Goal: Task Accomplishment & Management: Manage account settings

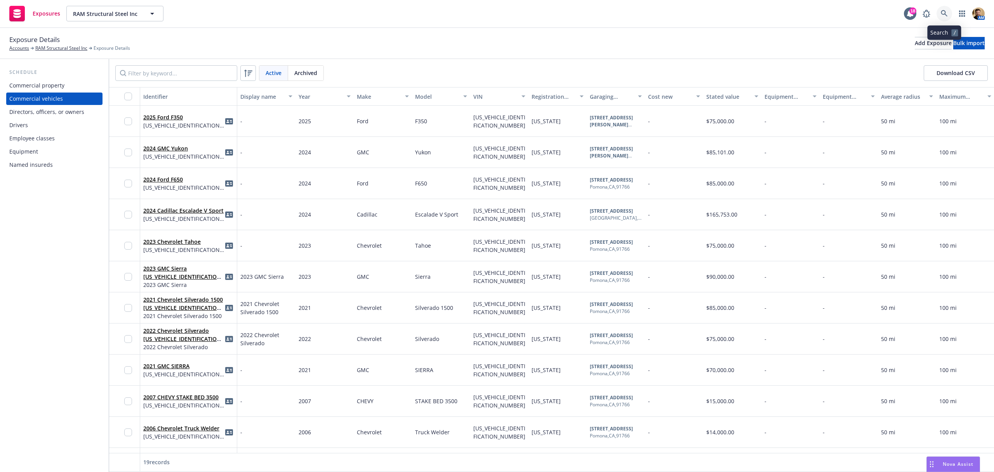
click at [939, 10] on link at bounding box center [945, 14] width 16 height 16
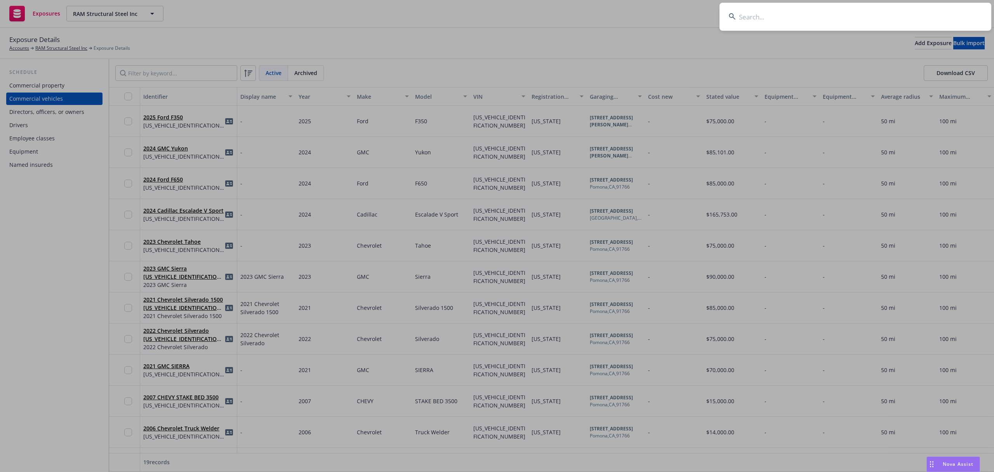
click at [909, 13] on input at bounding box center [856, 17] width 272 height 28
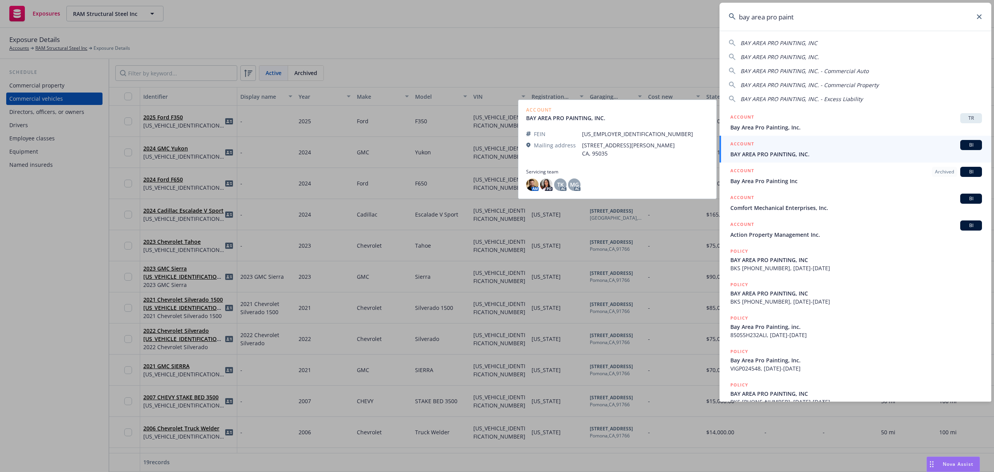
type input "bay area pro paint"
click at [761, 146] on div "ACCOUNT BI" at bounding box center [857, 145] width 252 height 10
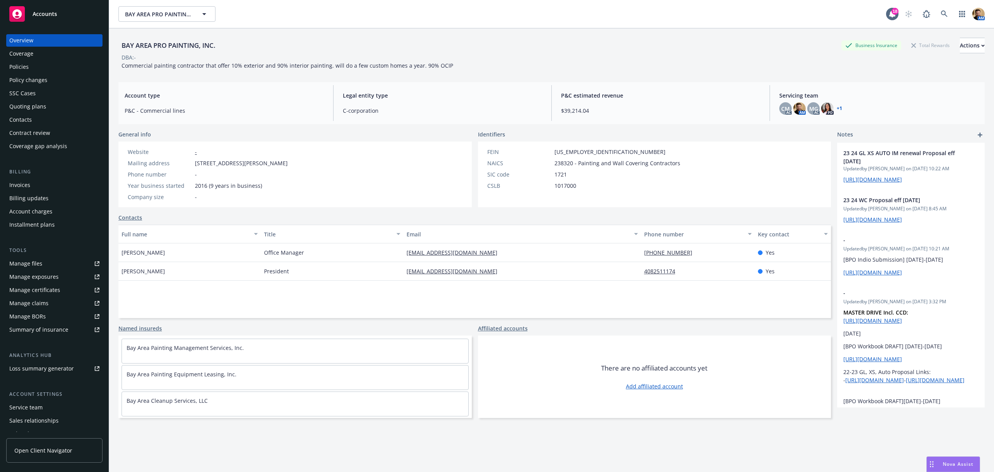
click at [26, 186] on div "Invoices" at bounding box center [19, 185] width 21 height 12
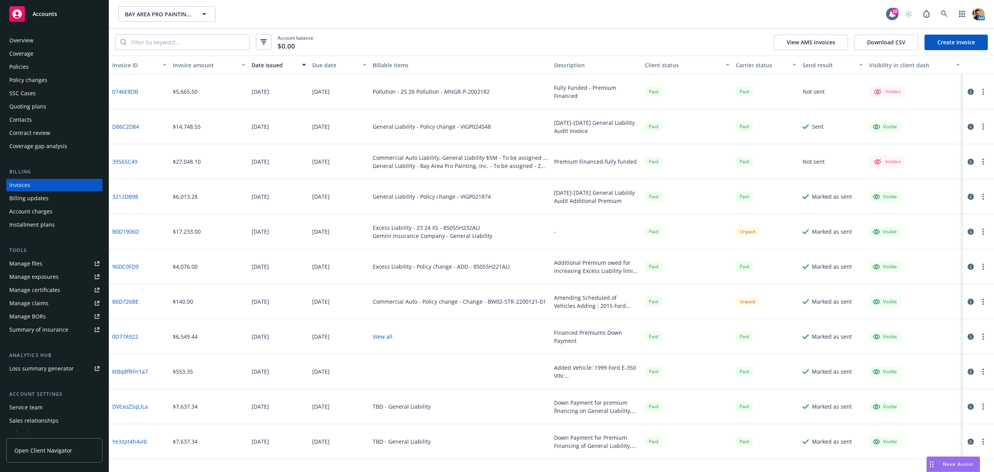
click at [939, 44] on link "Create Invoice" at bounding box center [956, 43] width 63 height 16
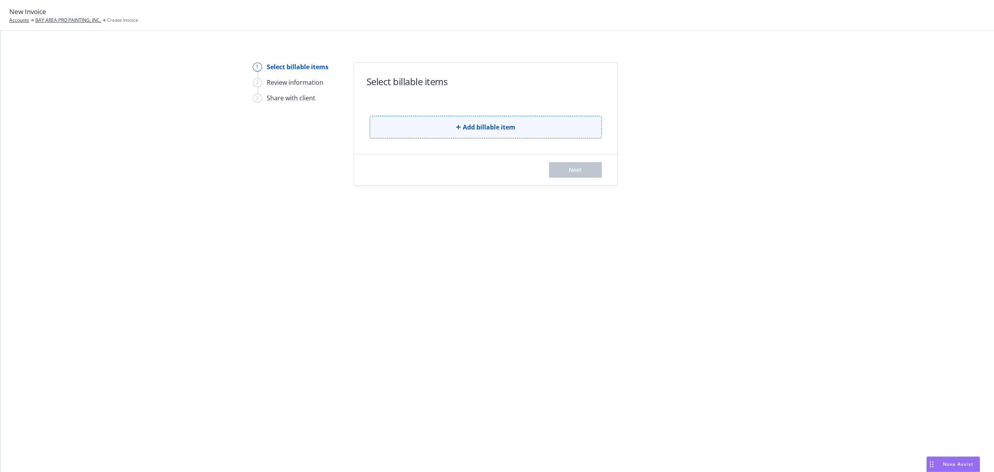
click at [430, 125] on button "Add billable item" at bounding box center [486, 127] width 232 height 23
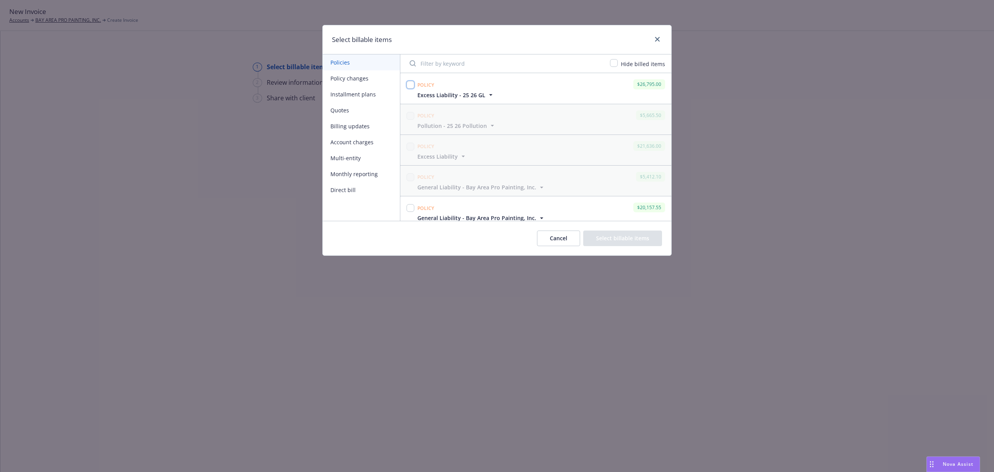
click at [411, 83] on input "checkbox" at bounding box center [411, 85] width 8 height 8
checkbox input "true"
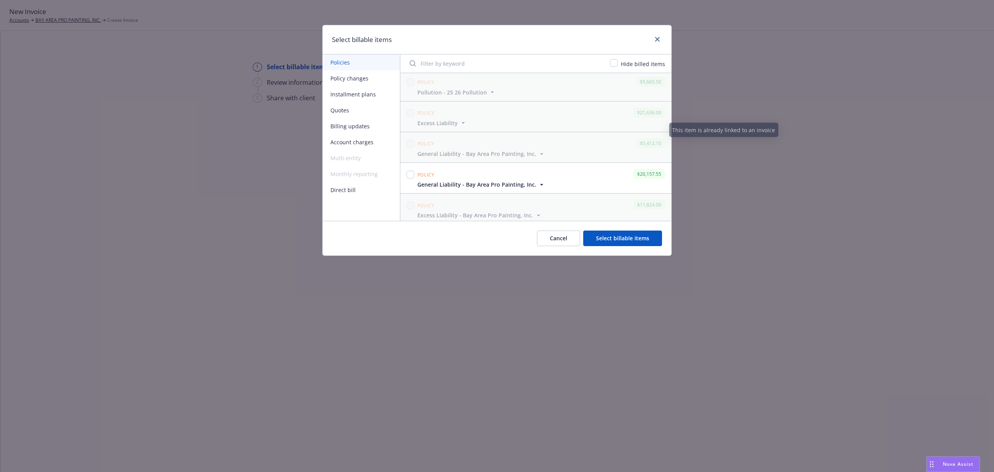
scroll to position [52, 0]
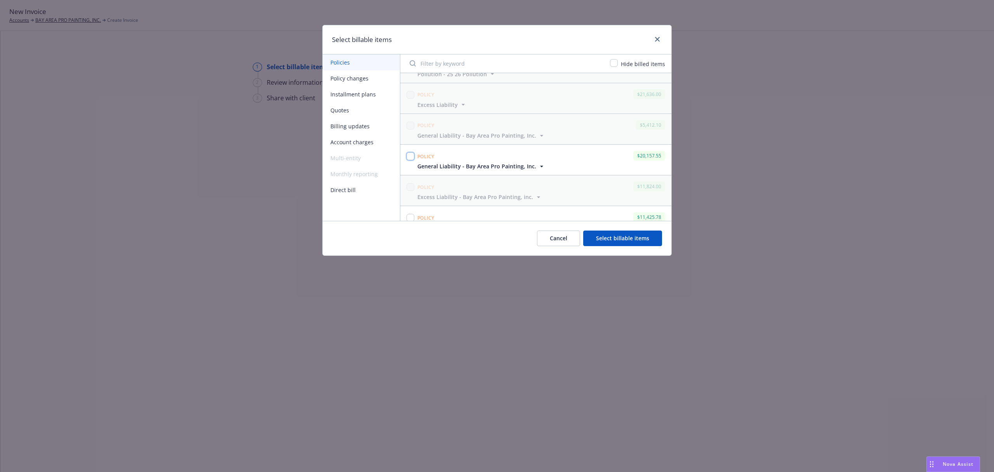
click at [411, 156] on input "checkbox" at bounding box center [411, 156] width 8 height 8
click at [541, 165] on icon "button" at bounding box center [542, 166] width 8 height 8
click at [411, 157] on input "checkbox" at bounding box center [411, 156] width 8 height 8
checkbox input "false"
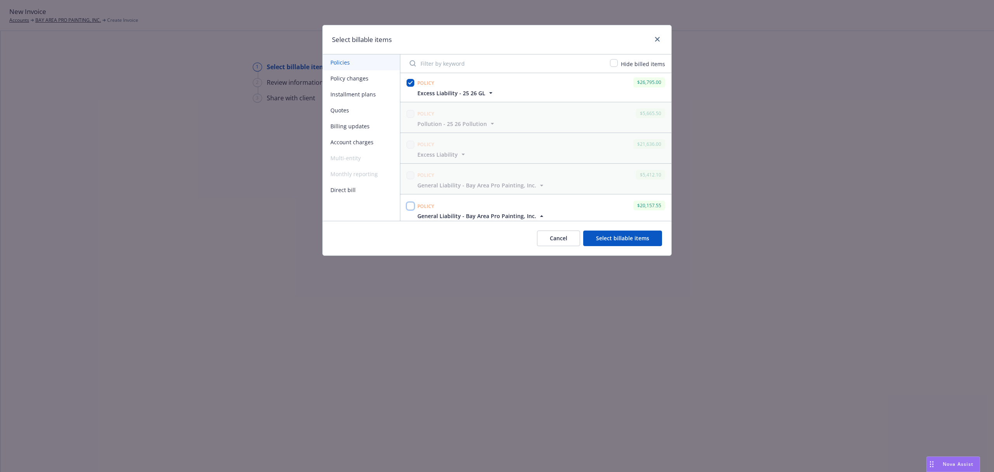
scroll to position [0, 0]
click at [556, 235] on button "Cancel" at bounding box center [558, 238] width 43 height 16
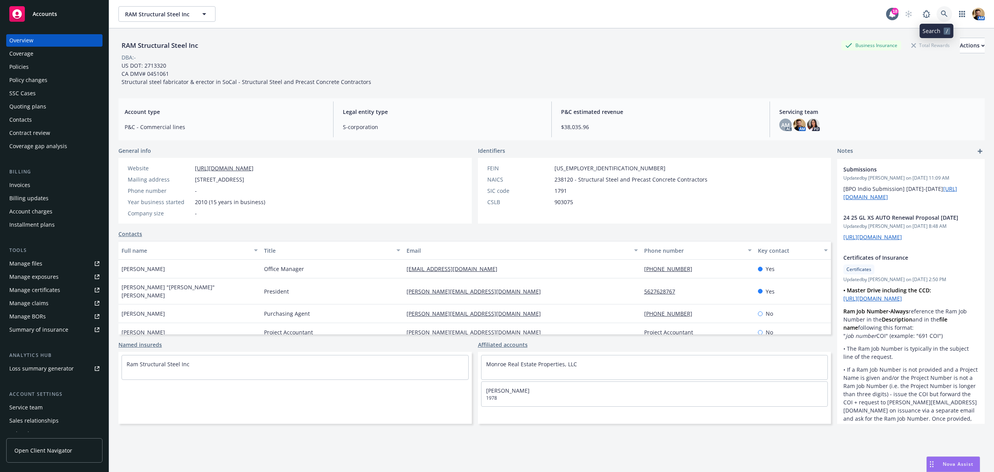
click at [941, 16] on icon at bounding box center [944, 13] width 7 height 7
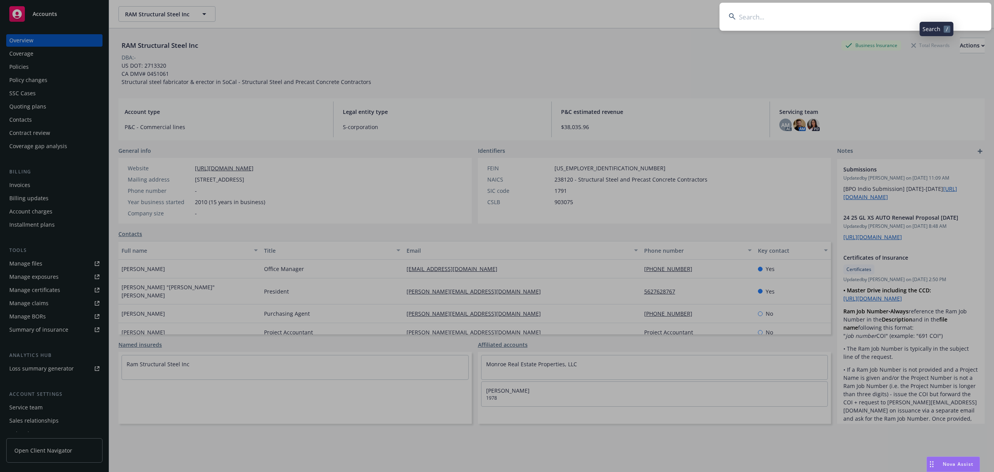
click at [921, 16] on input at bounding box center [856, 17] width 272 height 28
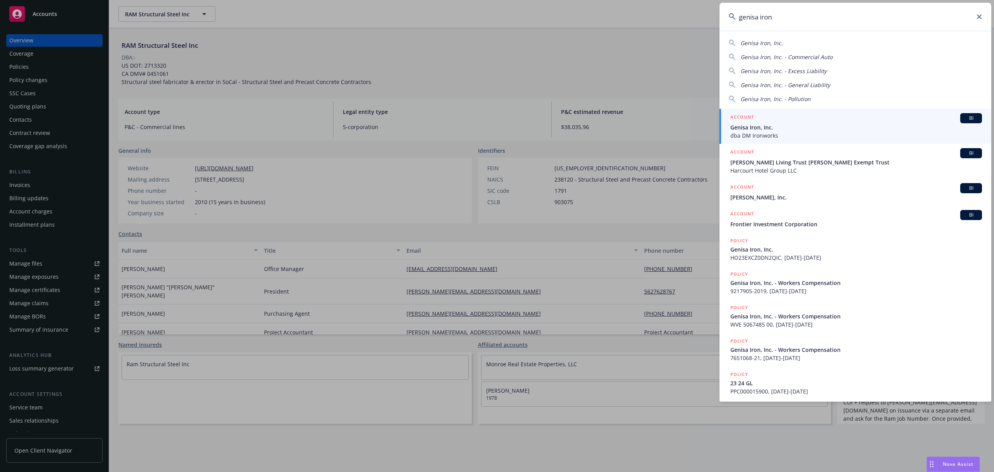
type input "genisa iron"
click at [765, 131] on span "dba DM Ironworks" at bounding box center [857, 135] width 252 height 8
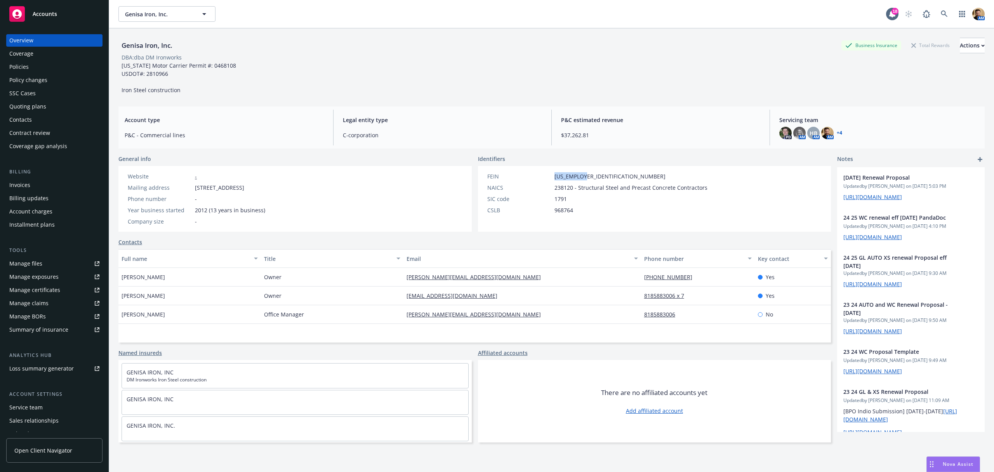
drag, startPoint x: 589, startPoint y: 176, endPoint x: 547, endPoint y: 173, distance: 41.7
click at [547, 173] on div "FEIN 05-0635058" at bounding box center [597, 176] width 226 height 8
copy div "05-0635058"
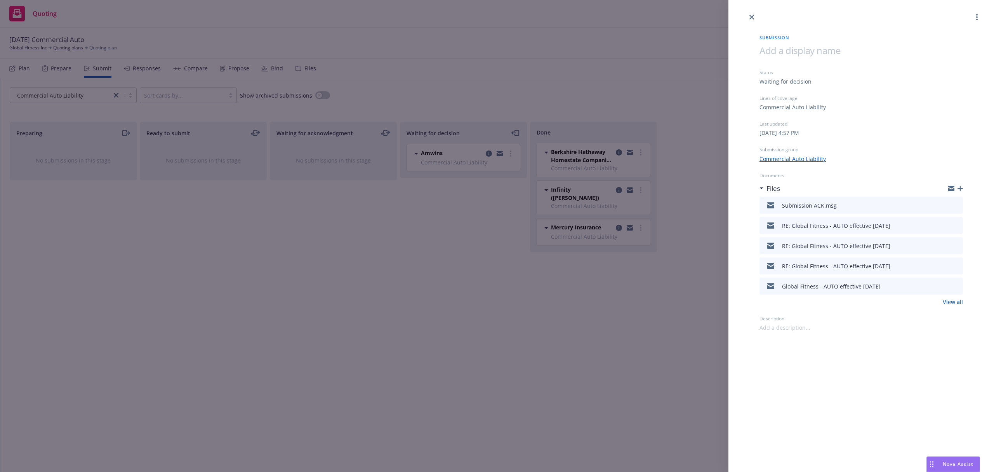
click at [426, 82] on div "Submission Status Waiting for decision Lines of coverage Commercial Auto Liabil…" at bounding box center [497, 236] width 994 height 472
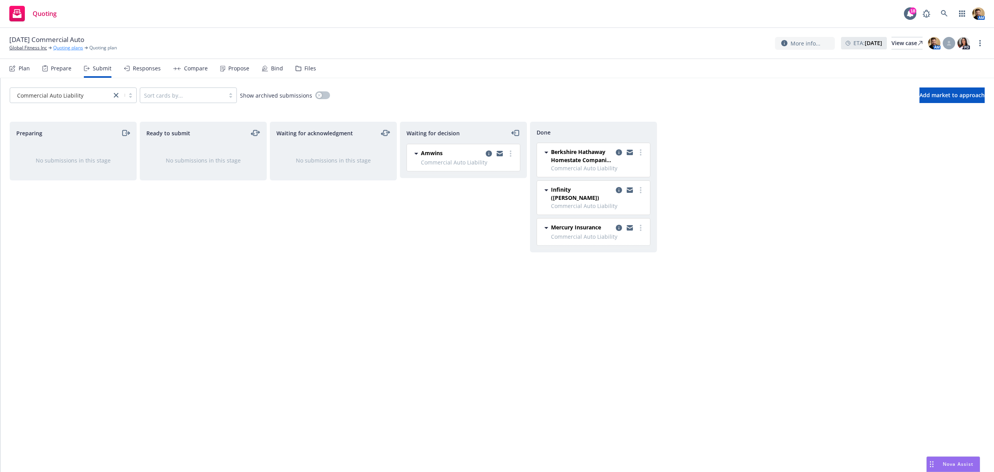
click at [61, 49] on link "Quoting plans" at bounding box center [68, 47] width 30 height 7
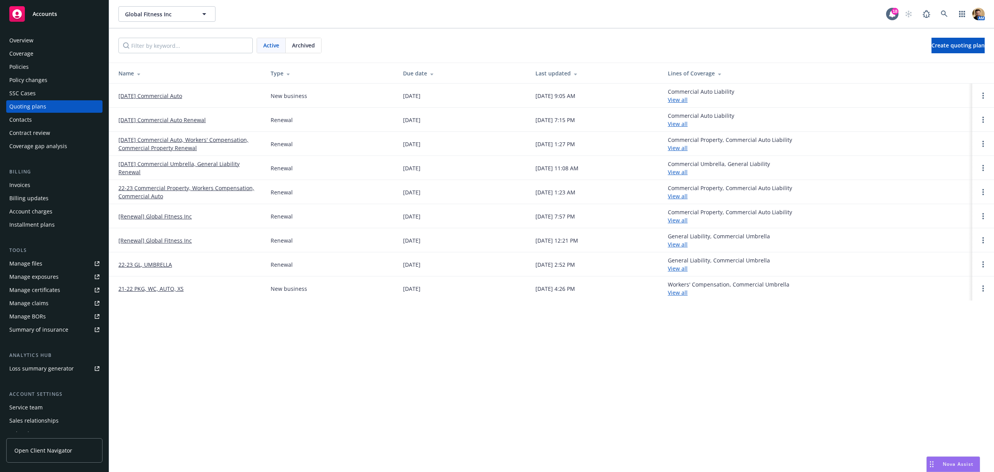
click at [148, 97] on link "[DATE] Commercial Auto" at bounding box center [150, 96] width 64 height 8
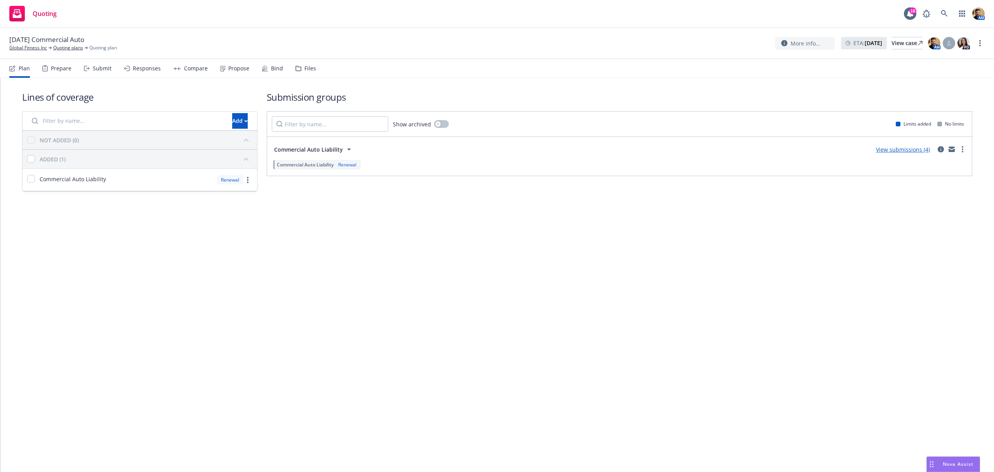
click at [100, 67] on div "Submit" at bounding box center [102, 68] width 19 height 6
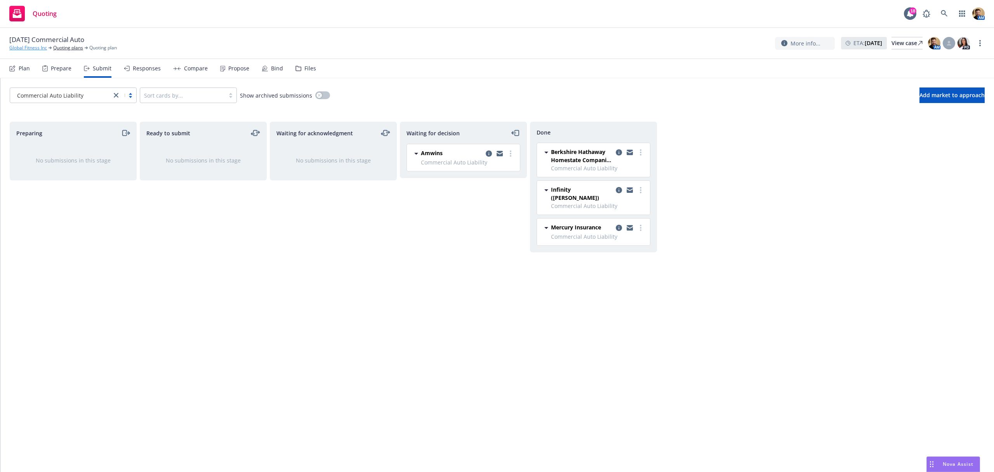
click at [33, 47] on link "Global Fitness Inc" at bounding box center [28, 47] width 38 height 7
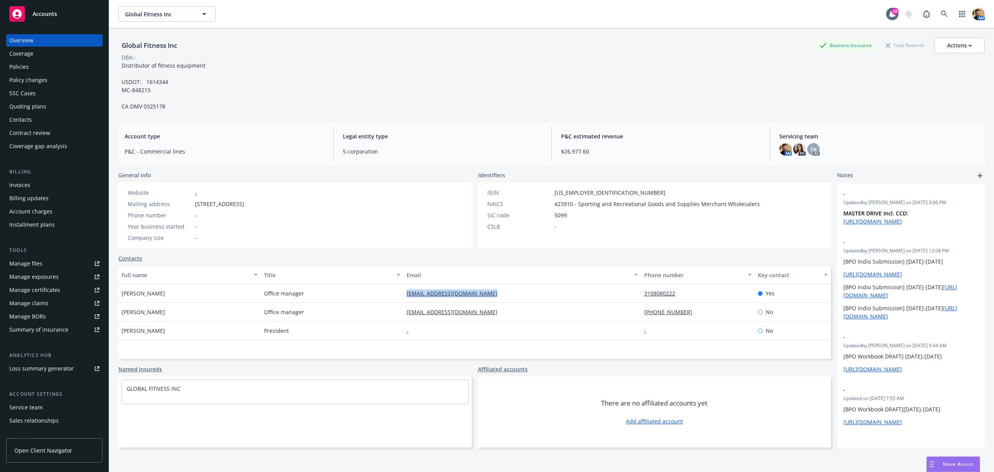
drag, startPoint x: 482, startPoint y: 291, endPoint x: 388, endPoint y: 294, distance: 93.7
click at [388, 294] on div "[PERSON_NAME] Office manager [EMAIL_ADDRESS][DOMAIN_NAME] 3108080222 Yes" at bounding box center [474, 293] width 713 height 19
copy div "[EMAIL_ADDRESS][DOMAIN_NAME]"
click at [46, 106] on div "Quoting plans" at bounding box center [54, 106] width 90 height 12
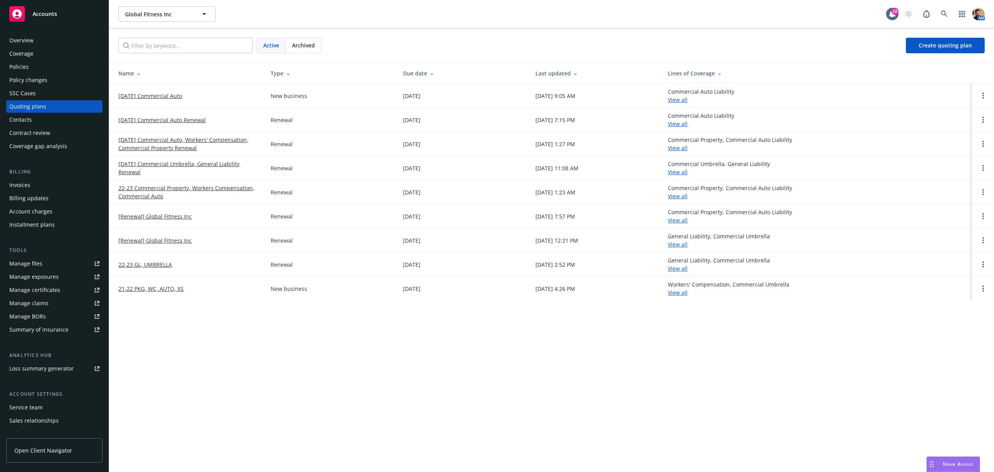
click at [173, 96] on link "[DATE] Commercial Auto" at bounding box center [150, 96] width 64 height 8
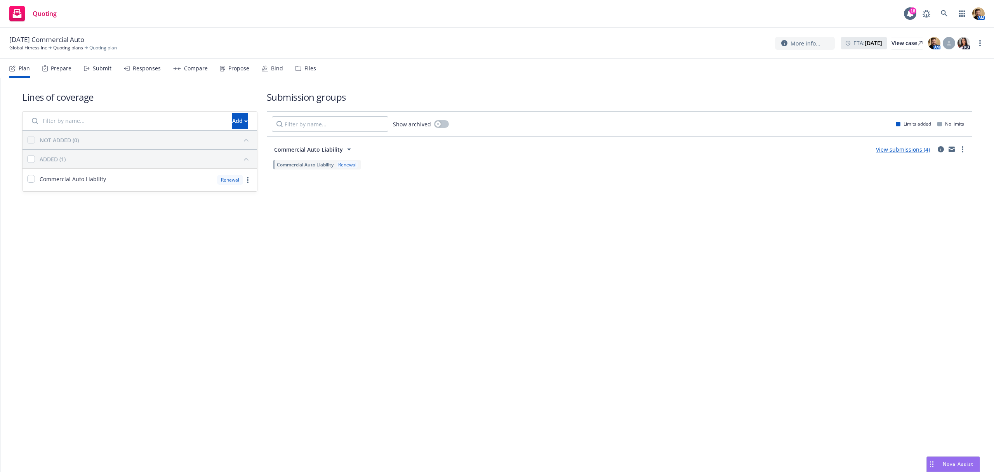
click at [96, 68] on div "Submit" at bounding box center [102, 68] width 19 height 6
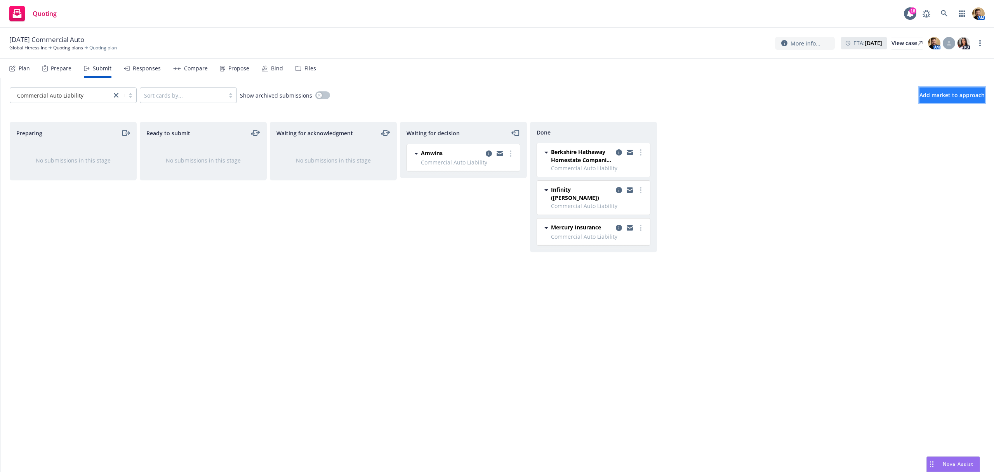
click at [928, 94] on span "Add market to approach" at bounding box center [952, 94] width 65 height 7
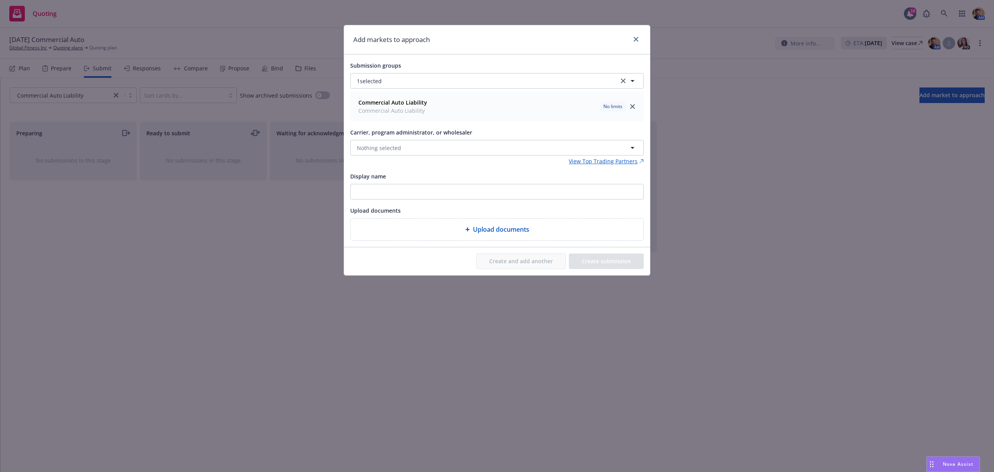
click at [411, 89] on div "Commercial Auto Liability Commercial Auto Liability No limits" at bounding box center [497, 105] width 294 height 33
click at [378, 150] on span "Nothing selected" at bounding box center [379, 148] width 44 height 8
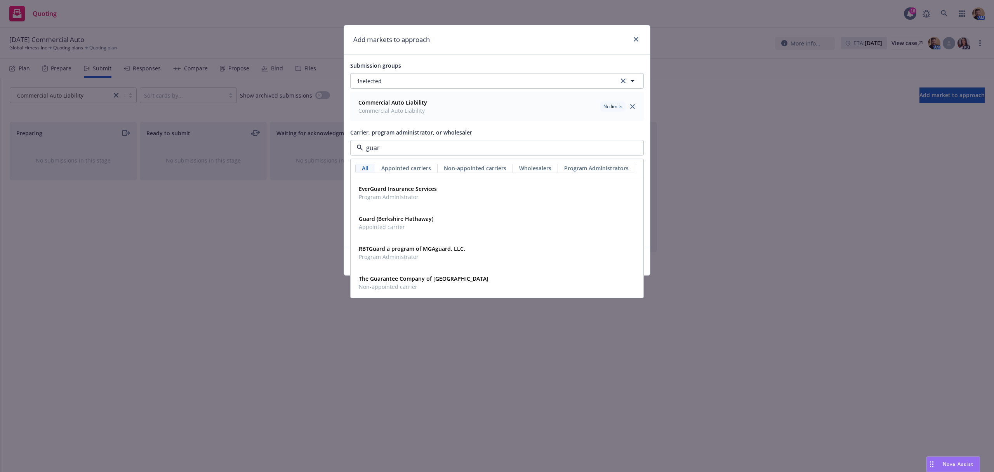
type input "guard"
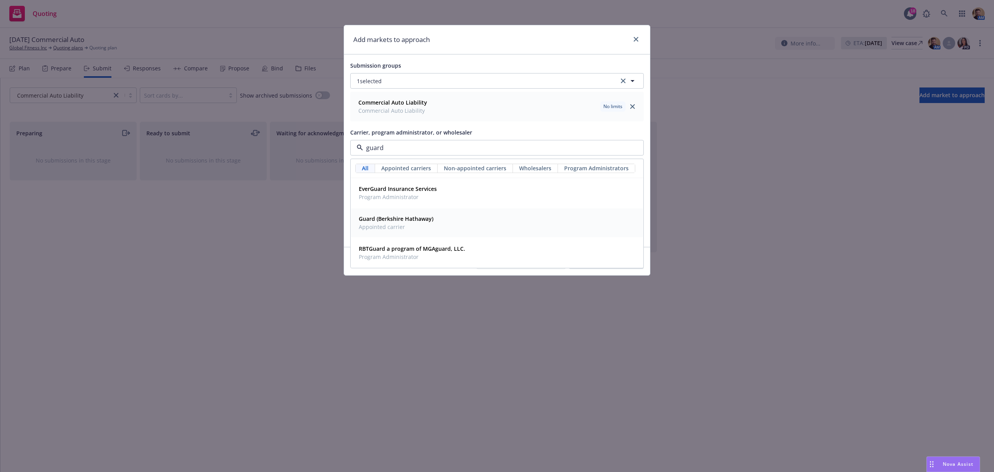
click at [370, 221] on strong "Guard (Berkshire Hathaway)" at bounding box center [396, 218] width 75 height 7
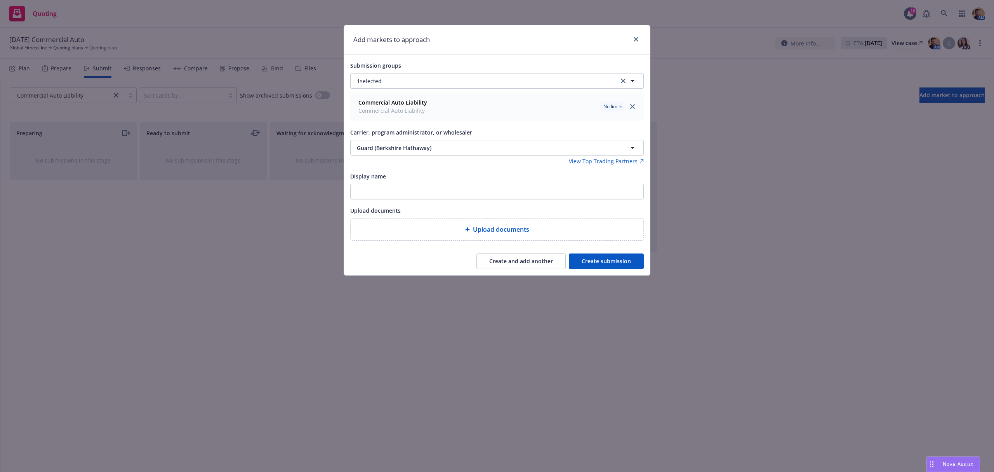
click at [616, 263] on button "Create submission" at bounding box center [606, 261] width 75 height 16
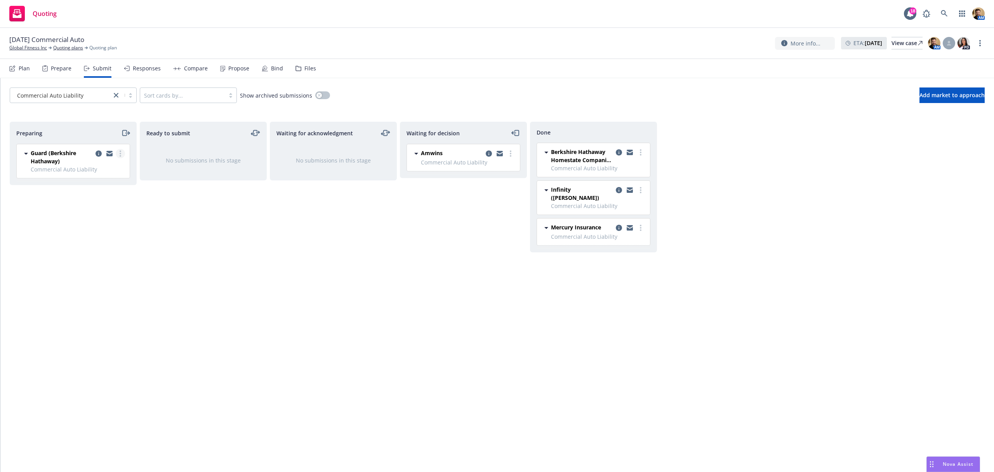
click at [120, 156] on icon "more" at bounding box center [121, 153] width 2 height 6
click at [92, 230] on span "Add declined decision" at bounding box center [85, 231] width 77 height 7
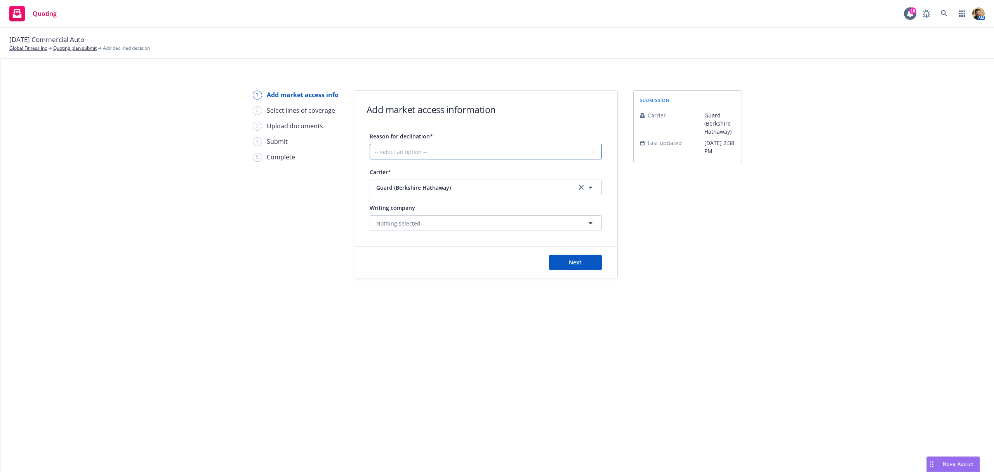
click at [432, 148] on select "-- select an option -- Cannot compete with other markets Carrier non-renewed Ca…" at bounding box center [486, 152] width 232 height 16
select select "DOES_NOT_FIT_UNDERWRITER_APPETITE"
click at [370, 144] on select "-- select an option -- Cannot compete with other markets Carrier non-renewed Ca…" at bounding box center [486, 152] width 232 height 16
click at [576, 259] on span "Next" at bounding box center [575, 261] width 13 height 7
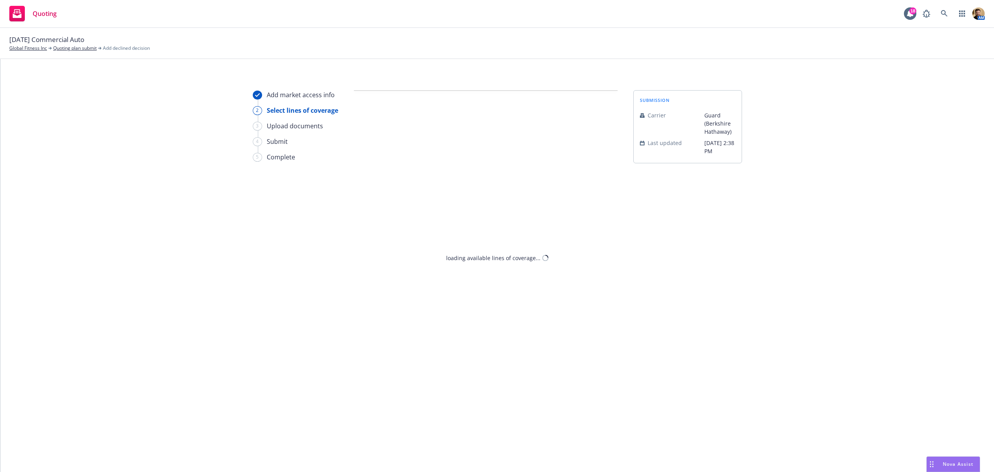
select select "DOES_NOT_FIT_UNDERWRITER_APPETITE"
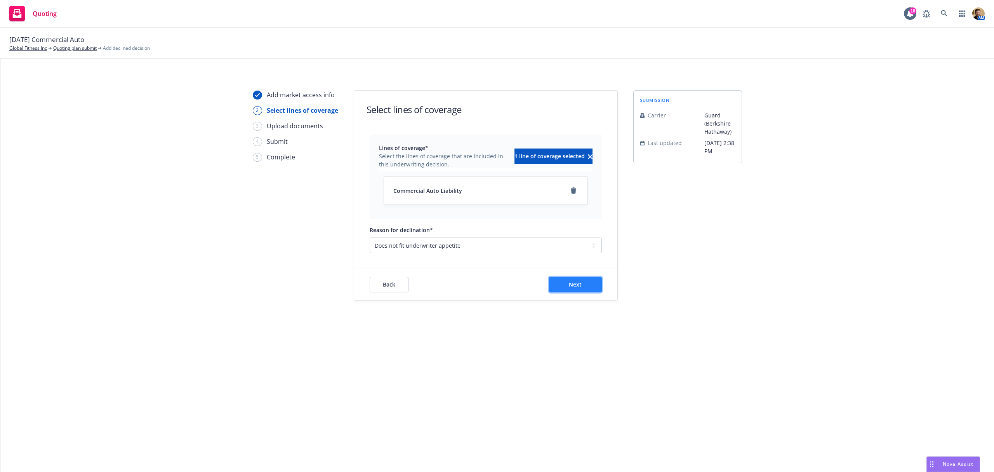
click at [586, 284] on button "Next" at bounding box center [575, 285] width 53 height 16
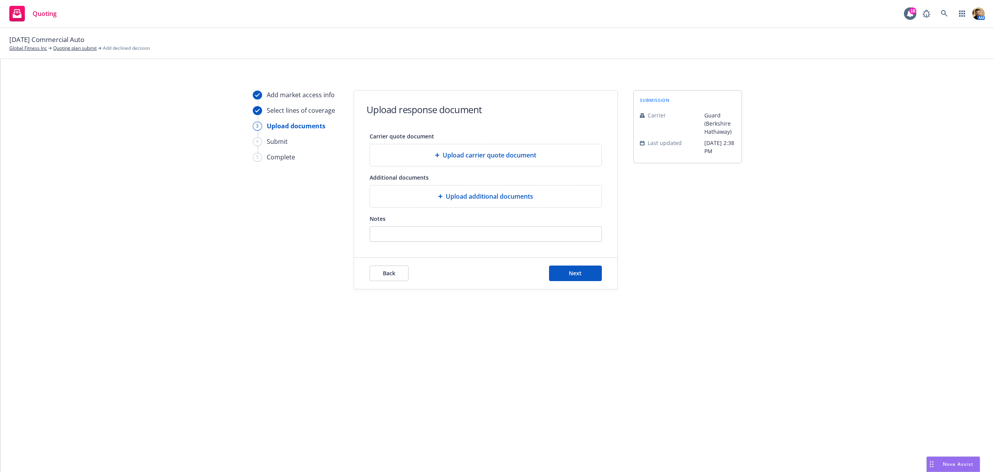
click at [480, 153] on span "Upload carrier quote document" at bounding box center [490, 154] width 94 height 9
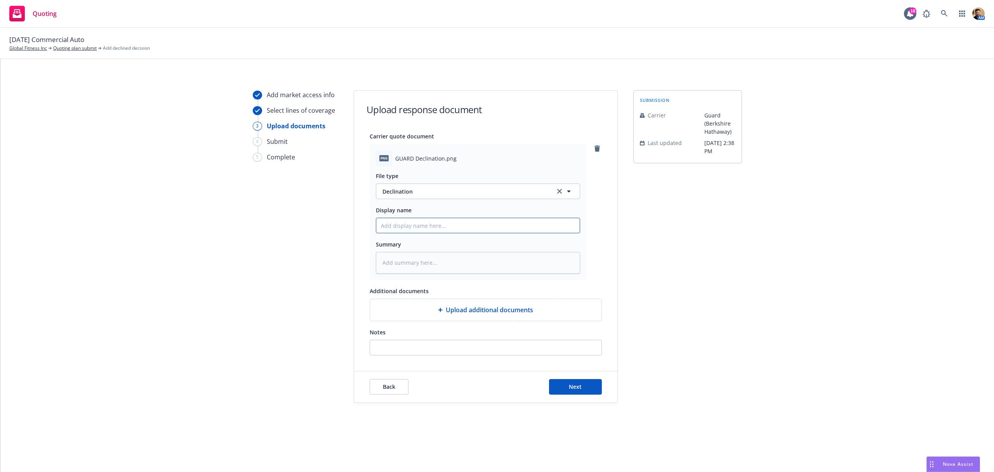
click at [447, 228] on input "Display name" at bounding box center [478, 225] width 204 height 15
type textarea "x"
type input "U"
type textarea "x"
type input "UW"
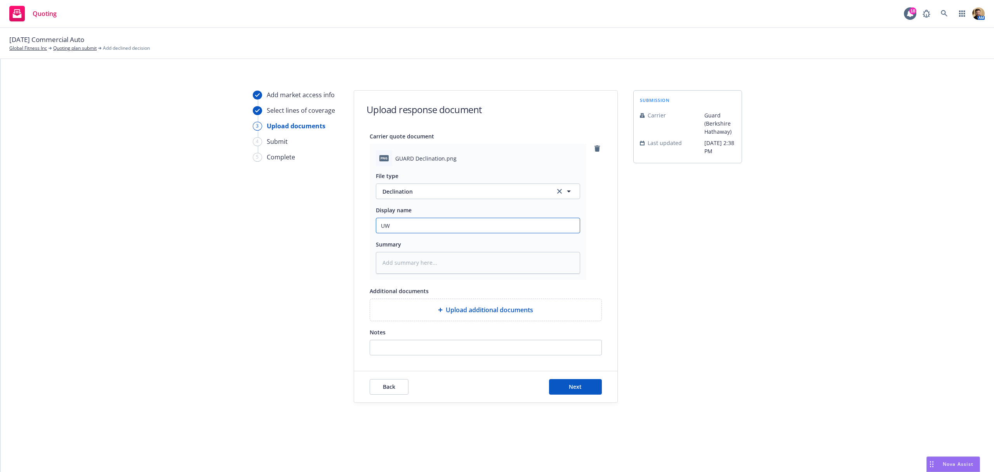
type textarea "x"
type input "UW"
type textarea "x"
type input "UW p"
type textarea "x"
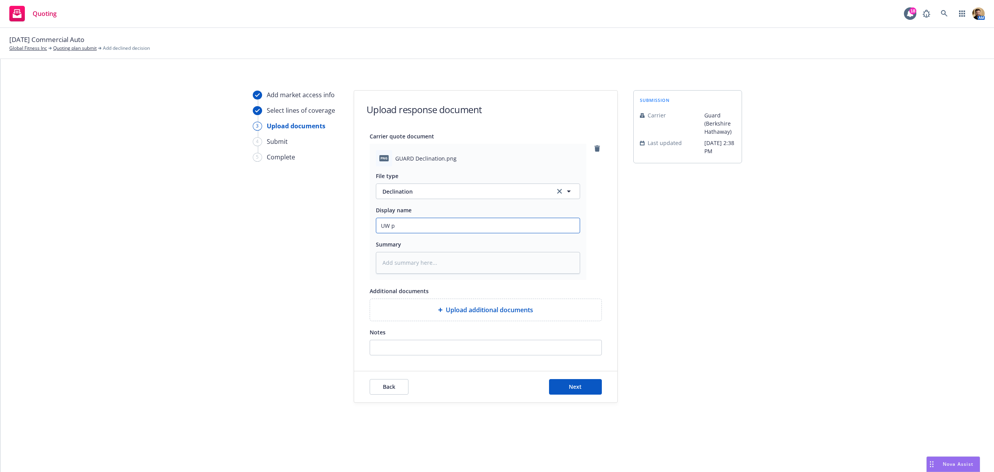
type input "UW pr"
type textarea "x"
type input "UW pre"
type textarea "x"
type input "UW prev"
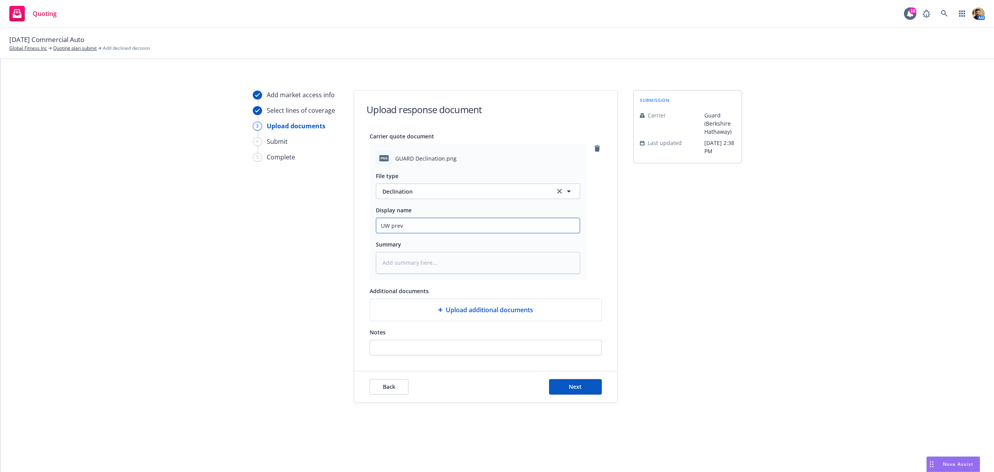
type textarea "x"
type input "UW previ"
type textarea "x"
type input "UW previo"
type textarea "x"
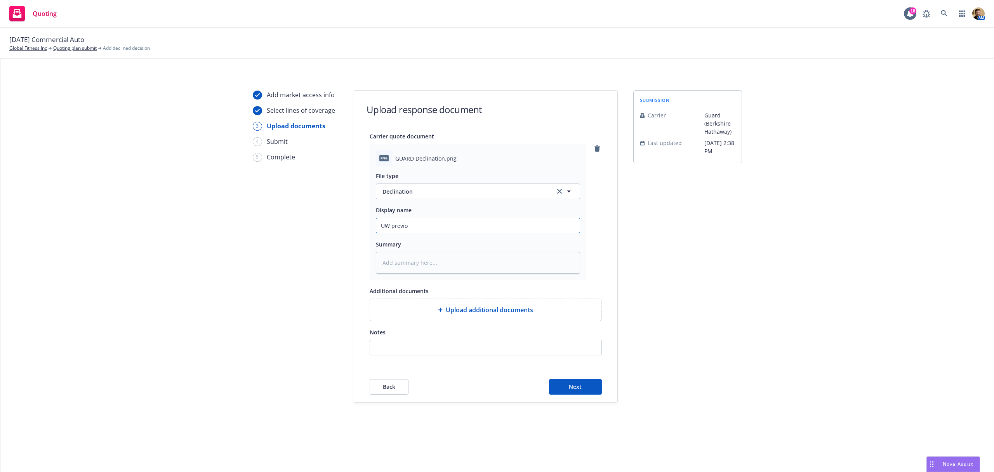
type input "UW previou"
type textarea "x"
type input "UW previous"
type textarea "x"
type input "UW previousl"
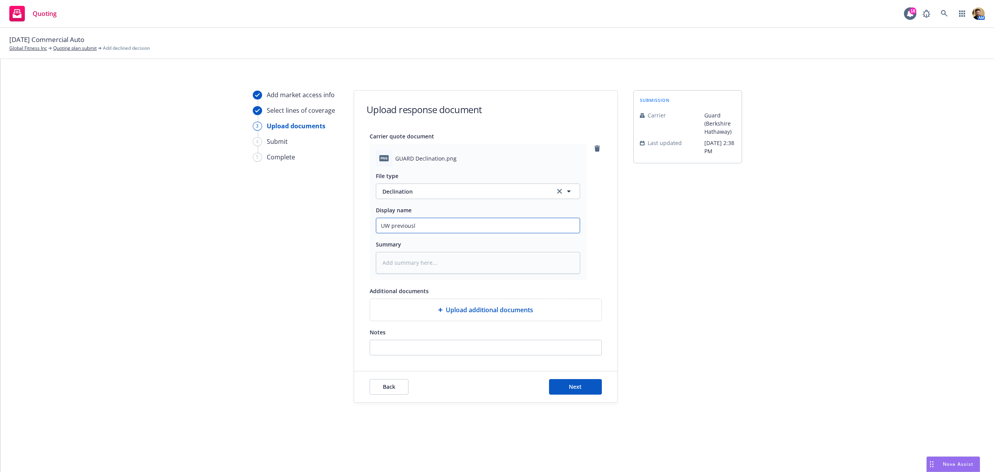
type textarea "x"
type input "UW previously"
type textarea "x"
type input "UW previously"
type textarea "x"
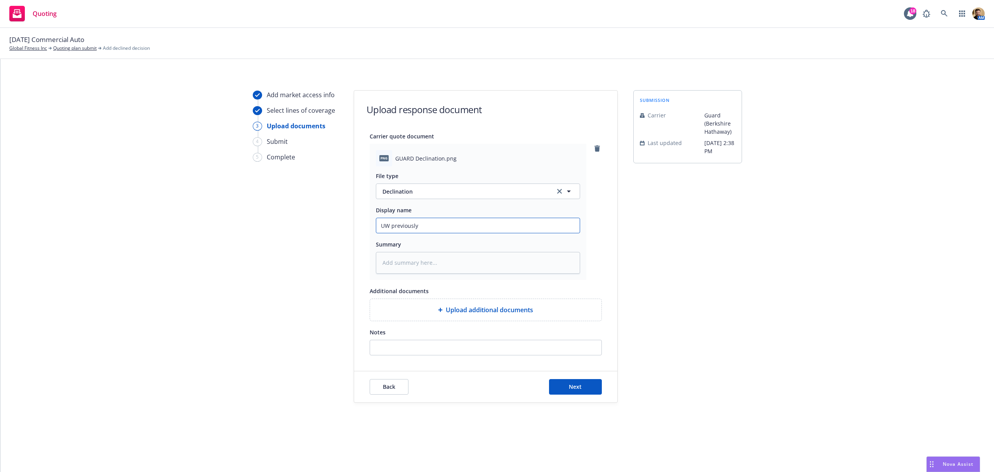
type input "UW previously d"
type textarea "x"
type input "UW previously de"
type textarea "x"
type input "UW previously dec"
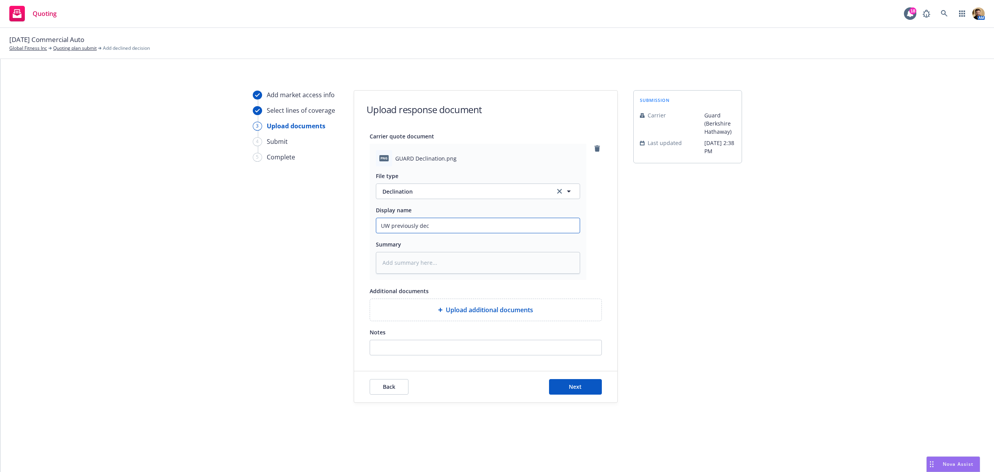
type textarea "x"
type input "UW previously decli"
type textarea "x"
type input "UW previously declin"
type textarea "x"
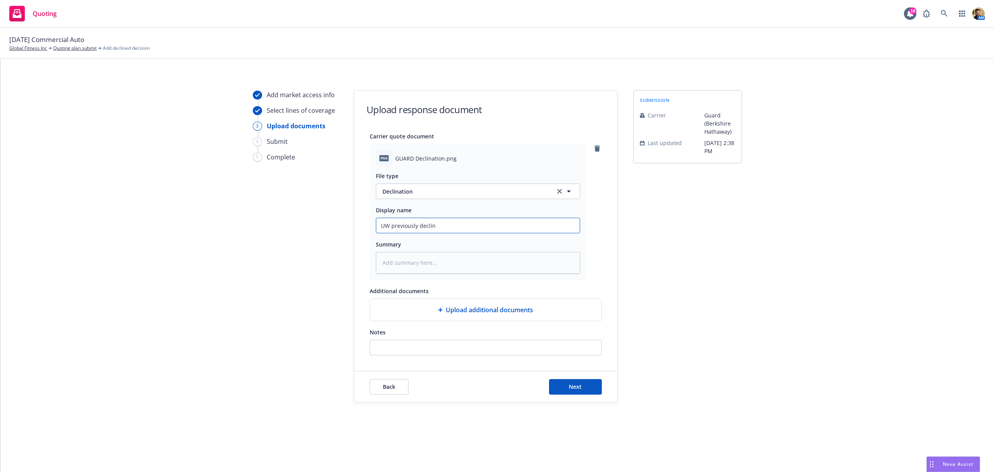
type input "UW previously decline"
type textarea "x"
type input "UW previously declined"
type textarea "x"
type input "UW previously declined"
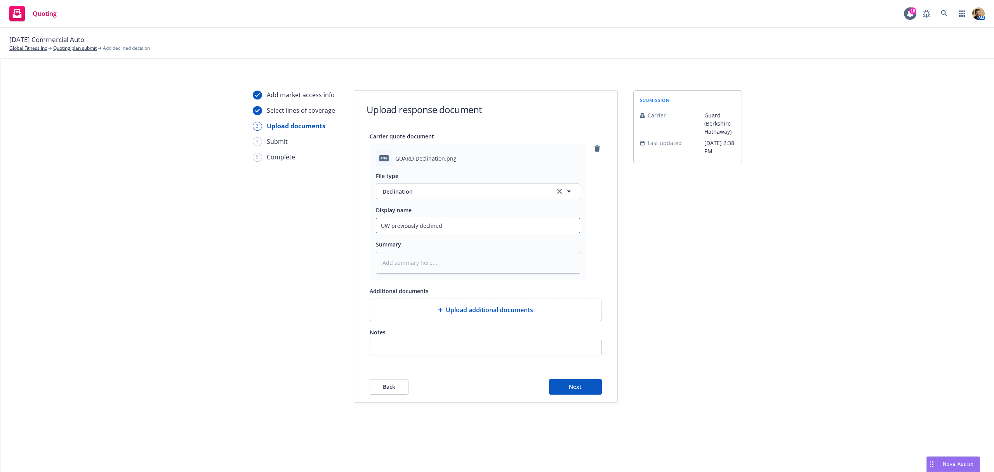
type textarea "x"
type input "UW previously declined t"
type textarea "x"
type input "UW previously declined th"
type textarea "x"
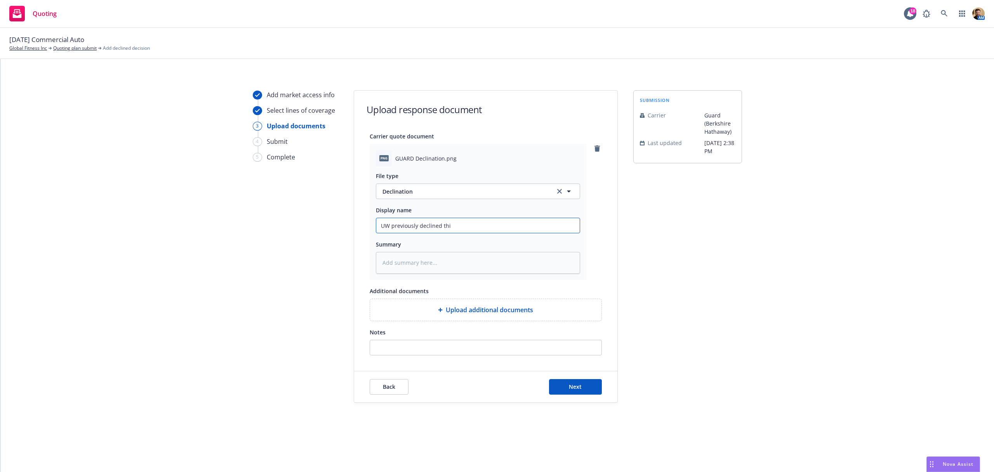
type input "UW previously declined this"
type textarea "x"
type input "UW previously declined this"
type textarea "x"
type input "UW previously declined this s"
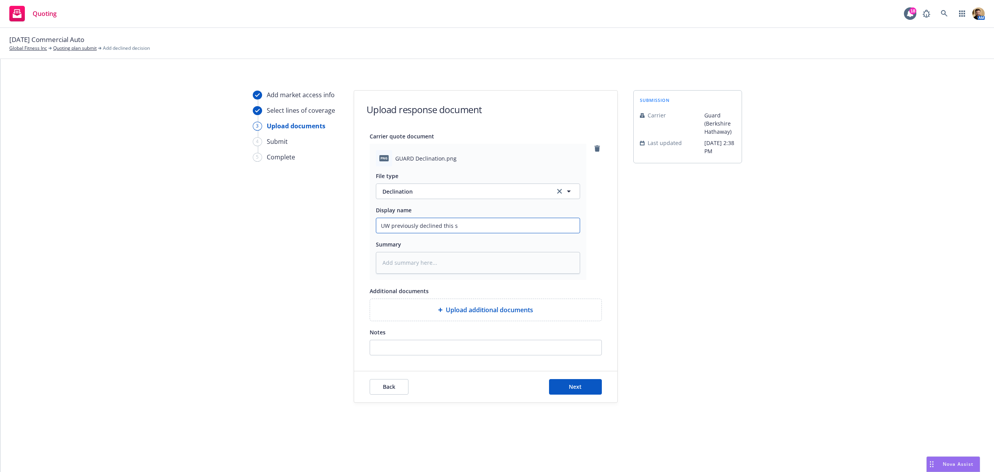
type textarea "x"
type input "UW previously declined this su"
type textarea "x"
type input "UW previously declined this sub"
type textarea "x"
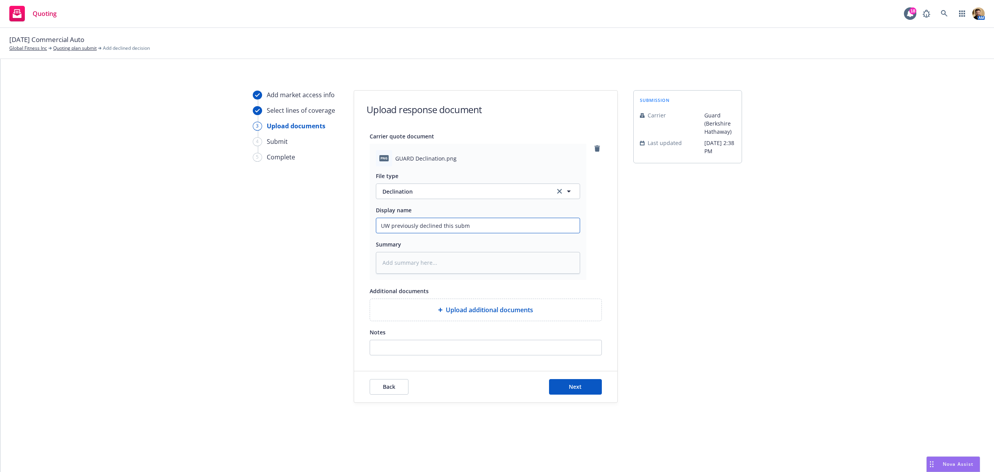
type input "UW previously declined this submi"
type textarea "x"
type input "UW previously declined this submis"
type textarea "x"
type input "UW previously declined this submiss"
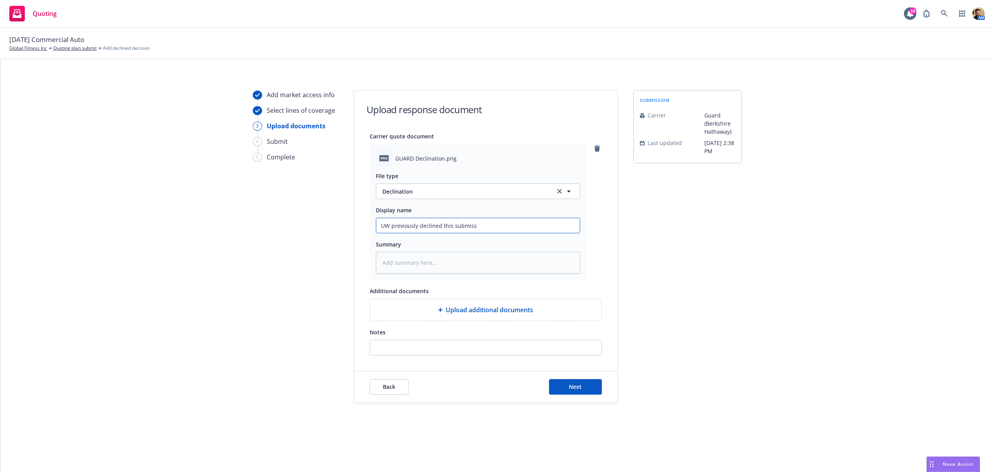
type textarea "x"
type input "UW previously declined this submissi"
type textarea "x"
type input "UW previously declined this submissio"
type textarea "x"
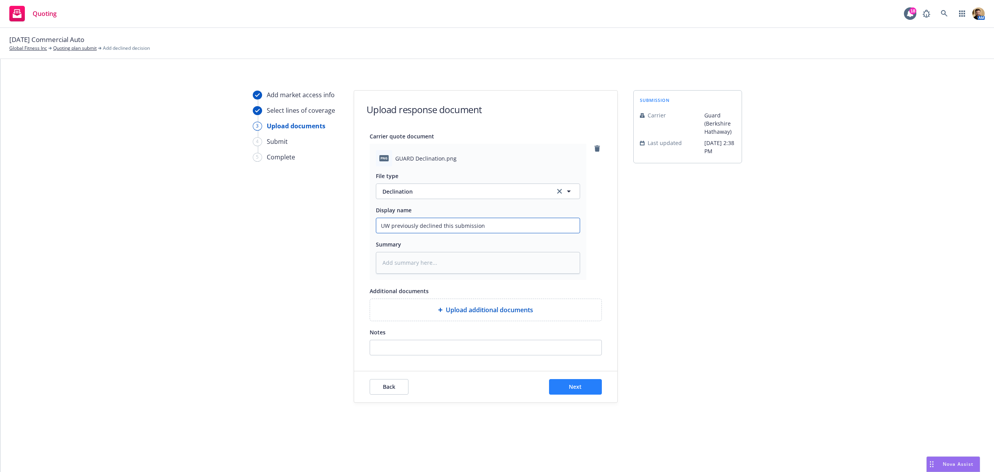
type input "UW previously declined this submission"
click at [575, 385] on span "Next" at bounding box center [575, 386] width 13 height 7
type textarea "x"
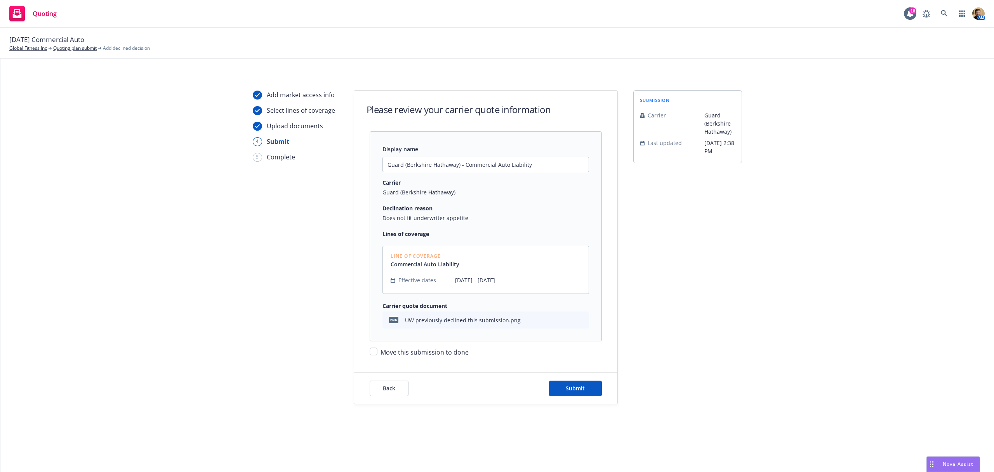
drag, startPoint x: 457, startPoint y: 352, endPoint x: 472, endPoint y: 350, distance: 14.8
click at [457, 352] on span "Move this submission to done" at bounding box center [425, 352] width 88 height 9
click at [378, 352] on input "Move this submission to done" at bounding box center [374, 351] width 8 height 8
checkbox input "true"
click at [577, 384] on button "Submit" at bounding box center [575, 388] width 53 height 16
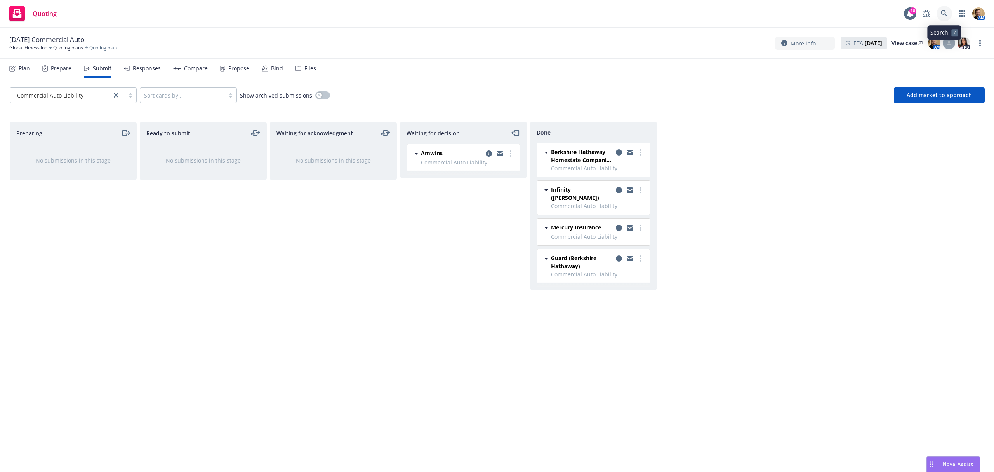
click at [944, 7] on link at bounding box center [945, 14] width 16 height 16
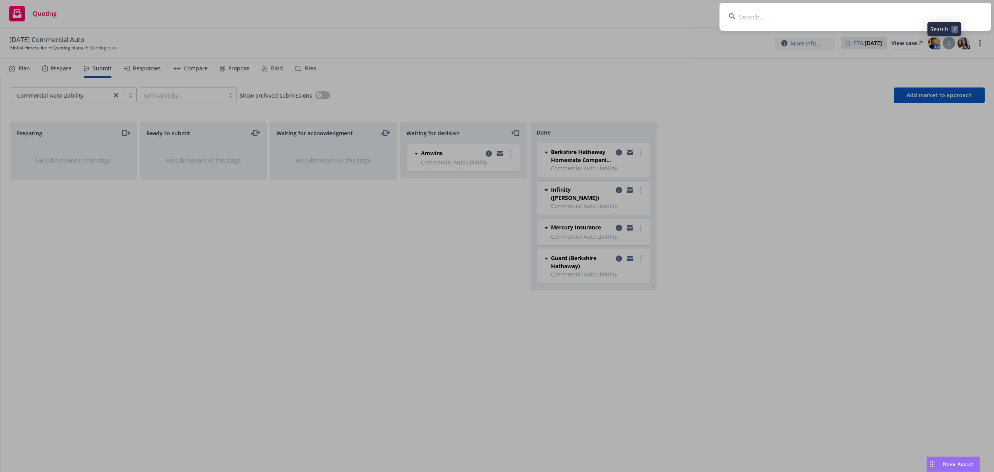
click at [910, 21] on input at bounding box center [856, 17] width 272 height 28
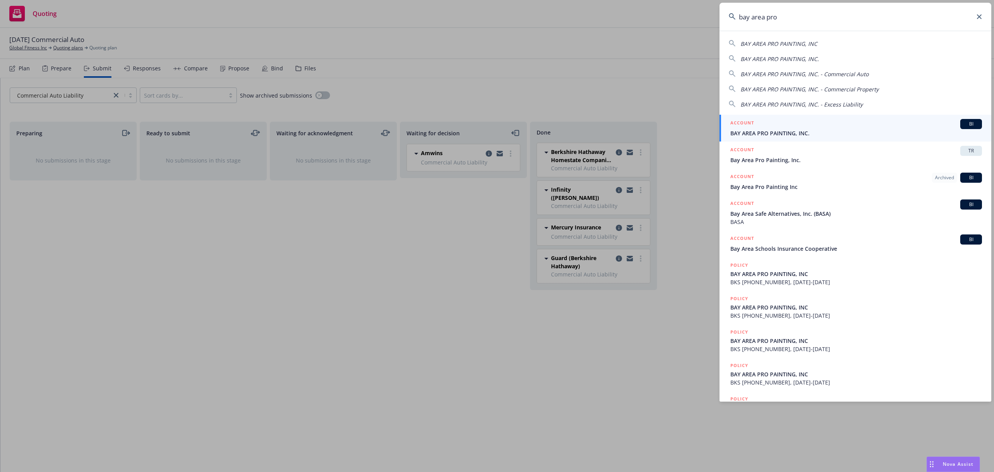
type input "bay area pro"
click at [779, 134] on span "BAY AREA PRO PAINTING, INC." at bounding box center [857, 133] width 252 height 8
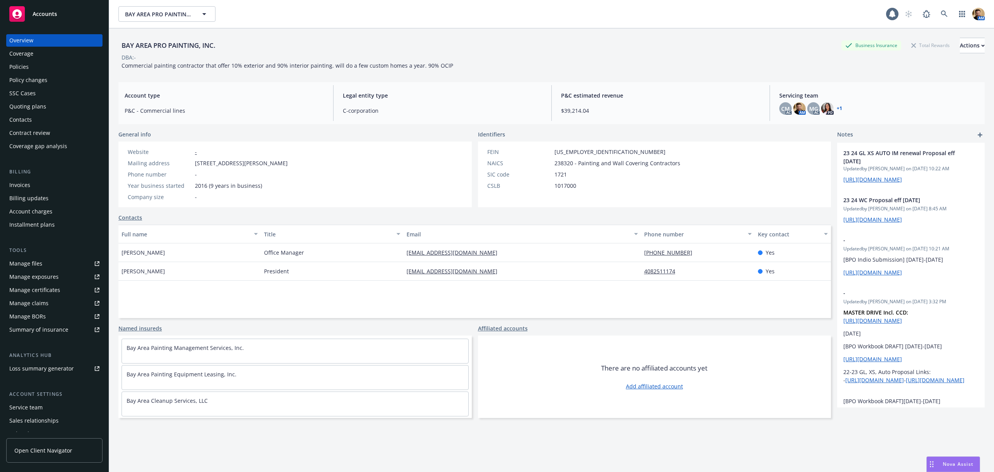
click at [25, 99] on div "Overview Coverage Policies Policy changes SSC Cases Quoting plans Contacts Cont…" at bounding box center [54, 93] width 96 height 118
click at [24, 106] on div "Quoting plans" at bounding box center [27, 106] width 37 height 12
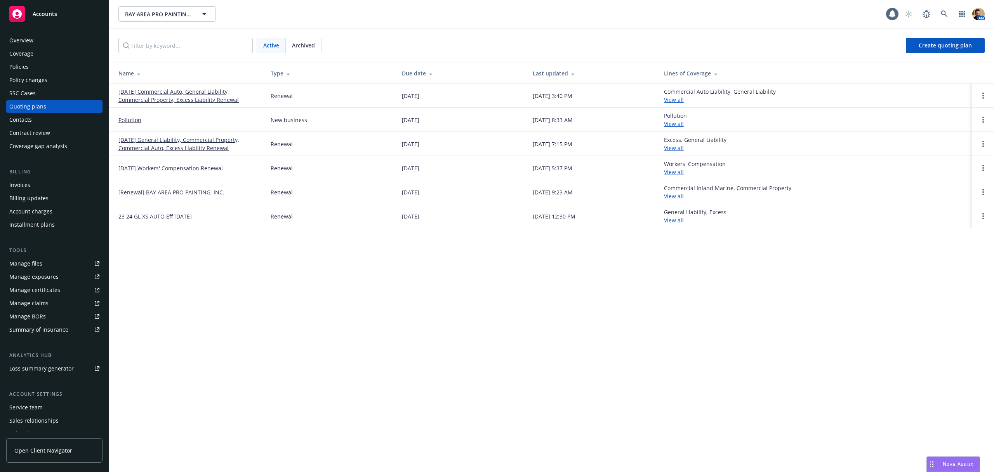
click at [171, 99] on link "[DATE] Commercial Auto, General Liability, Commercial Property, Excess Liabilit…" at bounding box center [188, 95] width 140 height 16
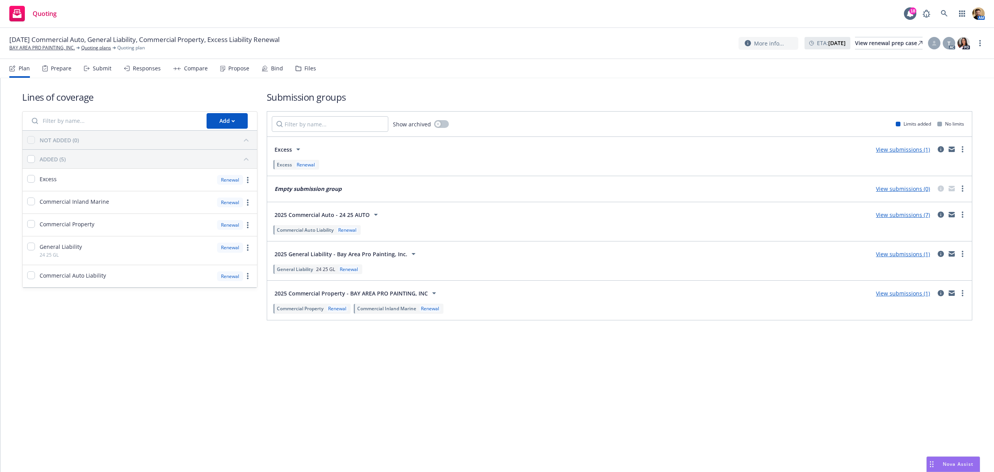
click at [272, 66] on div "Bind" at bounding box center [277, 68] width 12 height 6
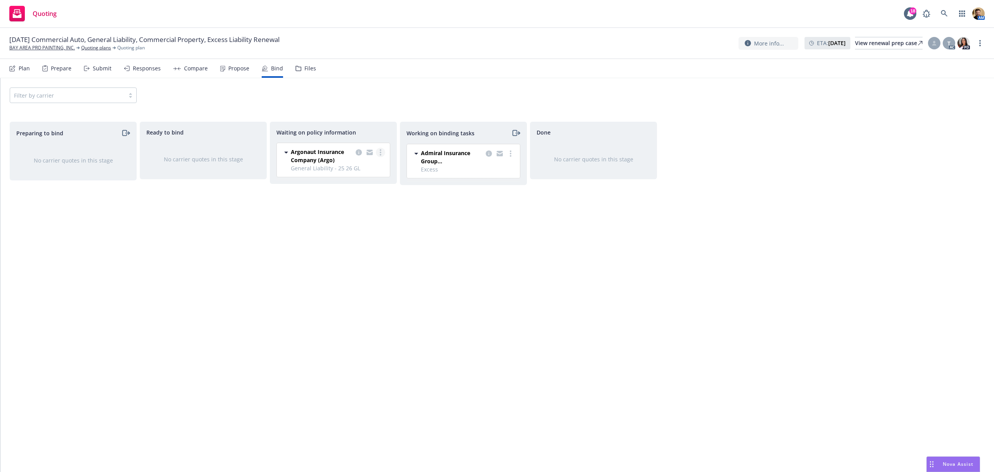
click at [383, 151] on link "more" at bounding box center [380, 152] width 9 height 9
click at [361, 169] on span "Create policies" at bounding box center [343, 168] width 57 height 7
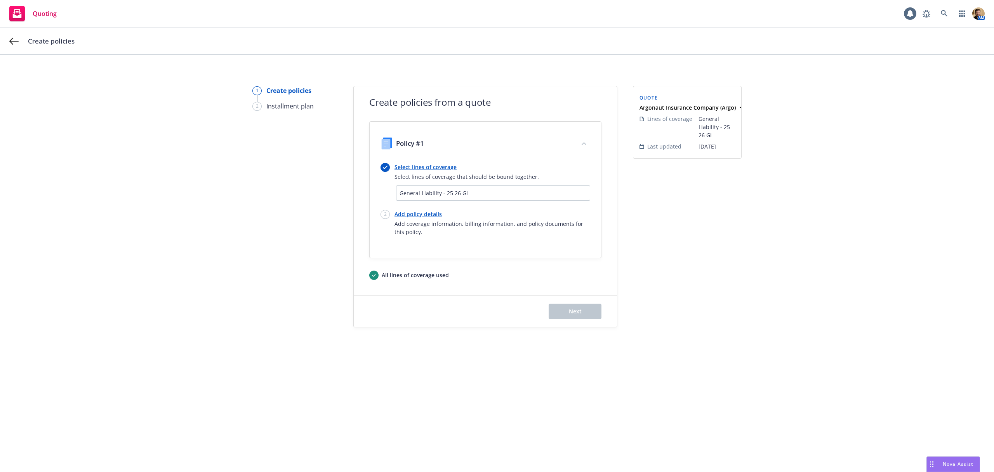
click at [414, 214] on link "Add policy details" at bounding box center [493, 214] width 196 height 8
select select "12"
select select "CA"
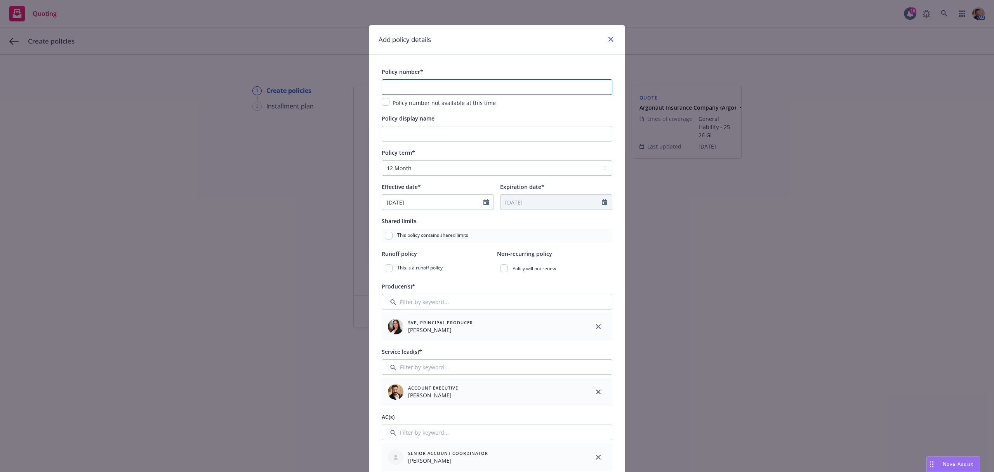
click at [417, 84] on input "text" at bounding box center [497, 87] width 231 height 16
paste input "600 GL 0220089-00"
type input "600 GL 0220089-00"
click at [425, 138] on input "Policy display name" at bounding box center [497, 134] width 231 height 16
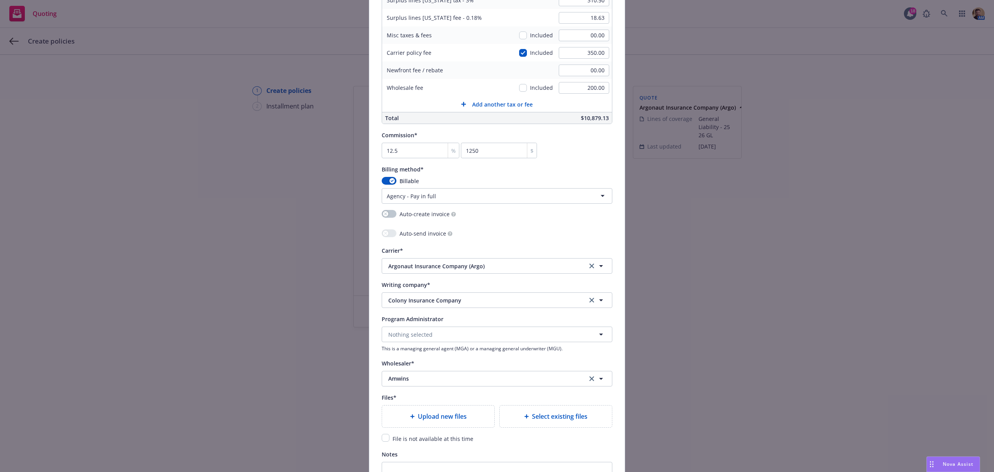
scroll to position [684, 0]
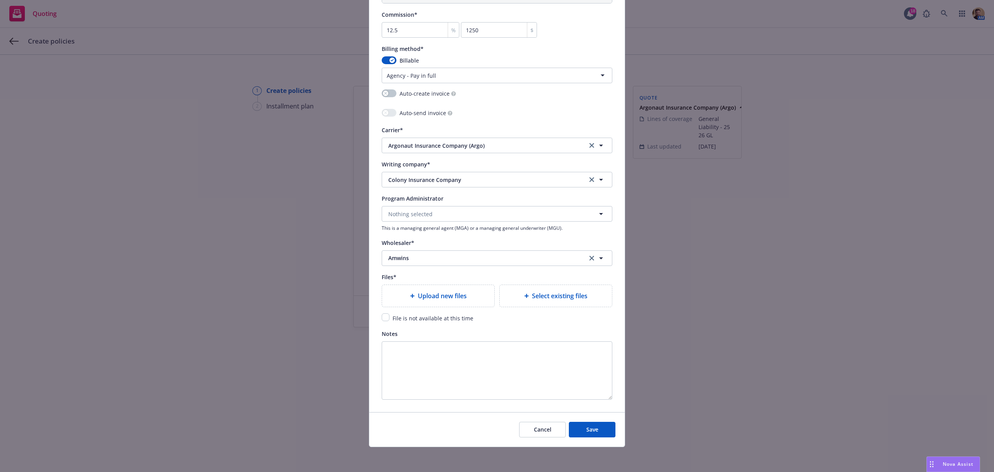
type input "25 26 GL"
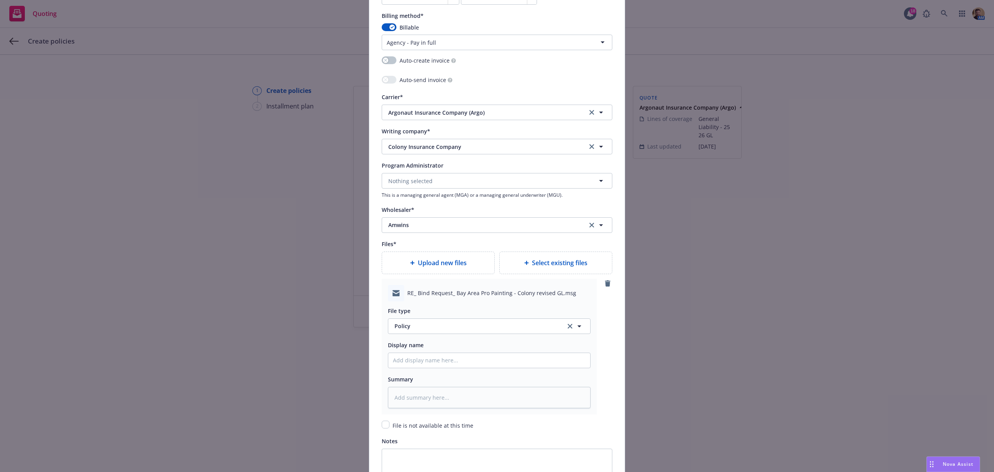
scroll to position [824, 0]
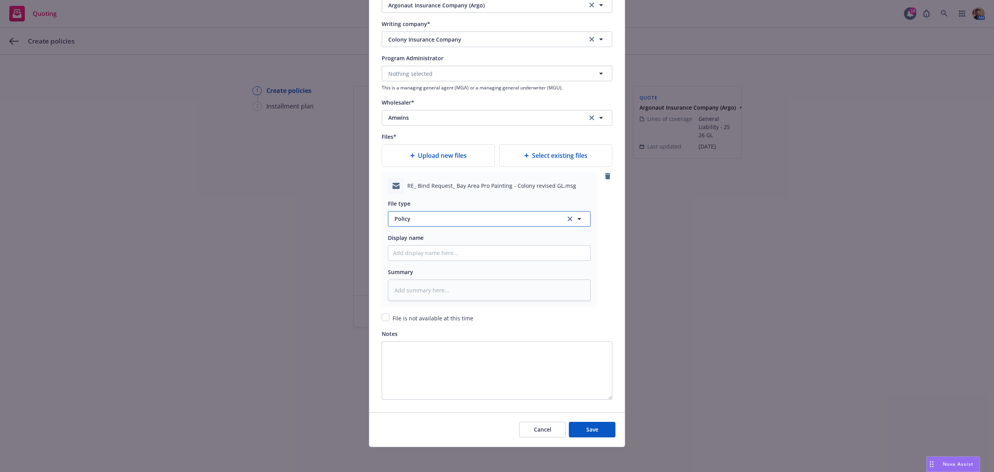
click at [411, 218] on span "Policy" at bounding box center [476, 218] width 162 height 8
type input "em"
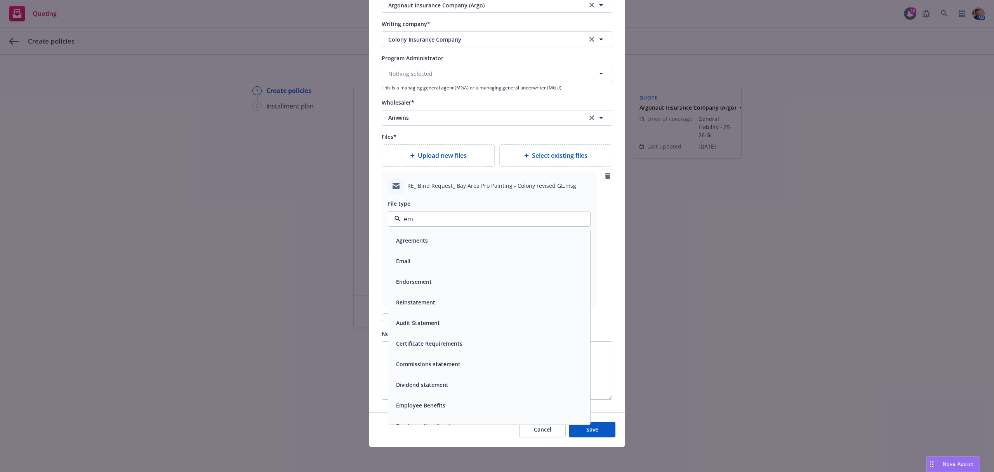
click at [410, 254] on div "Email" at bounding box center [489, 261] width 202 height 21
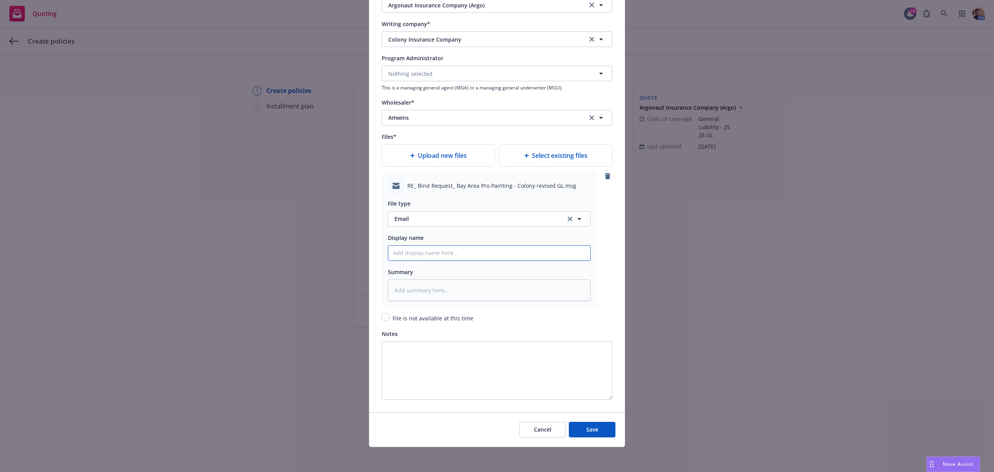
click at [412, 249] on input "Policy display name" at bounding box center [489, 252] width 202 height 15
type textarea "x"
type input "B"
type textarea "x"
type input "Bi"
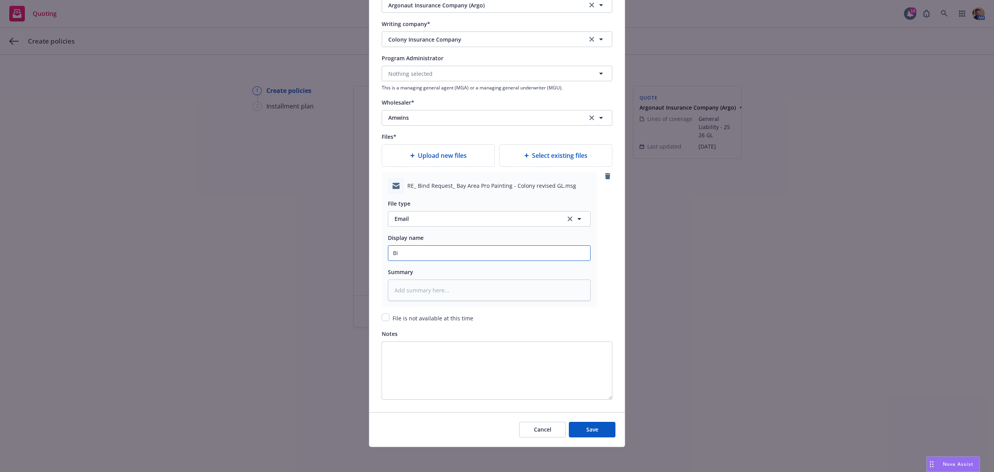
type textarea "x"
type input "Bin"
type textarea "x"
type input "Bind"
type textarea "x"
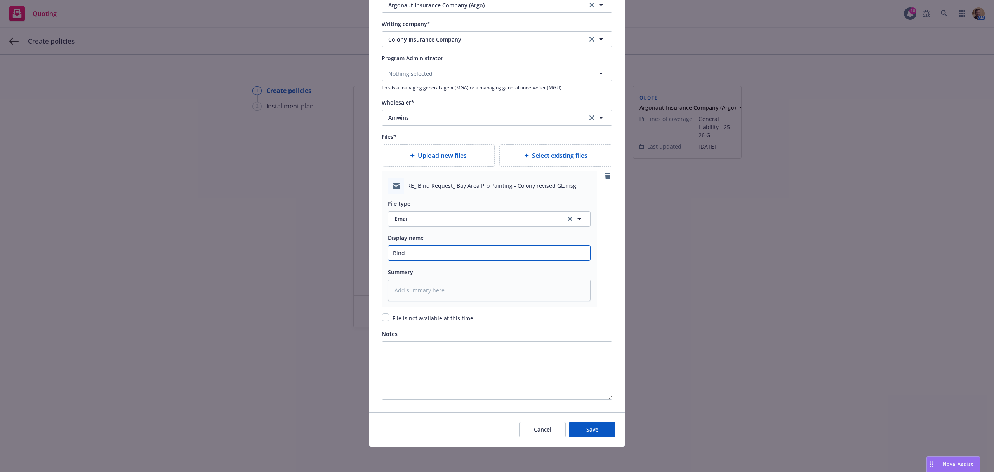
type input "Bind"
type textarea "x"
type input "Bind C"
type textarea "x"
type input "Bind Co"
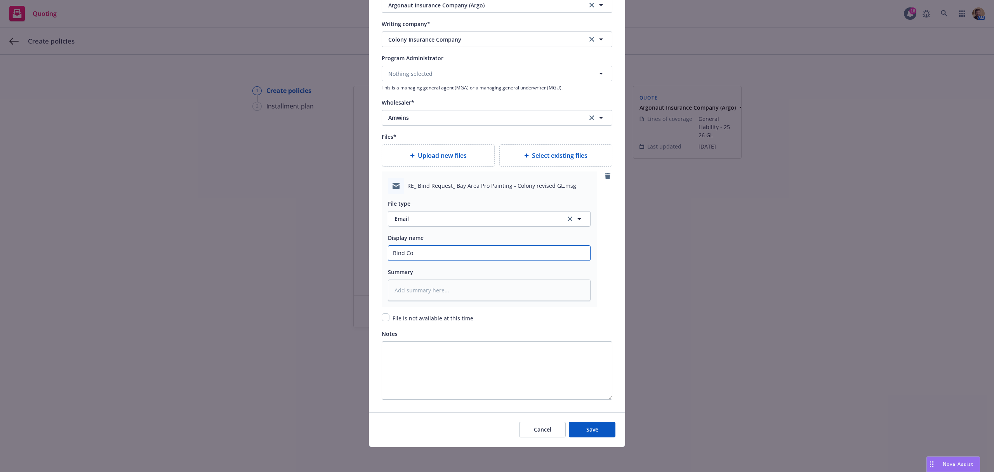
type textarea "x"
type input "Bind Con"
type textarea "x"
type input "Bind Conf"
type textarea "x"
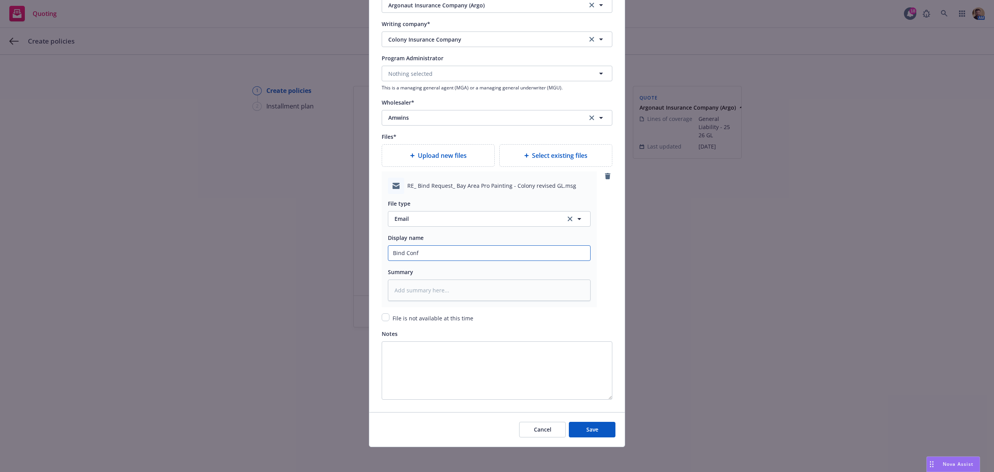
type input "Bind Confi"
type textarea "x"
type input "Bind Confirm"
type textarea "x"
type input "Bind Confirma"
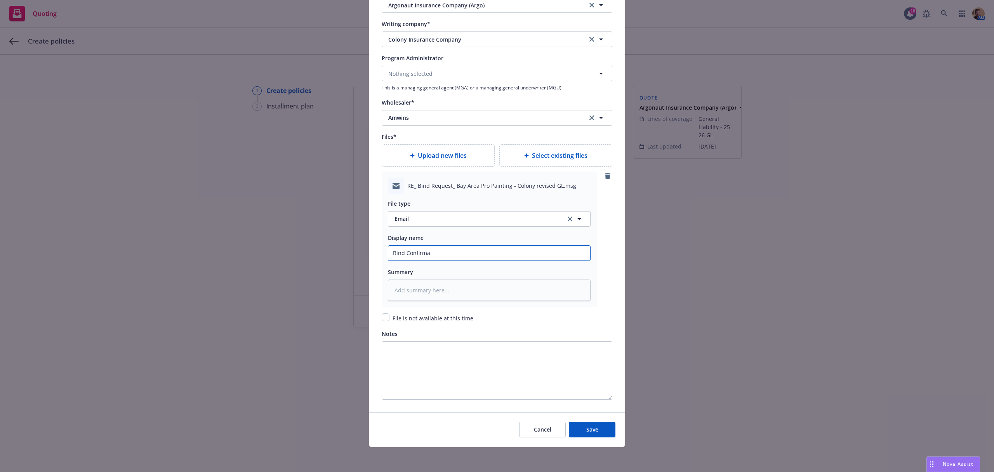
type textarea "x"
type input "Bind Confirmat"
type textarea "x"
type input "Bind Confirmati"
type textarea "x"
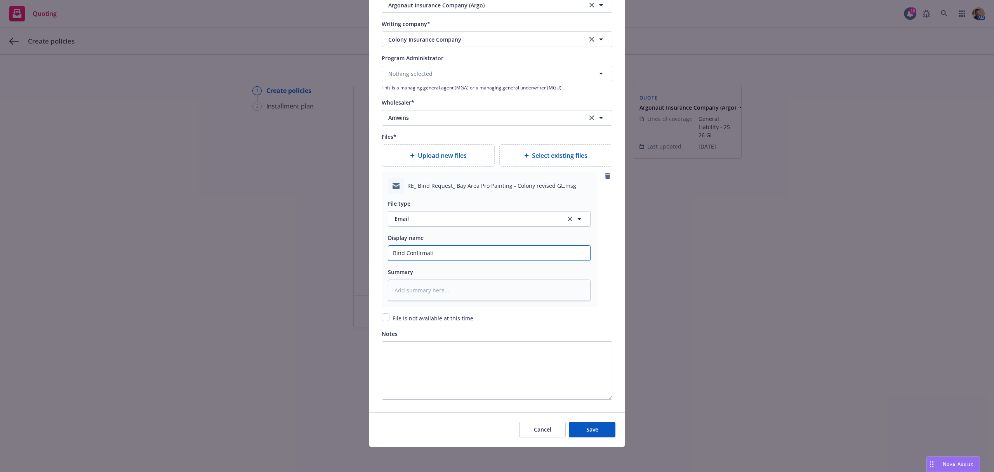
type input "Bind Confirmatio"
type textarea "x"
type input "Bind Confirmation"
click at [382, 318] on input "checkbox" at bounding box center [386, 317] width 8 height 8
checkbox input "true"
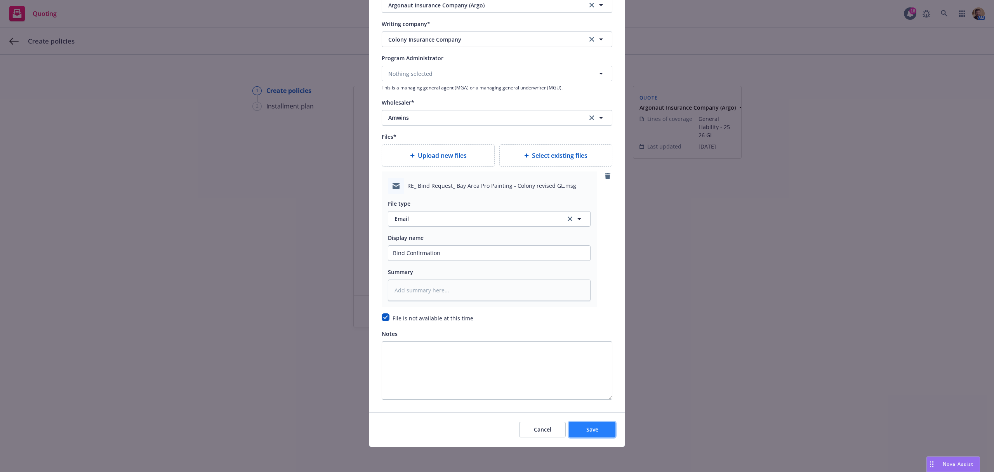
click at [587, 430] on span "Save" at bounding box center [593, 428] width 12 height 7
type textarea "x"
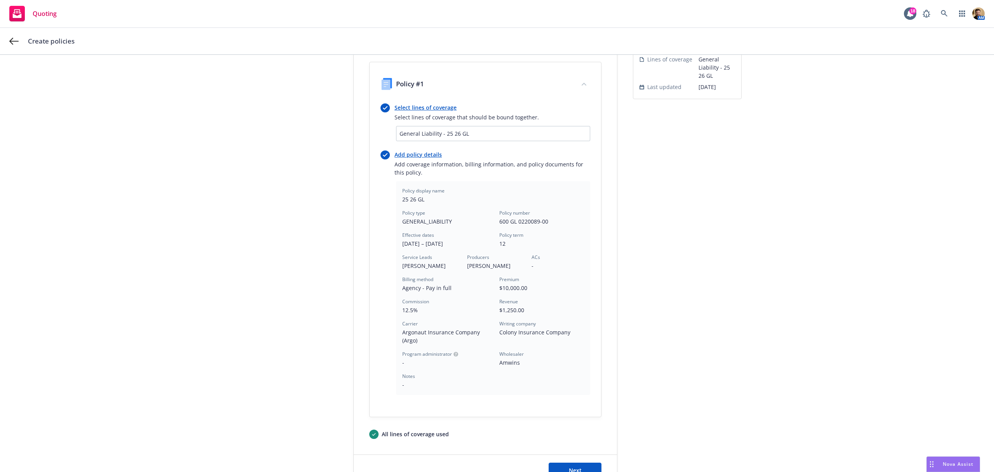
scroll to position [124, 0]
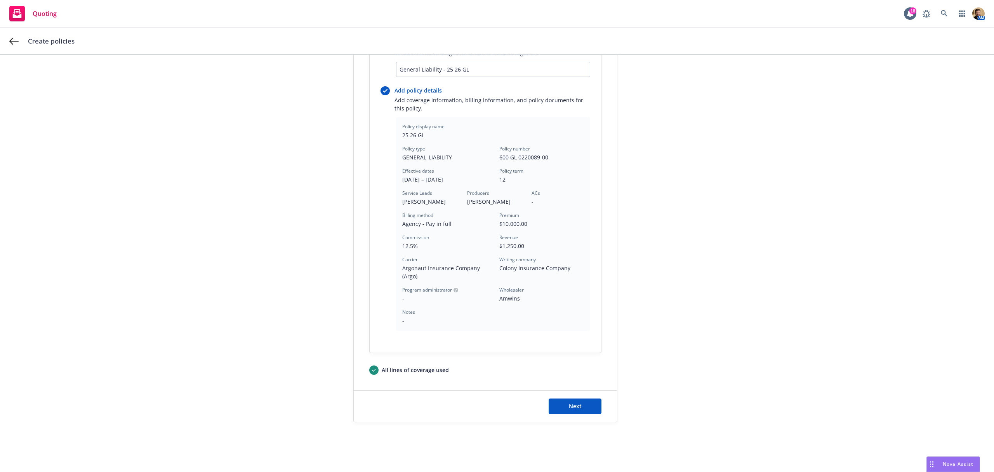
click at [580, 415] on div "Next" at bounding box center [485, 405] width 263 height 31
click at [577, 402] on span "Next" at bounding box center [575, 405] width 13 height 7
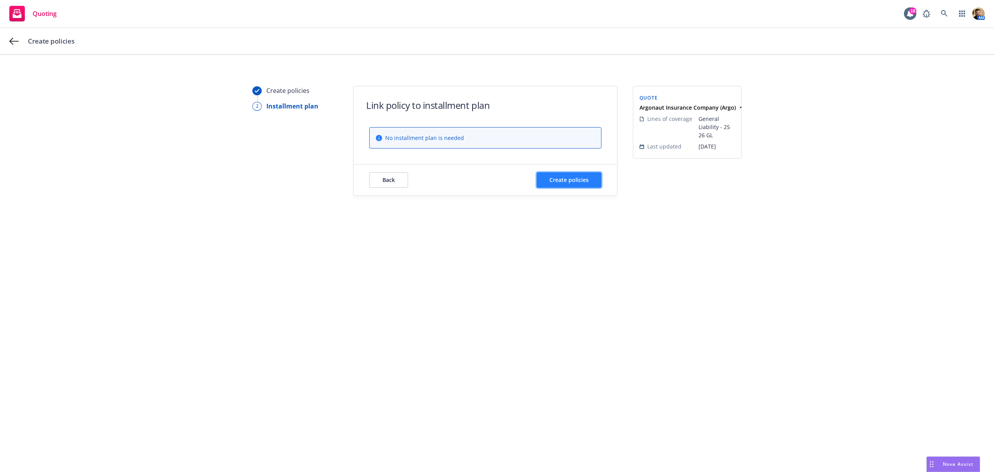
click at [576, 181] on span "Create policies" at bounding box center [569, 179] width 39 height 7
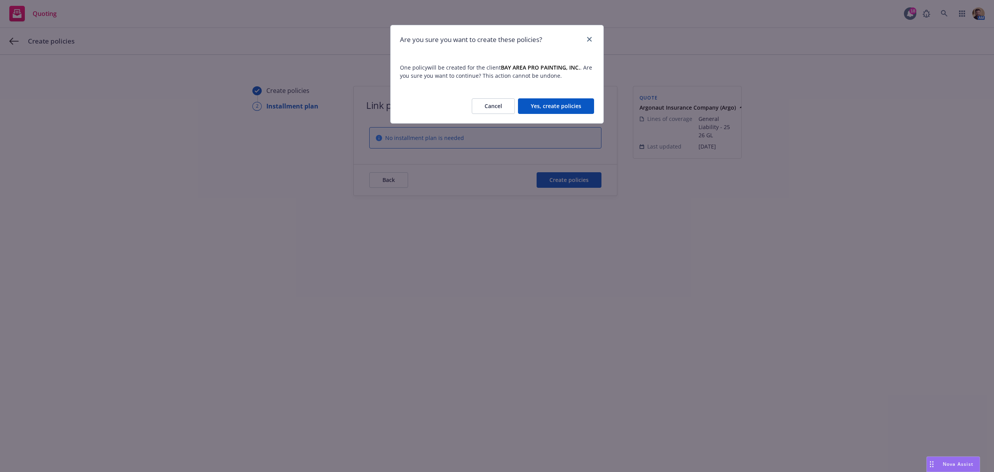
click at [573, 106] on button "Yes, create policies" at bounding box center [556, 106] width 76 height 16
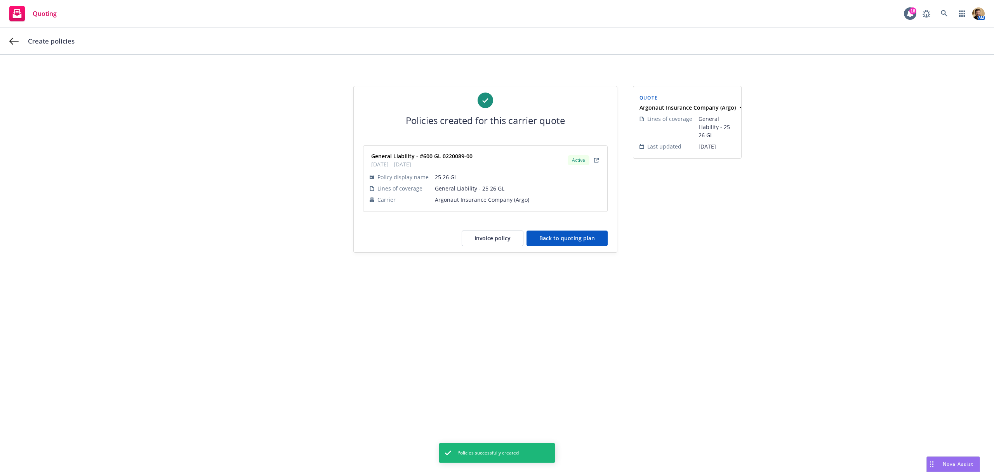
click at [555, 238] on button "Back to quoting plan" at bounding box center [567, 238] width 81 height 16
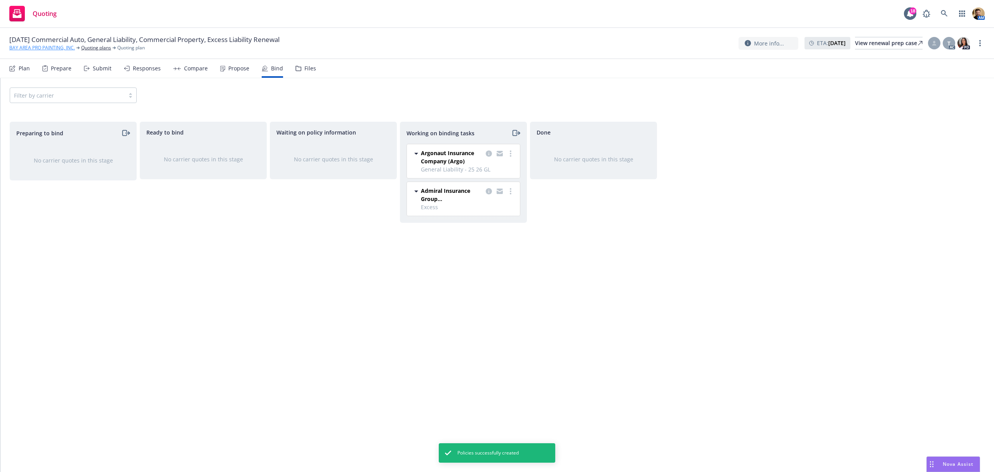
click at [62, 47] on link "BAY AREA PRO PAINTING, INC." at bounding box center [42, 47] width 66 height 7
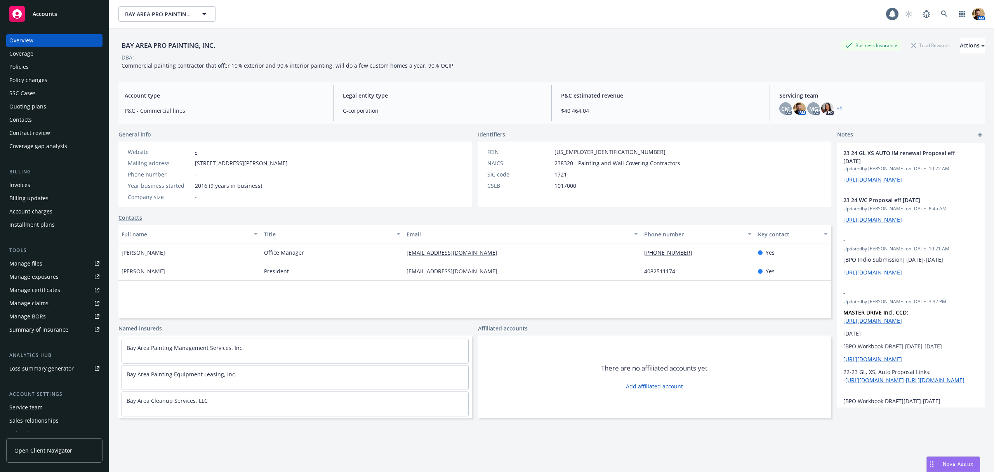
click at [35, 68] on div "Policies" at bounding box center [54, 67] width 90 height 12
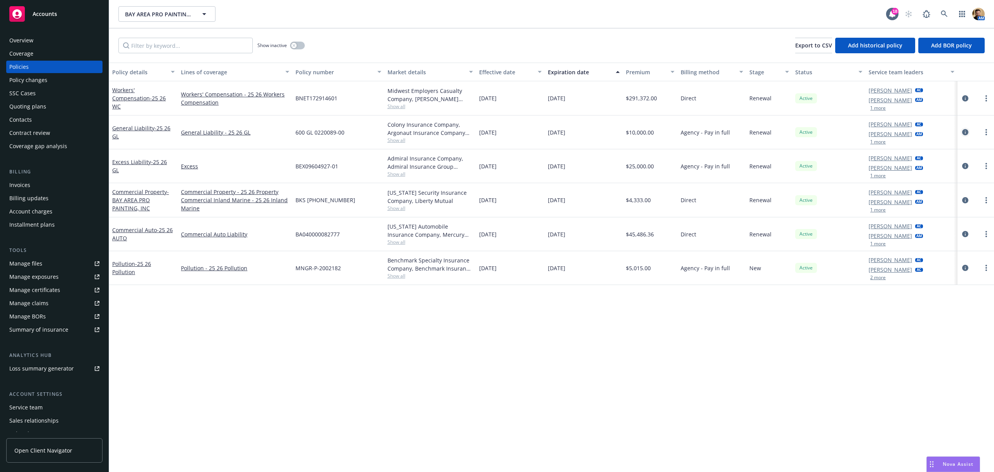
click at [966, 132] on icon "circleInformation" at bounding box center [966, 132] width 6 height 6
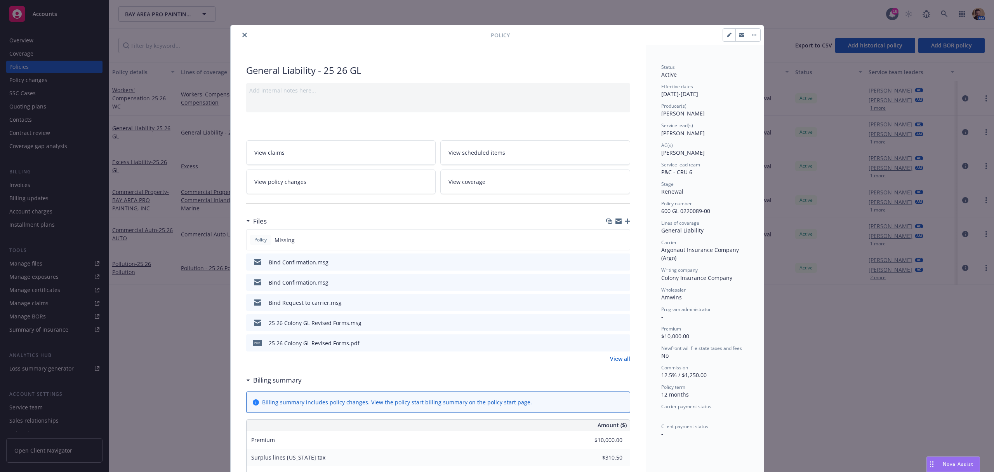
click at [465, 177] on link "View coverage" at bounding box center [535, 181] width 190 height 24
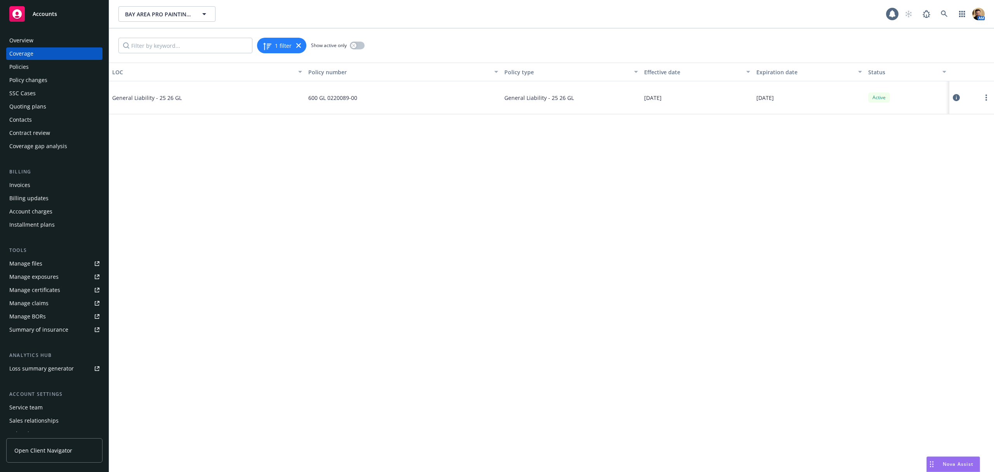
click at [957, 94] on icon at bounding box center [956, 97] width 7 height 7
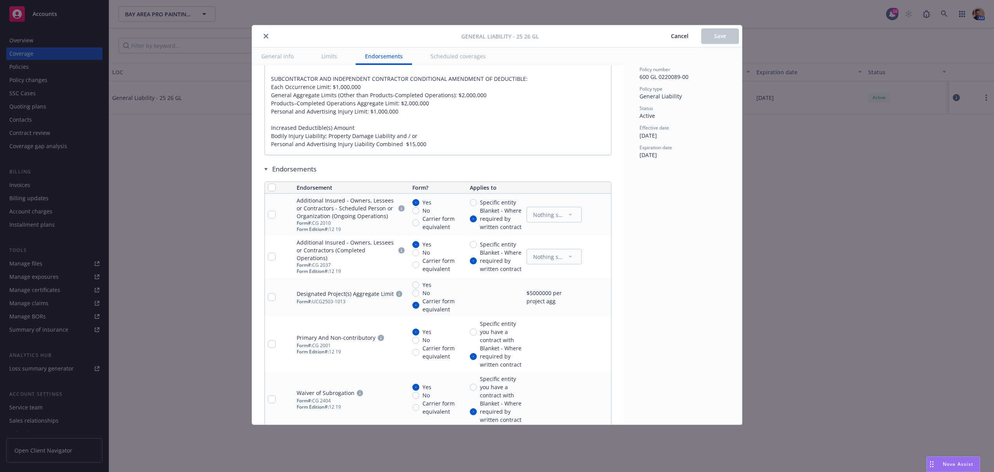
scroll to position [1139, 0]
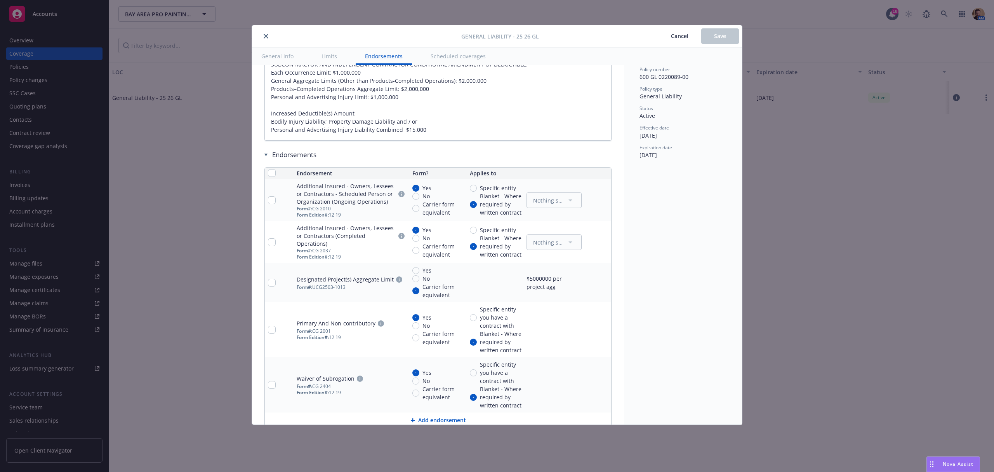
type textarea "x"
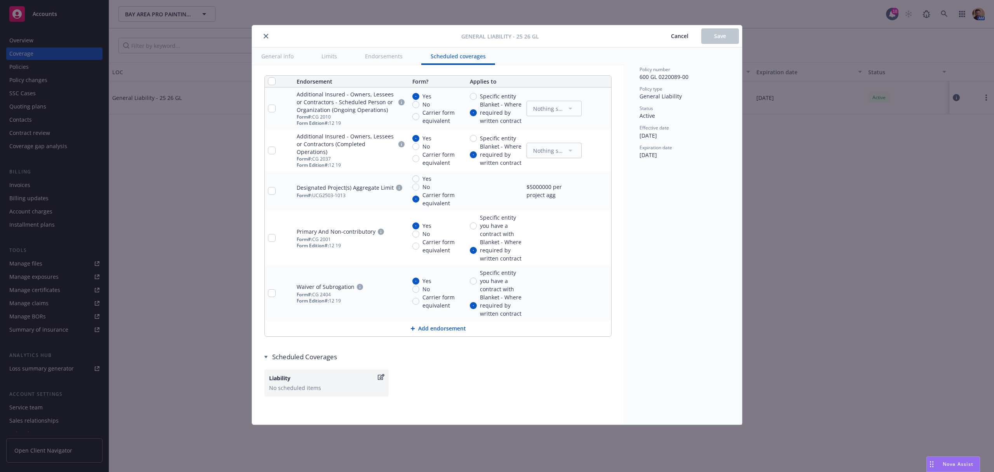
scroll to position [1251, 0]
click at [676, 36] on span "Cancel" at bounding box center [679, 35] width 17 height 7
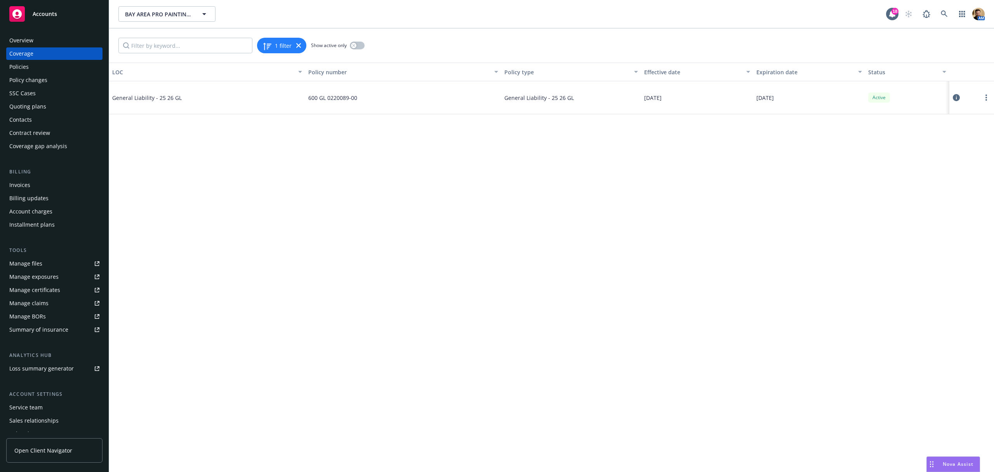
click at [26, 186] on div "Invoices" at bounding box center [19, 185] width 21 height 12
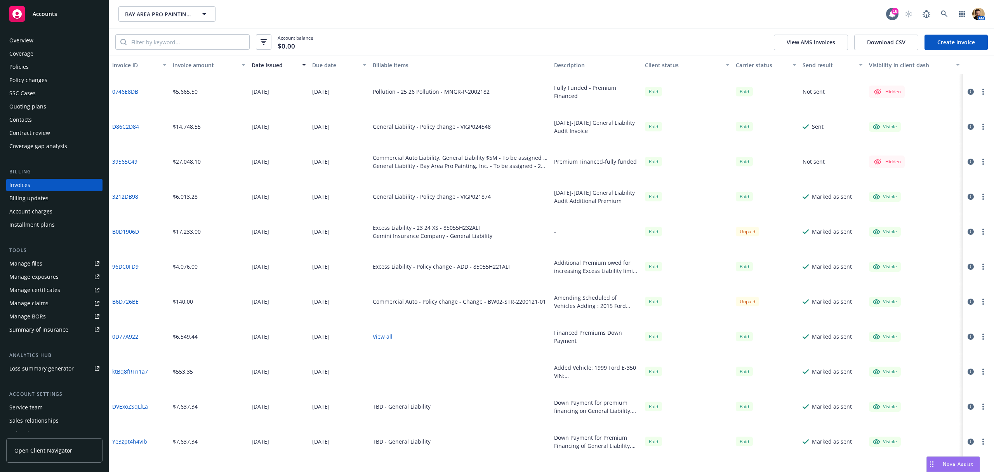
click at [936, 41] on link "Create Invoice" at bounding box center [956, 43] width 63 height 16
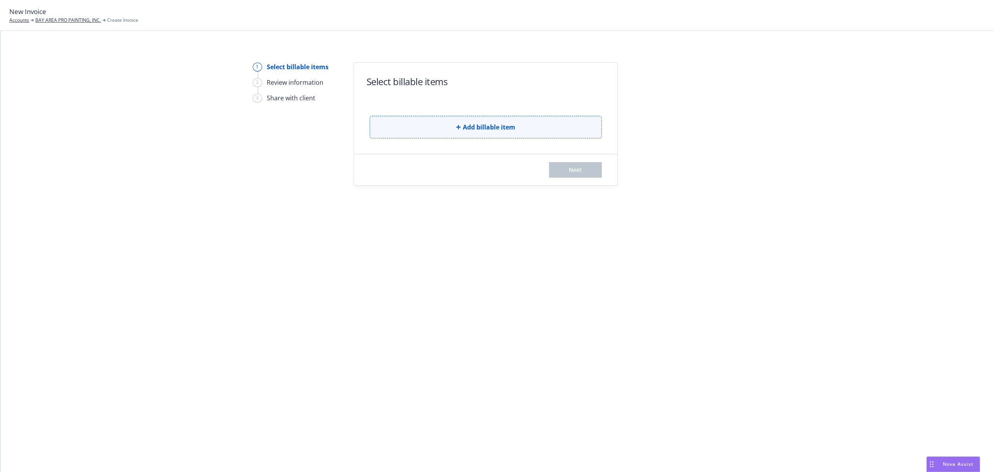
click at [505, 127] on span "Add billable item" at bounding box center [489, 126] width 52 height 9
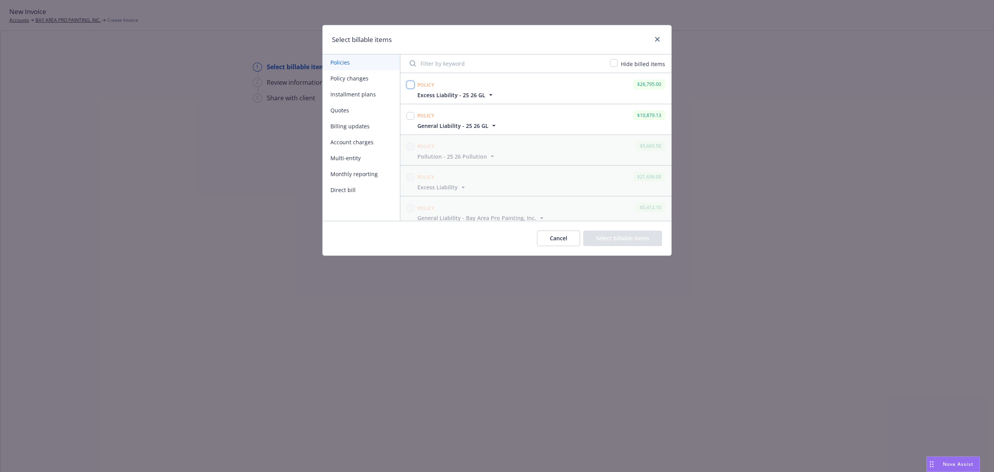
click at [411, 86] on input "checkbox" at bounding box center [411, 85] width 8 height 8
checkbox input "true"
click at [410, 116] on input "checkbox" at bounding box center [411, 116] width 8 height 8
checkbox input "true"
click at [628, 233] on button "Select billable items" at bounding box center [622, 238] width 79 height 16
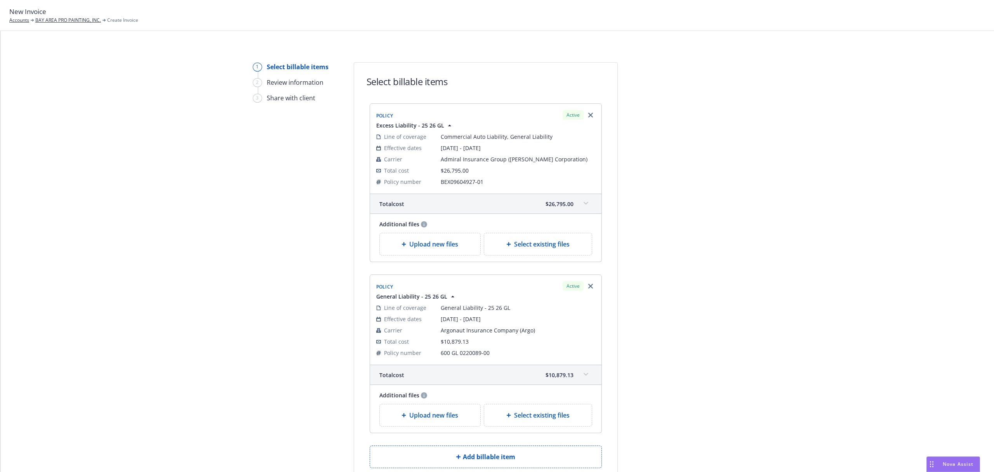
scroll to position [95, 0]
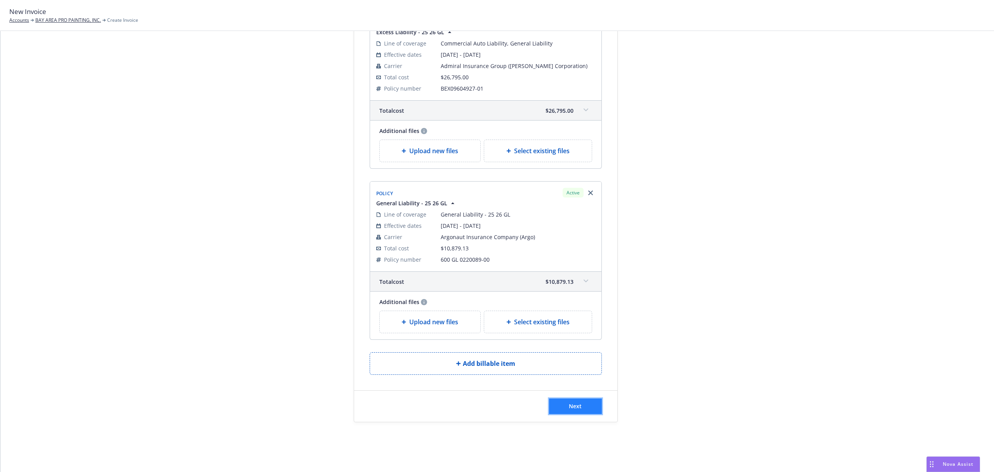
click at [577, 400] on button "Next" at bounding box center [575, 406] width 53 height 16
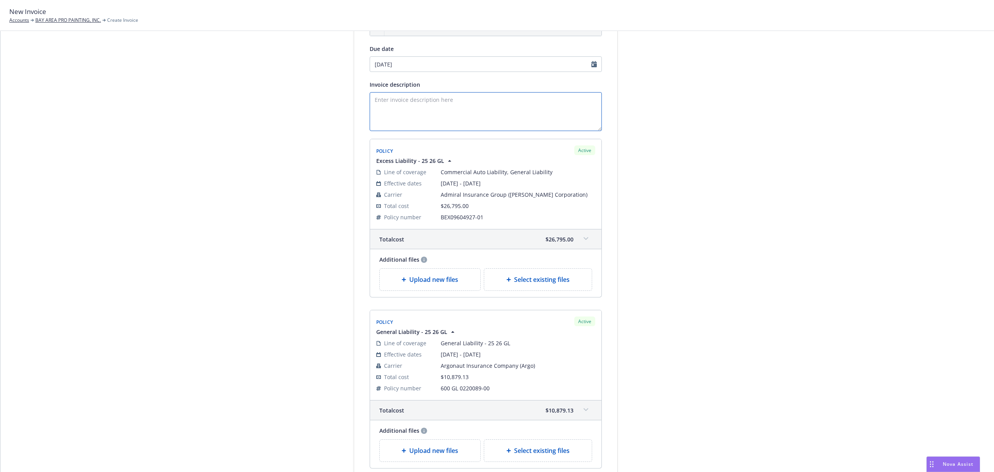
click at [440, 103] on textarea "Invoice description" at bounding box center [486, 111] width 232 height 39
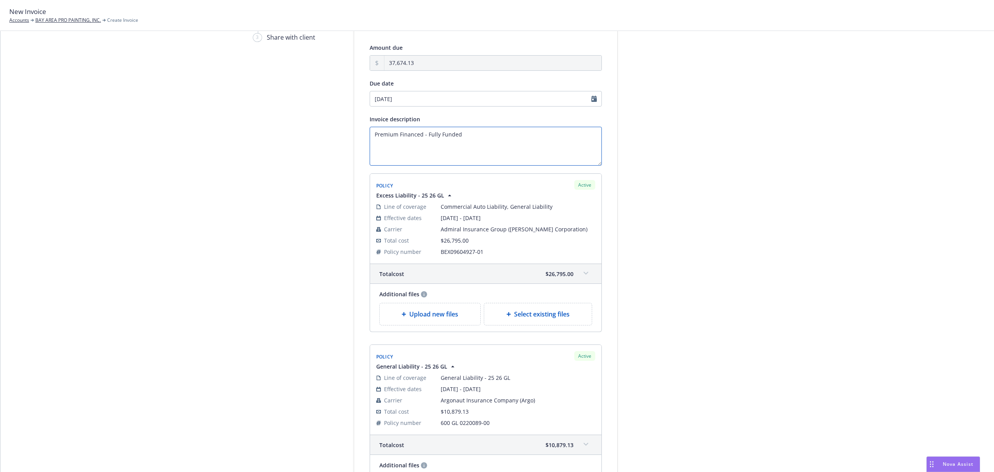
scroll to position [35, 0]
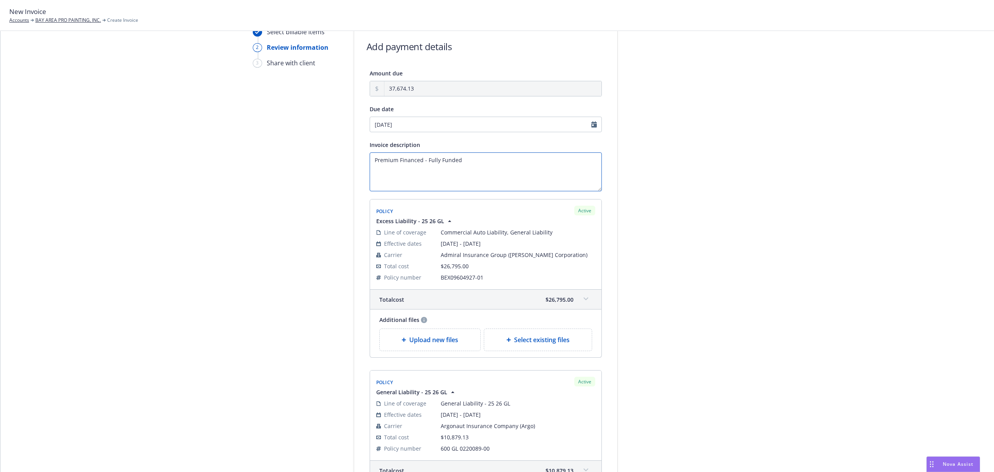
type textarea "Premium Financed - Fully Funded"
click at [426, 120] on input "[DATE]" at bounding box center [486, 125] width 232 height 16
select select "September"
select select "2025"
click at [369, 140] on link "chevronLeft" at bounding box center [371, 140] width 9 height 9
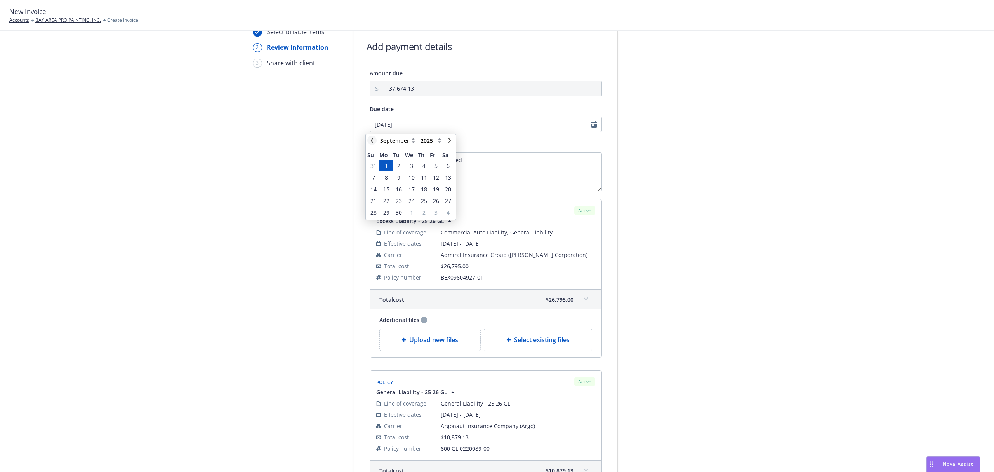
select select "August"
click at [384, 198] on span "18" at bounding box center [386, 201] width 6 height 8
type input "[DATE]"
click at [661, 171] on div at bounding box center [688, 301] width 109 height 548
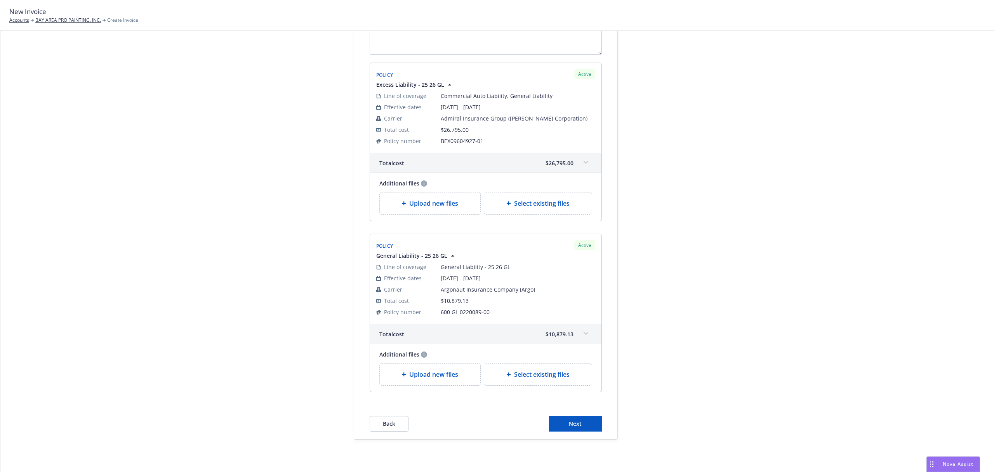
scroll to position [190, 0]
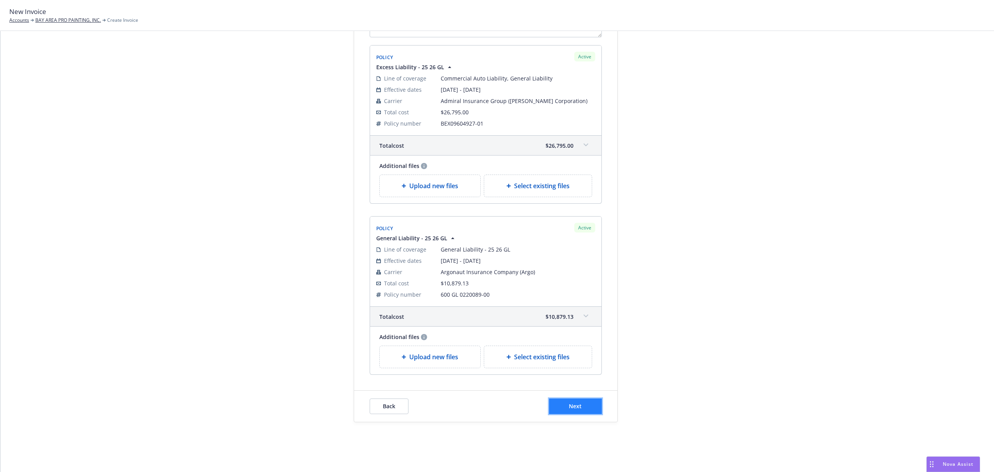
click at [561, 401] on button "Next" at bounding box center [575, 406] width 53 height 16
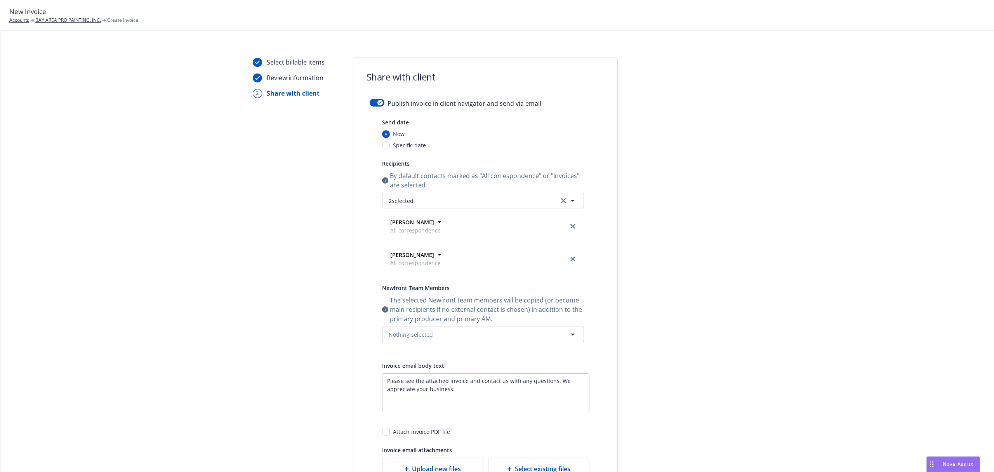
scroll to position [0, 0]
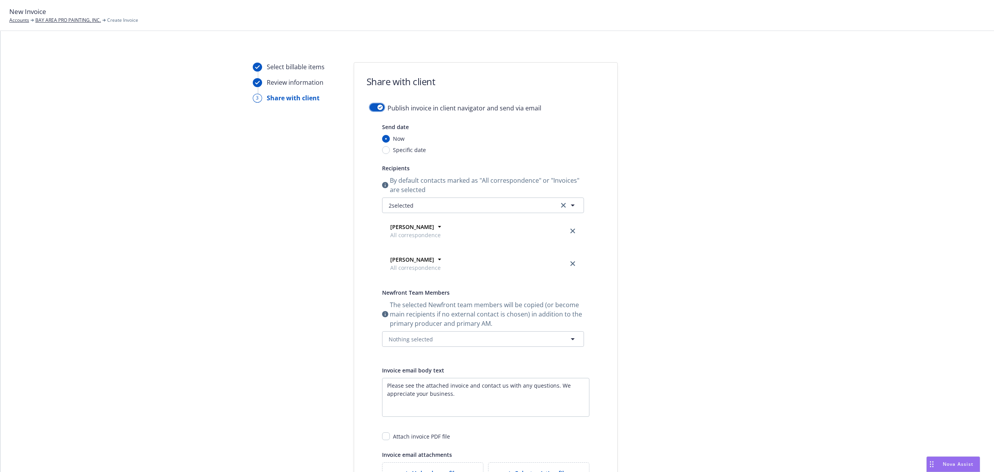
click at [371, 106] on button "button" at bounding box center [377, 107] width 15 height 8
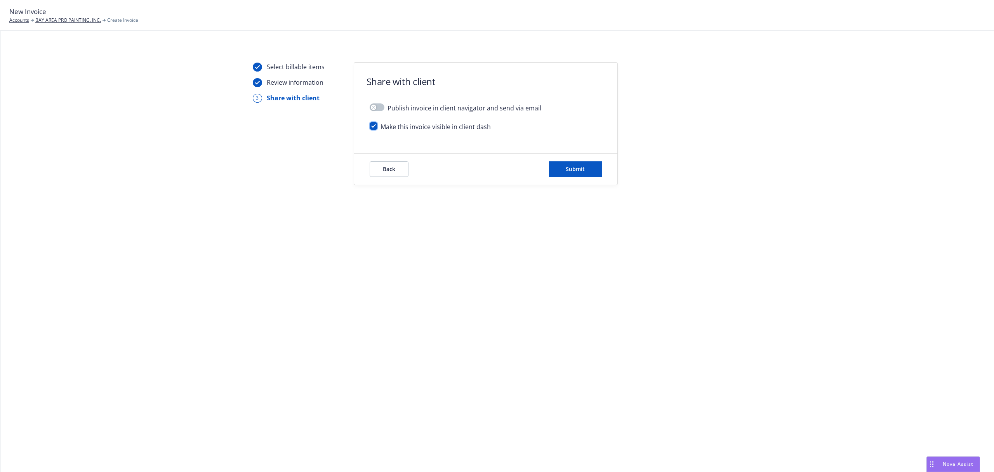
click at [373, 126] on input "checkbox" at bounding box center [374, 126] width 8 height 8
checkbox input "false"
click at [569, 171] on span "Submit" at bounding box center [575, 168] width 19 height 7
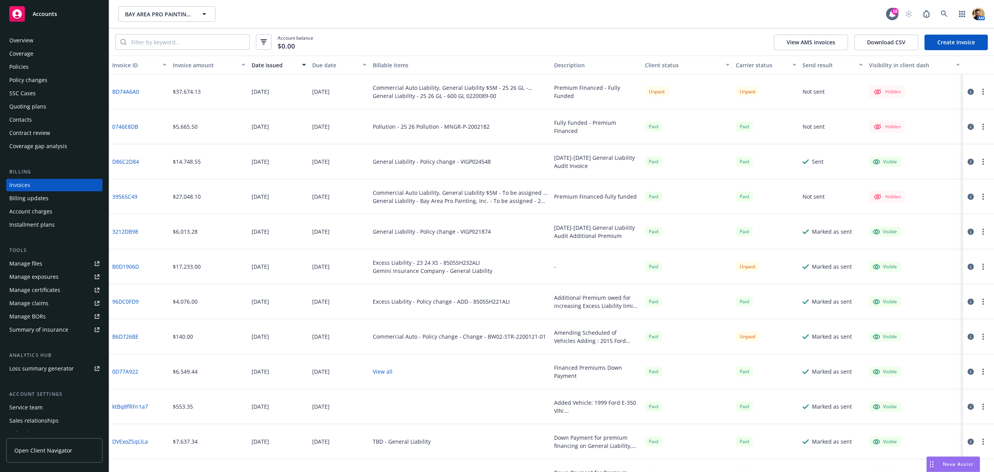
click at [14, 65] on div "Policies" at bounding box center [18, 67] width 19 height 12
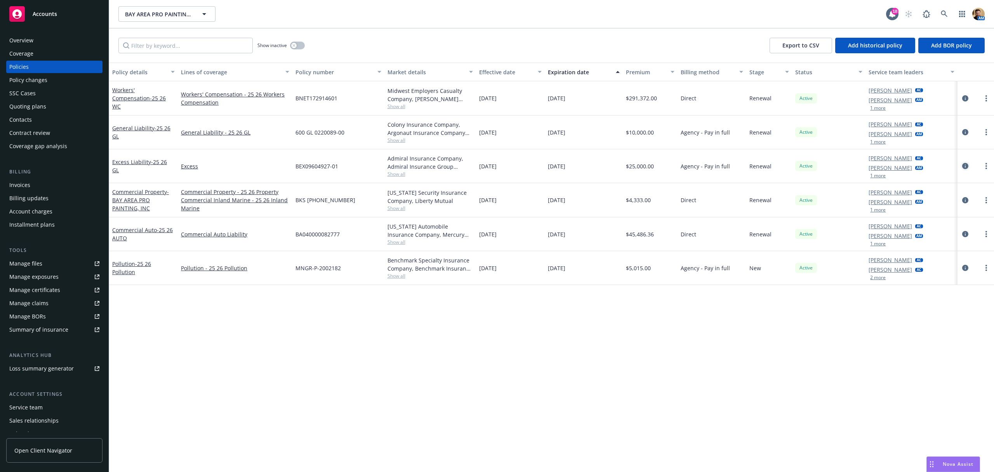
click at [967, 165] on icon "circleInformation" at bounding box center [966, 166] width 6 height 6
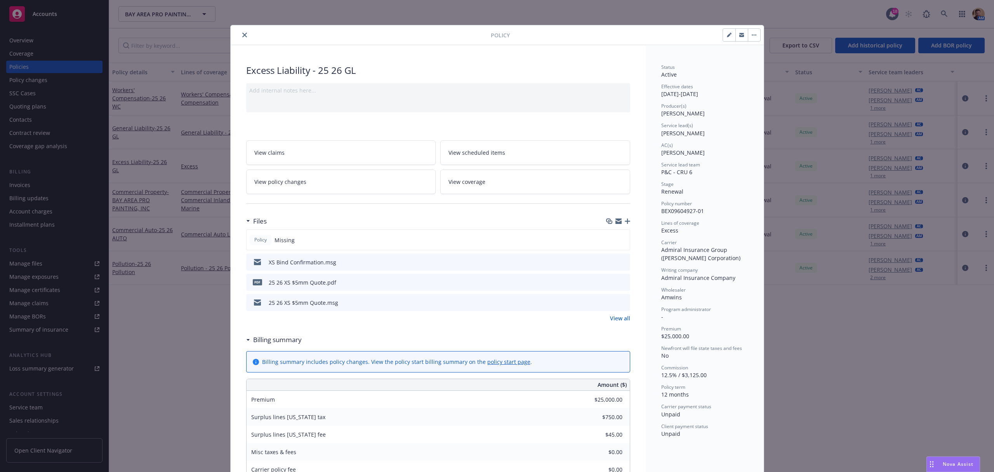
click at [625, 221] on icon "button" at bounding box center [627, 220] width 5 height 5
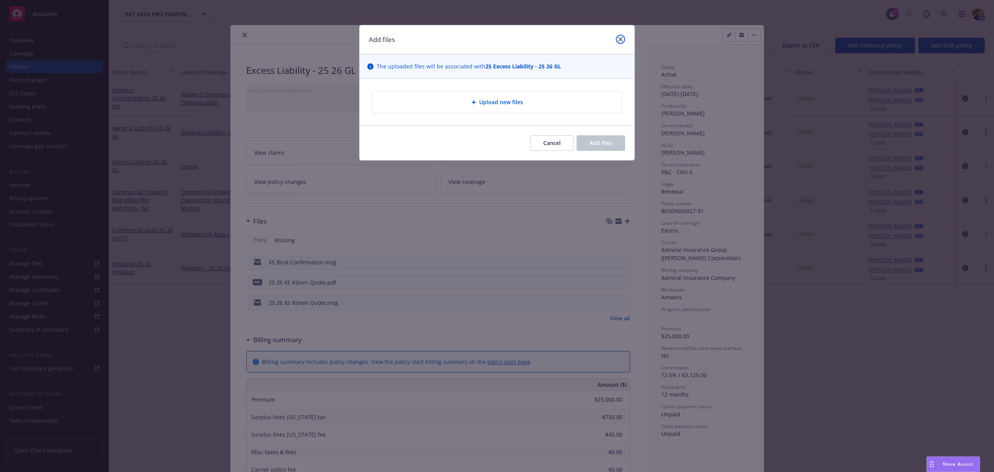
click at [621, 37] on icon "close" at bounding box center [620, 39] width 5 height 5
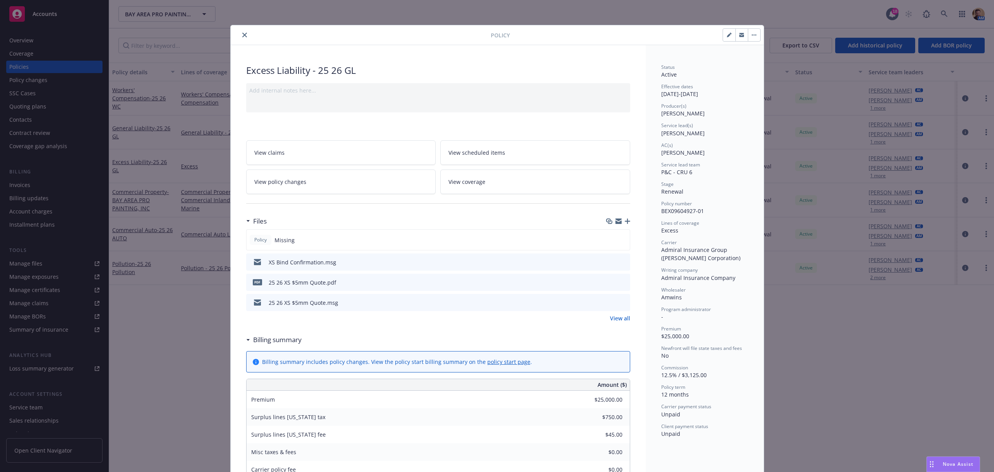
click at [242, 33] on icon "close" at bounding box center [244, 35] width 5 height 5
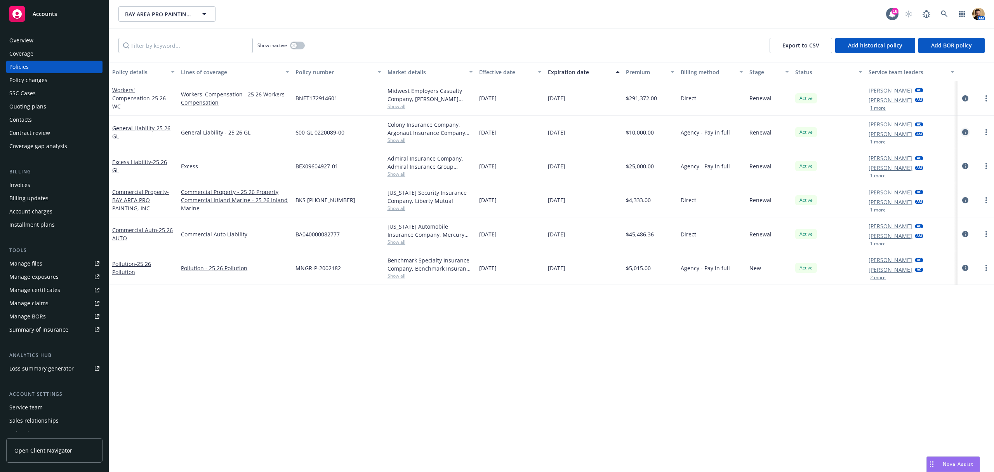
click at [965, 130] on icon "circleInformation" at bounding box center [966, 132] width 6 height 6
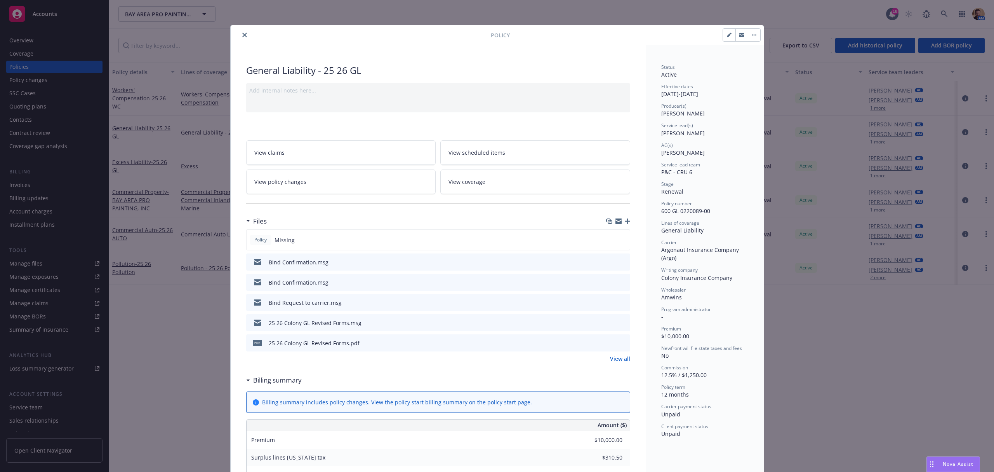
click at [625, 220] on icon "button" at bounding box center [627, 220] width 5 height 5
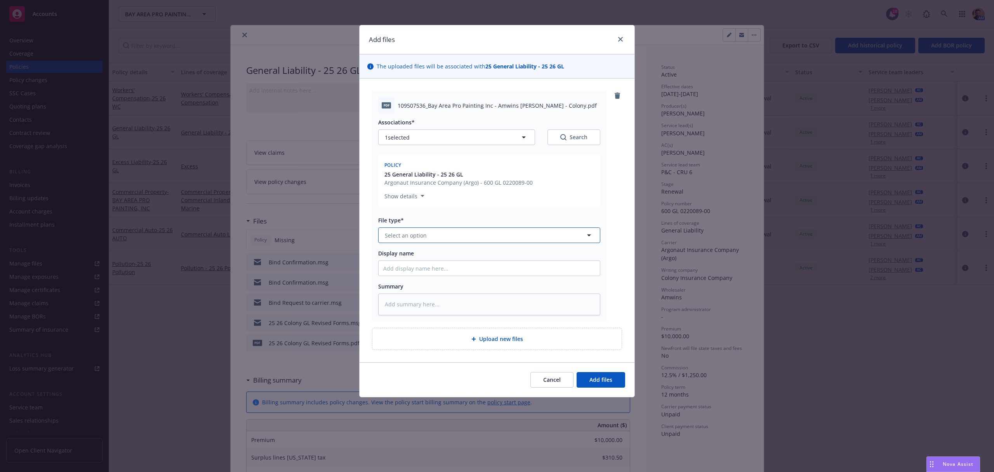
click at [448, 233] on button "Select an option" at bounding box center [489, 235] width 222 height 16
type input "binder"
click at [439, 259] on div "Binder" at bounding box center [489, 256] width 212 height 11
type textarea "x"
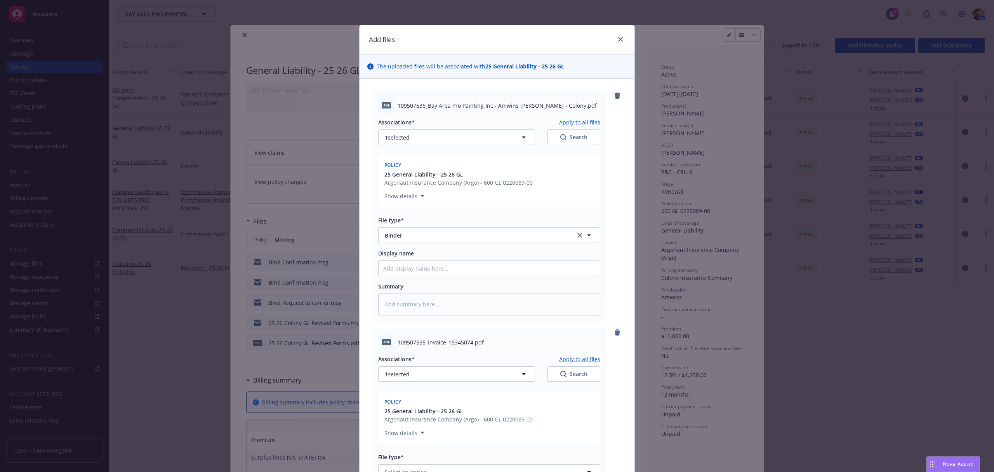
scroll to position [187, 0]
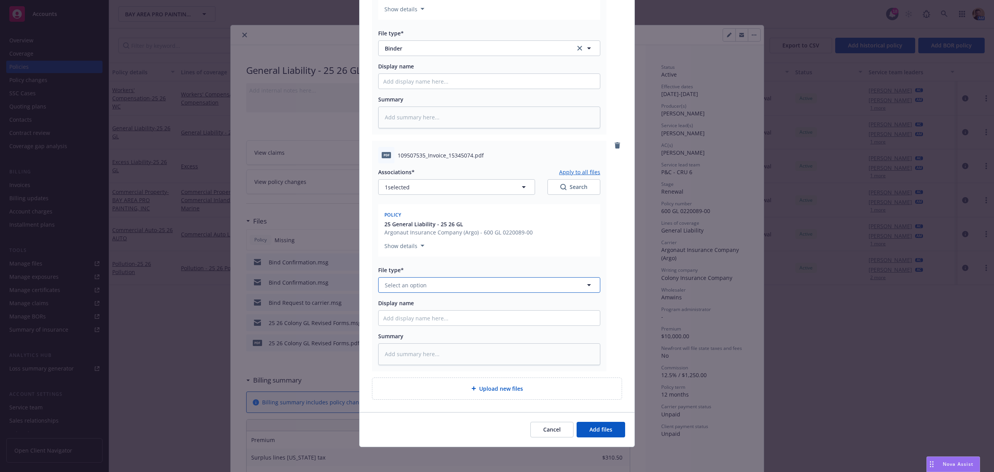
click at [406, 285] on span "Select an option" at bounding box center [406, 285] width 42 height 8
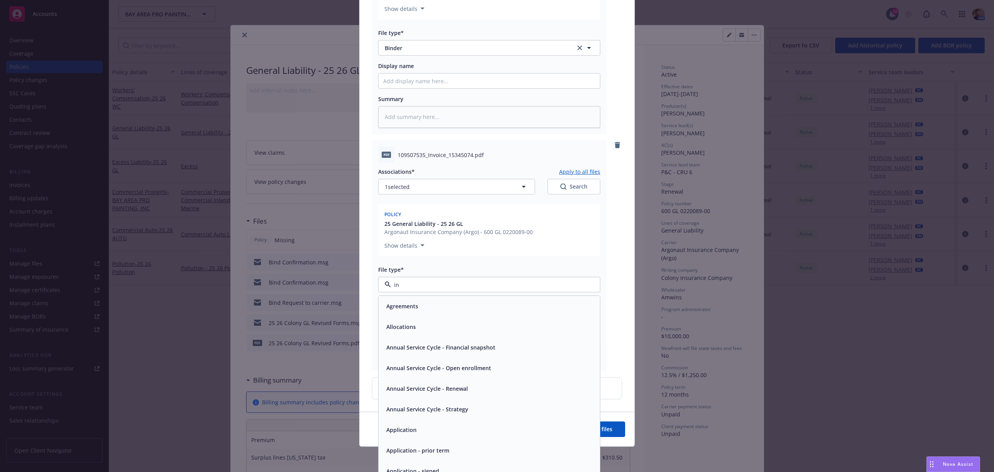
type input "inv"
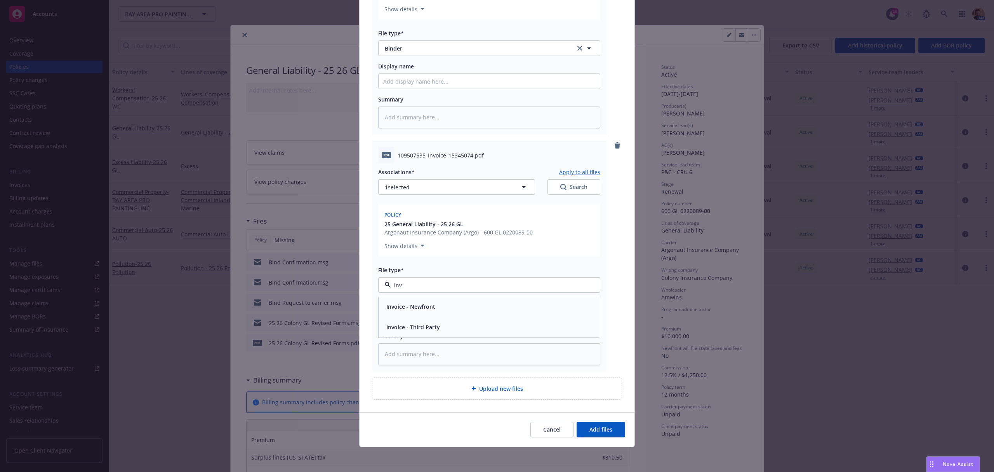
click at [407, 324] on span "Invoice - Third Party" at bounding box center [413, 327] width 54 height 8
click at [412, 81] on input "Display name" at bounding box center [489, 81] width 221 height 15
type textarea "x"
type input "2"
type textarea "x"
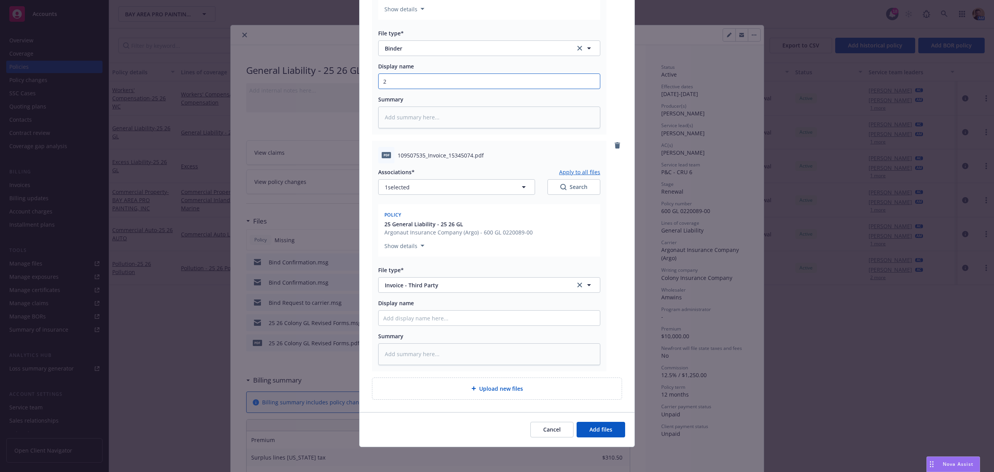
type input "25"
type textarea "x"
type input "25"
type textarea "x"
type input "25 2"
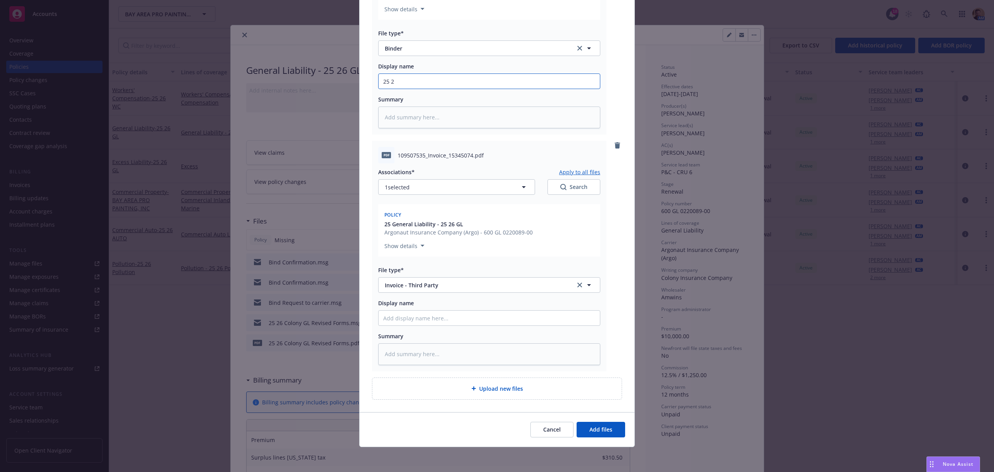
type textarea "x"
type input "25 26"
type textarea "x"
type input "25 26"
type textarea "x"
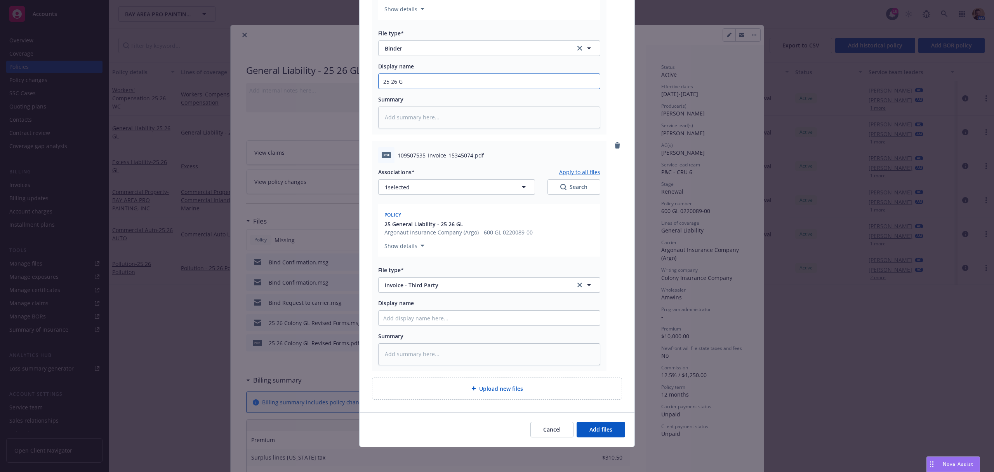
type input "25 26 GL"
type textarea "x"
type input "25 26 GL"
type textarea "x"
type input "25 26 GL B"
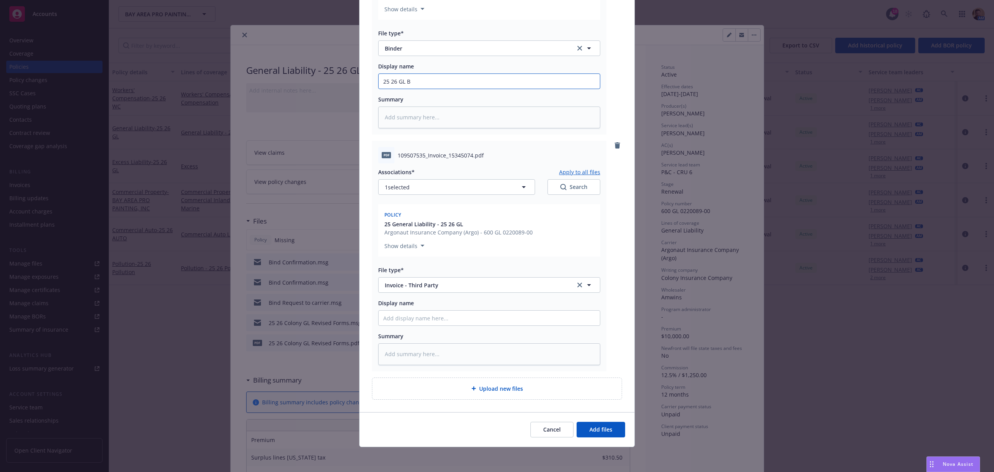
type textarea "x"
type input "25 26 GL Bi"
type textarea "x"
type input "25 26 GL Bind"
type textarea "x"
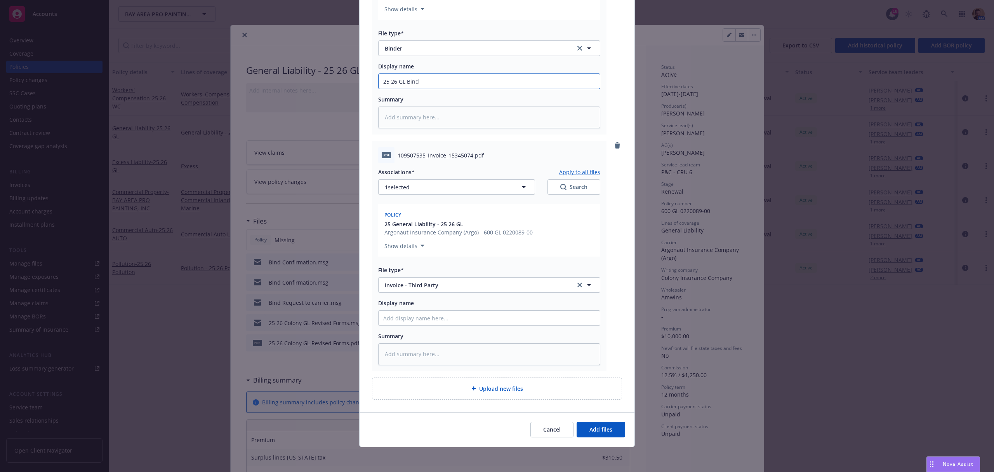
type input "25 26 [PERSON_NAME]"
type textarea "x"
drag, startPoint x: 431, startPoint y: 82, endPoint x: 369, endPoint y: 78, distance: 62.7
click at [372, 78] on div "pdf 109507536_Bay Area Pro Painting Inc - Amwins [PERSON_NAME] - Colony.pdf Ass…" at bounding box center [489, 19] width 235 height 230
type input "25 26 [PERSON_NAME]"
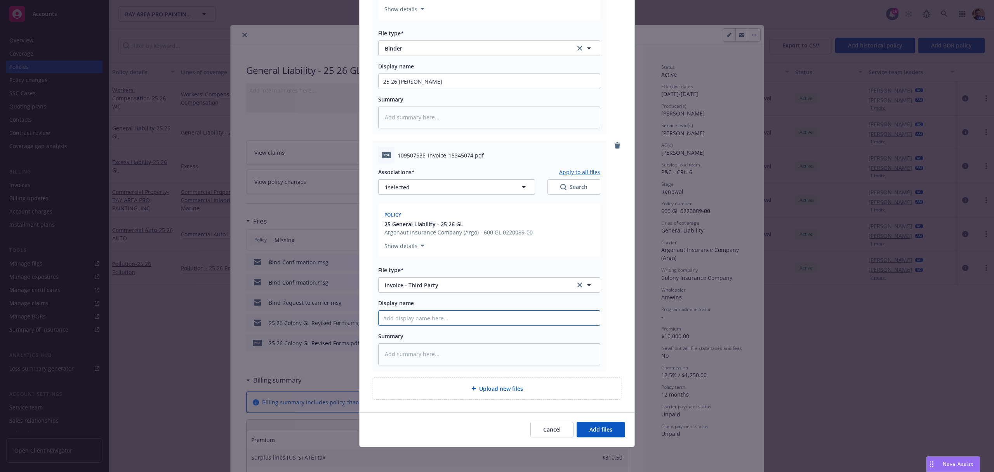
click at [414, 89] on input "Display name" at bounding box center [489, 81] width 221 height 15
paste input "25 26 [PERSON_NAME]"
type textarea "x"
type input "25 26 [PERSON_NAME]"
type textarea "x"
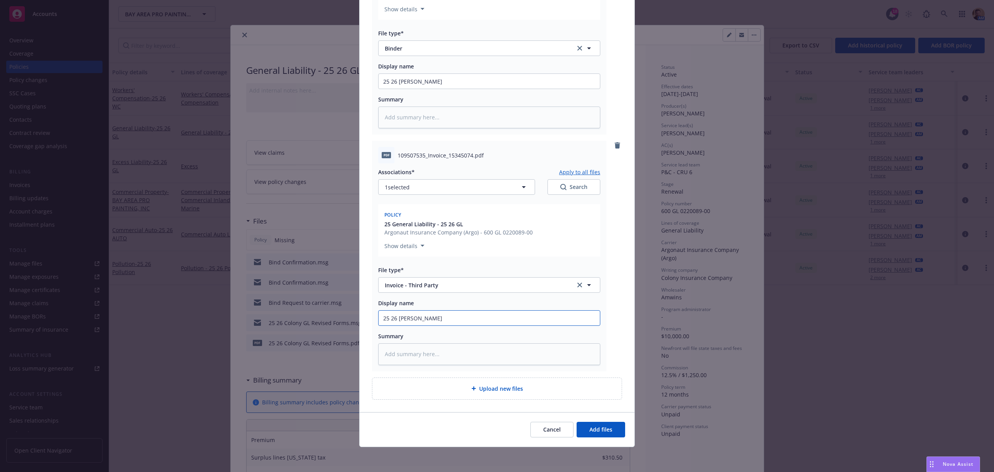
type input "25 26 GL Bind"
type textarea "x"
type input "25 26 GL Bin"
type textarea "x"
type input "25 26 GL Bi"
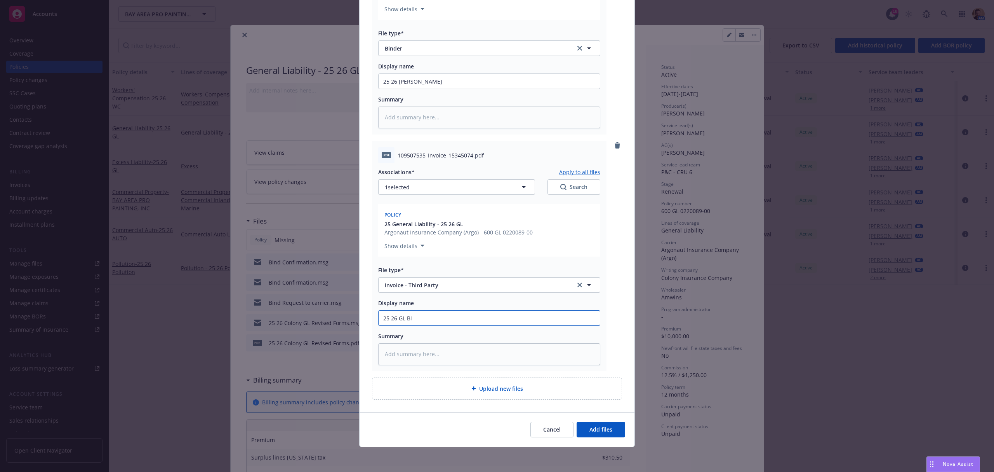
type textarea "x"
type input "25 26 GL B"
type textarea "x"
type input "25 26 GL"
type textarea "x"
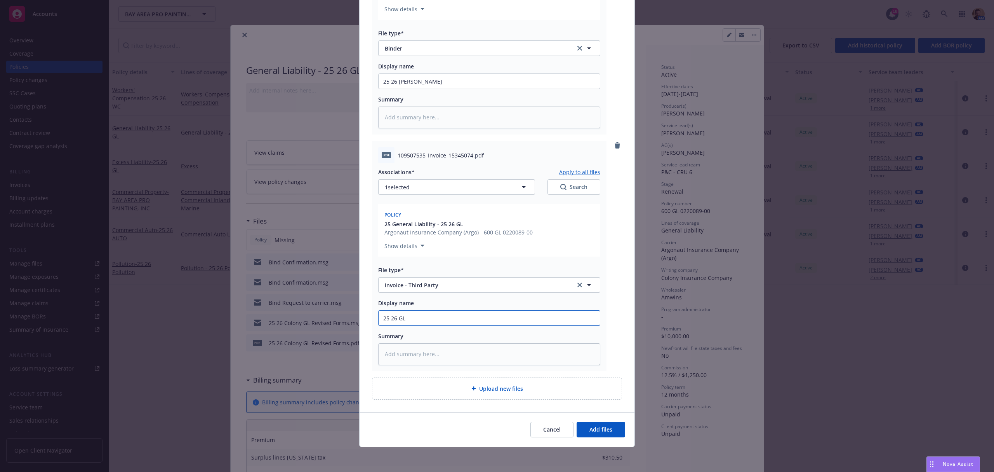
type input "25 26 GL C"
type textarea "x"
type input "25 26 GL Car"
type textarea "x"
type input "25 26 [PERSON_NAME]"
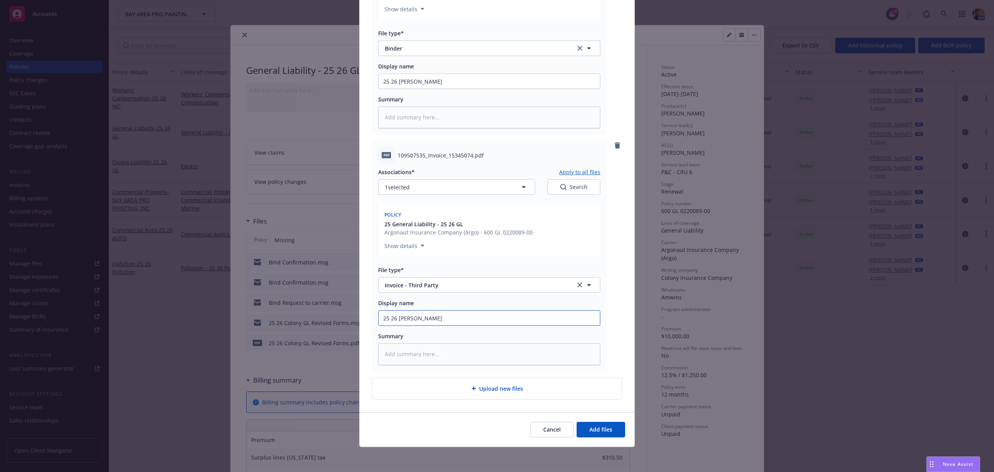
type textarea "x"
type input "25 26 [PERSON_NAME]"
type textarea "x"
type input "25 26 GL [PERSON_NAME]"
type textarea "x"
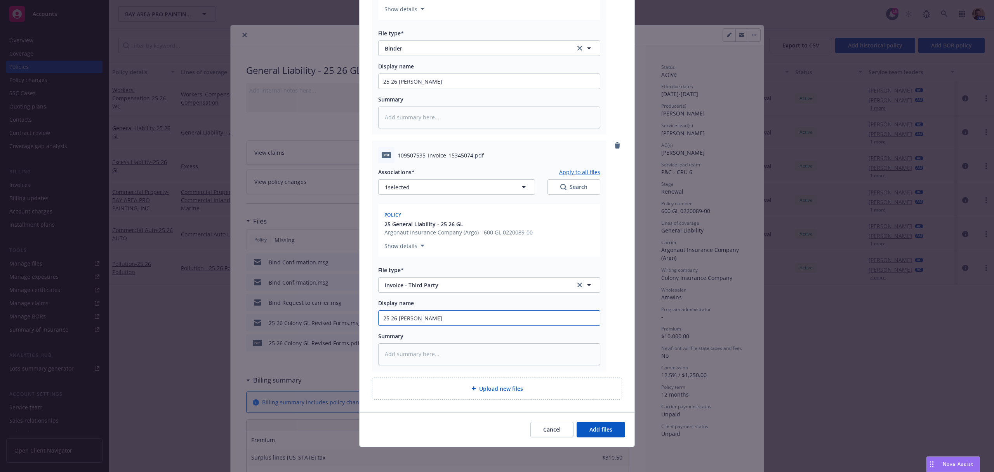
type input "25 26 [PERSON_NAME]"
type textarea "x"
type input "25 26 [PERSON_NAME] I"
type textarea "x"
type input "25 26 [PERSON_NAME] In"
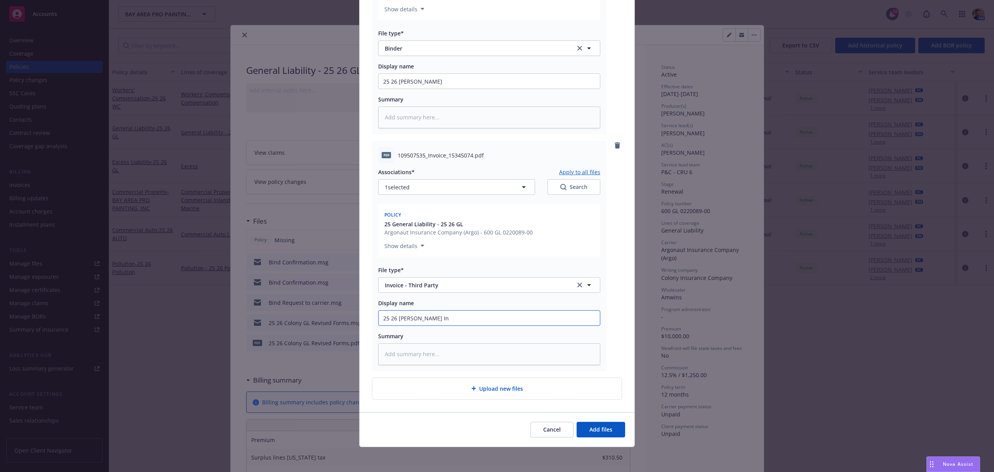
type textarea "x"
type input "25 26 [PERSON_NAME] Inv"
type textarea "x"
type input "25 26 [PERSON_NAME] Invo"
type textarea "x"
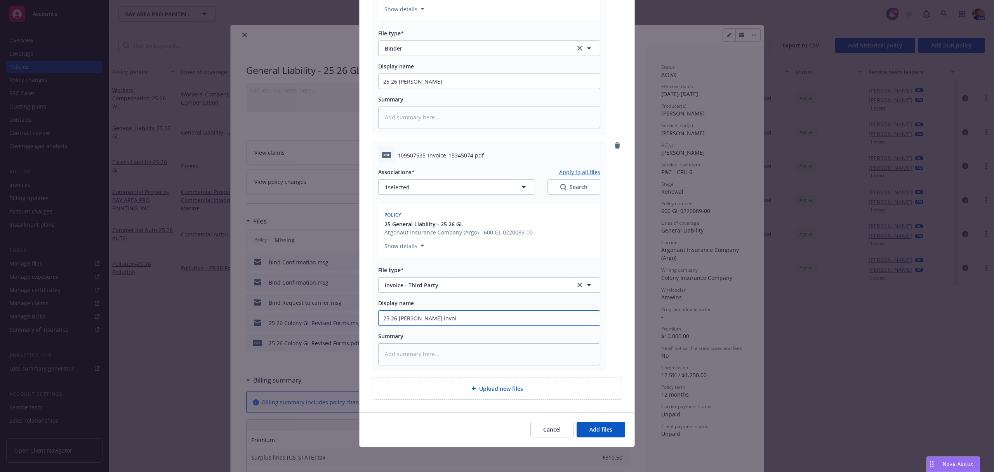
type input "25 26 [PERSON_NAME] Invoic"
type textarea "x"
type input "25 26 [PERSON_NAME] Invoice"
type textarea "x"
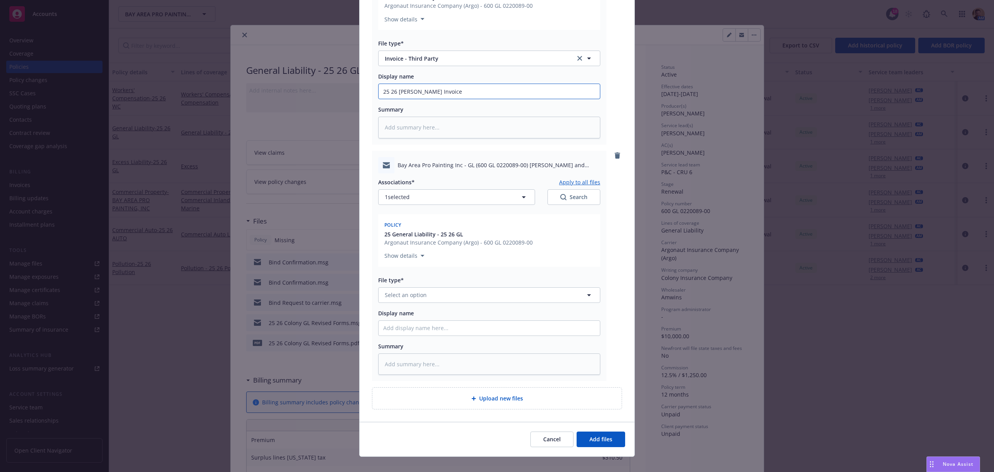
scroll to position [423, 0]
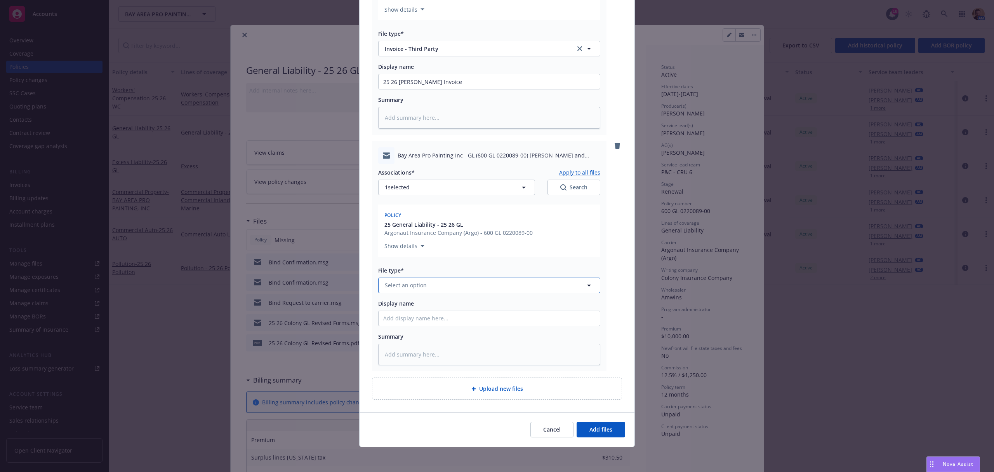
click at [417, 285] on span "Select an option" at bounding box center [406, 285] width 42 height 8
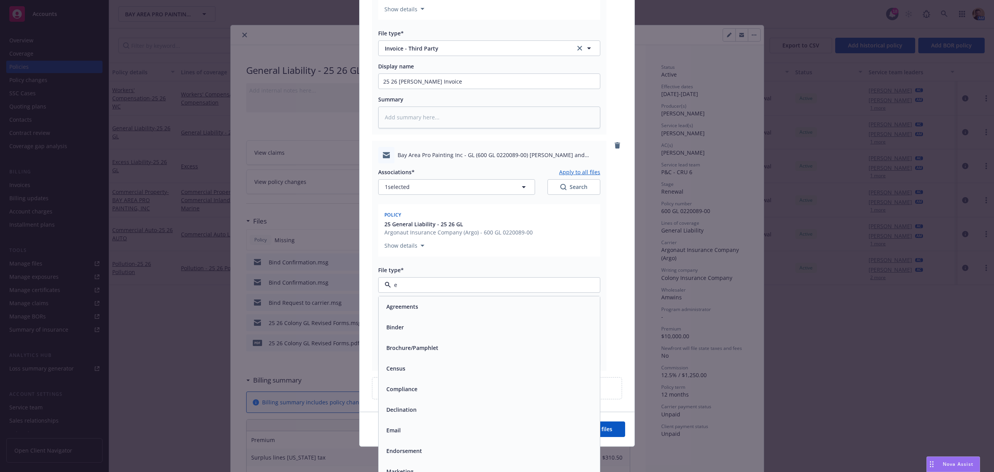
type input "em"
click at [415, 330] on div "Email" at bounding box center [489, 326] width 212 height 11
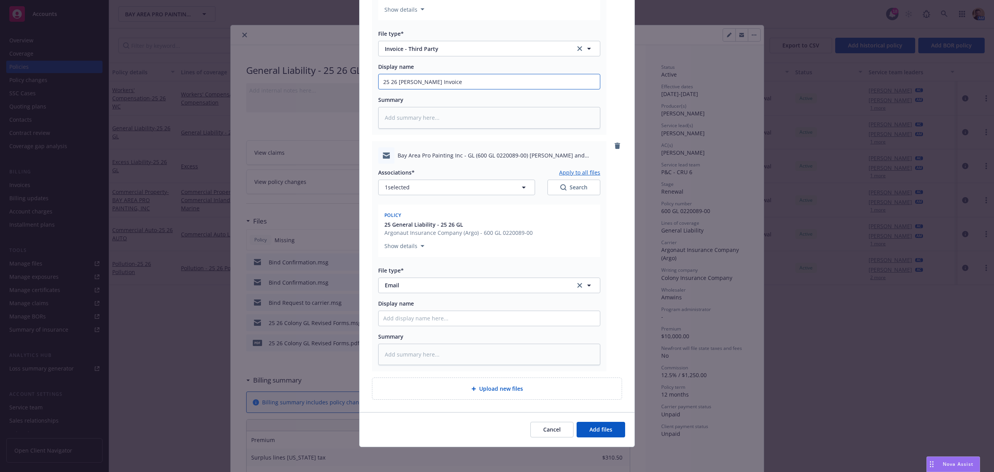
drag, startPoint x: 446, startPoint y: 81, endPoint x: 292, endPoint y: 87, distance: 153.6
click at [292, 87] on div "Add files The uploaded files will be associated with 25 General Liability - 25 …" at bounding box center [497, 236] width 994 height 472
paste input "25 26 [PERSON_NAME] Invoice"
type textarea "x"
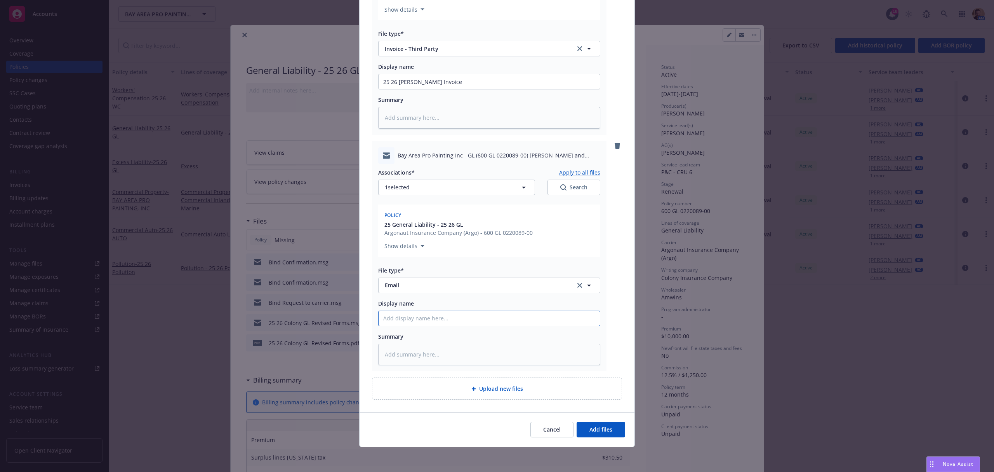
type input "25 26 [PERSON_NAME] Invoice"
type textarea "x"
type input "25 26 [PERSON_NAME] Invoice"
type textarea "x"
type input "25 26 [PERSON_NAME] Invoice &"
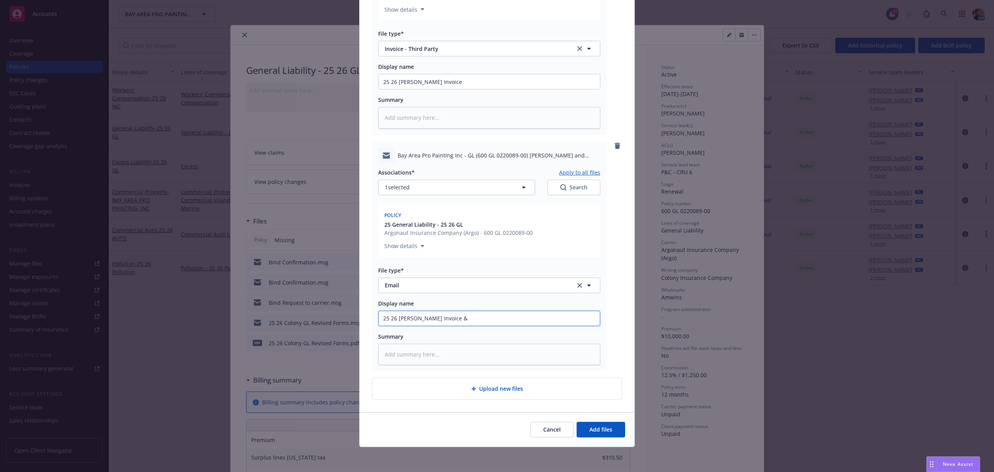
type textarea "x"
type input "25 26 [PERSON_NAME] Invoice &"
type textarea "x"
type input "25 26 [PERSON_NAME] Invoice & B"
type textarea "x"
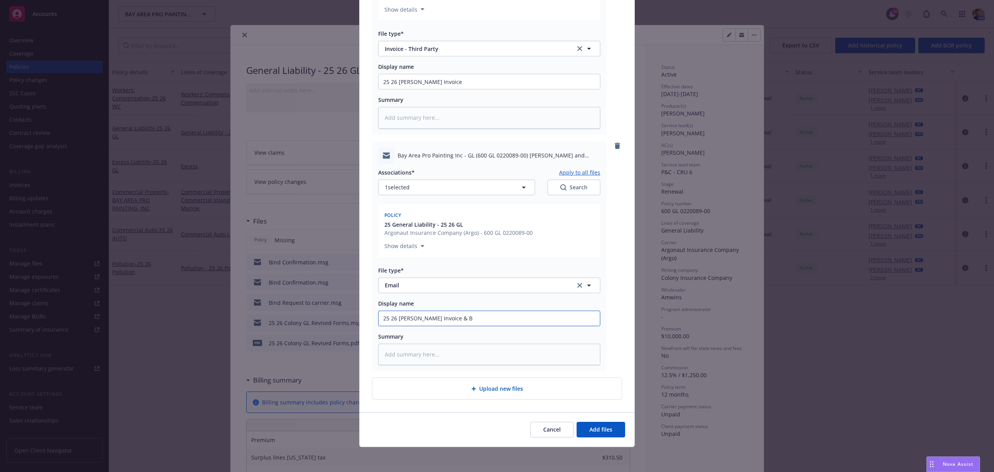
type input "25 26 [PERSON_NAME] Invoice & Bi"
type textarea "x"
type input "25 26 [PERSON_NAME] Invoice & Bind"
type textarea "x"
type input "25 26 [PERSON_NAME] Invoice & Binde"
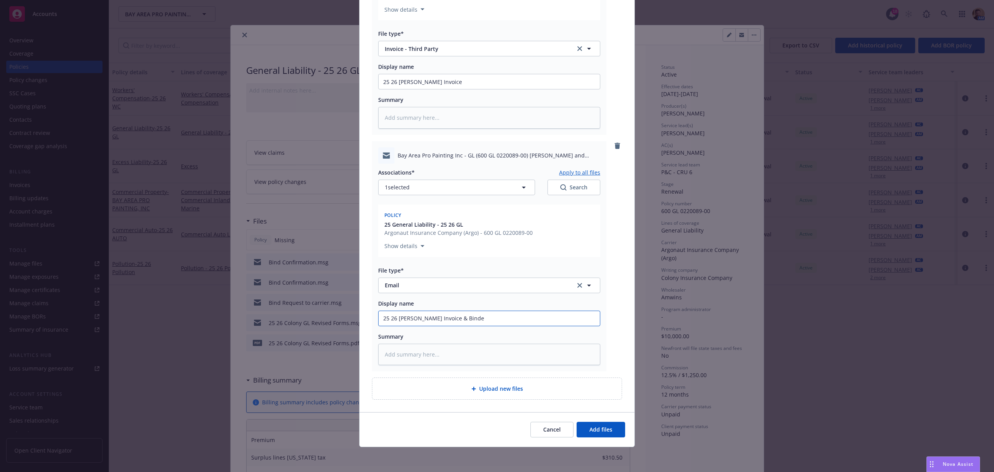
type textarea "x"
type input "25 26 [PERSON_NAME] Invoice & Binder"
click at [593, 426] on span "Add files" at bounding box center [601, 428] width 23 height 7
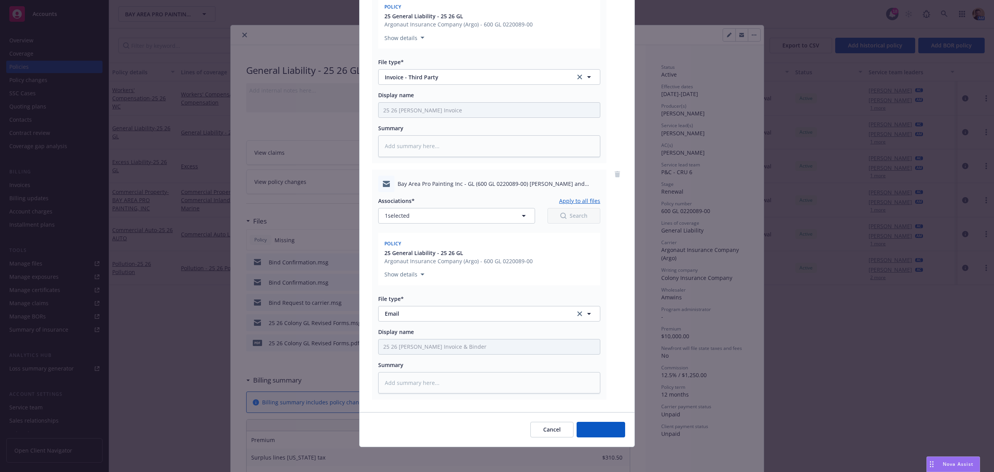
scroll to position [395, 0]
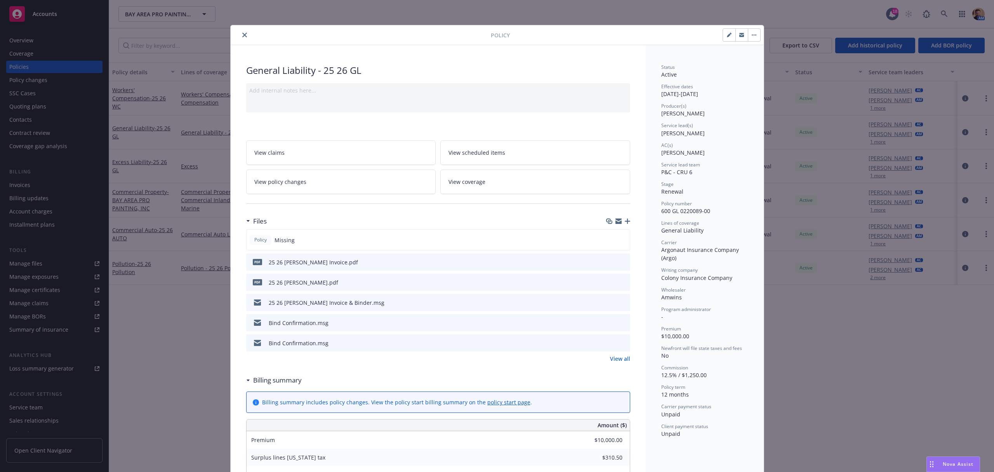
drag, startPoint x: 238, startPoint y: 36, endPoint x: 237, endPoint y: 42, distance: 6.8
click at [242, 36] on icon "close" at bounding box center [244, 35] width 5 height 5
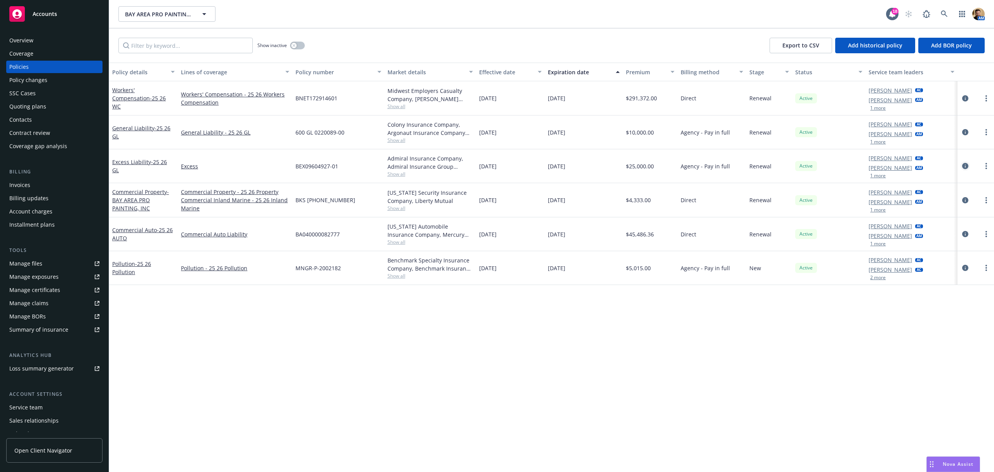
click at [964, 165] on icon "circleInformation" at bounding box center [966, 166] width 6 height 6
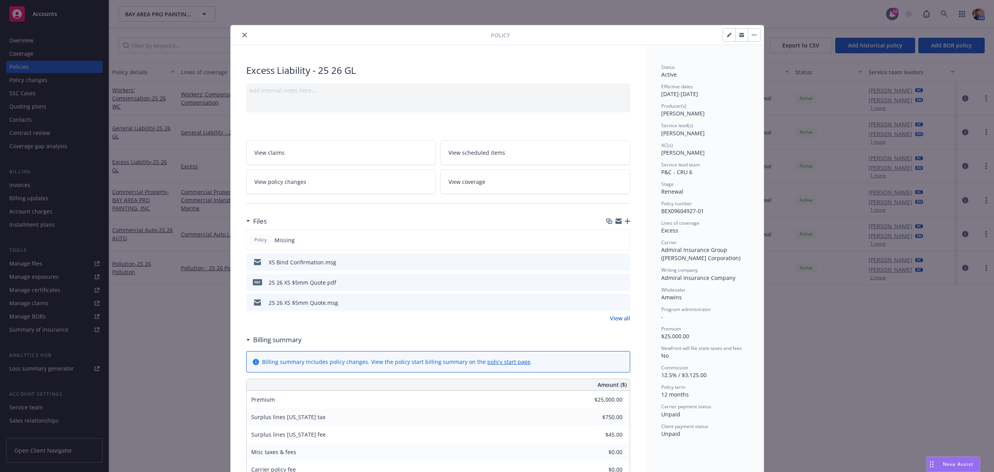
scroll to position [23, 0]
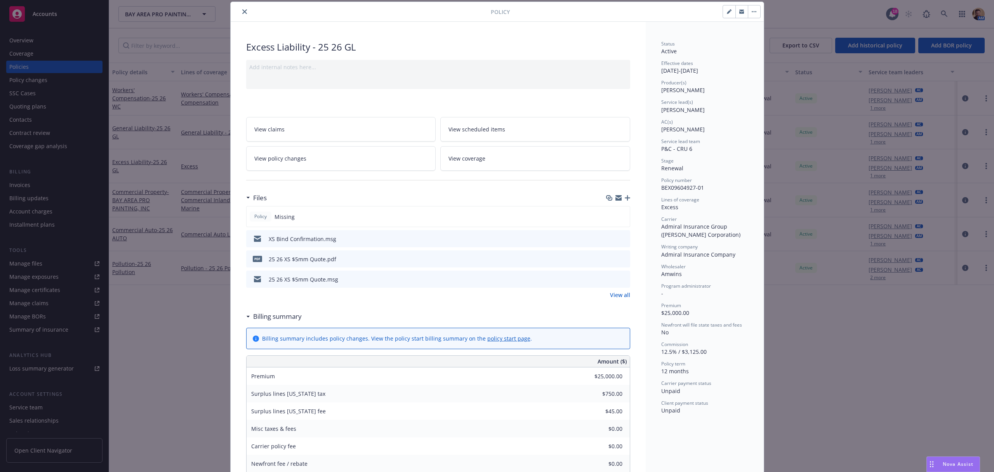
click at [625, 198] on icon "button" at bounding box center [627, 197] width 5 height 5
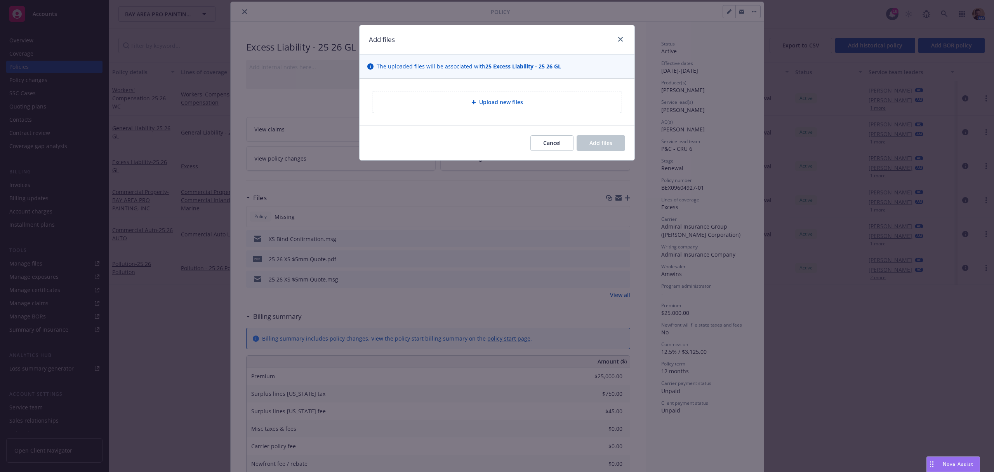
type textarea "x"
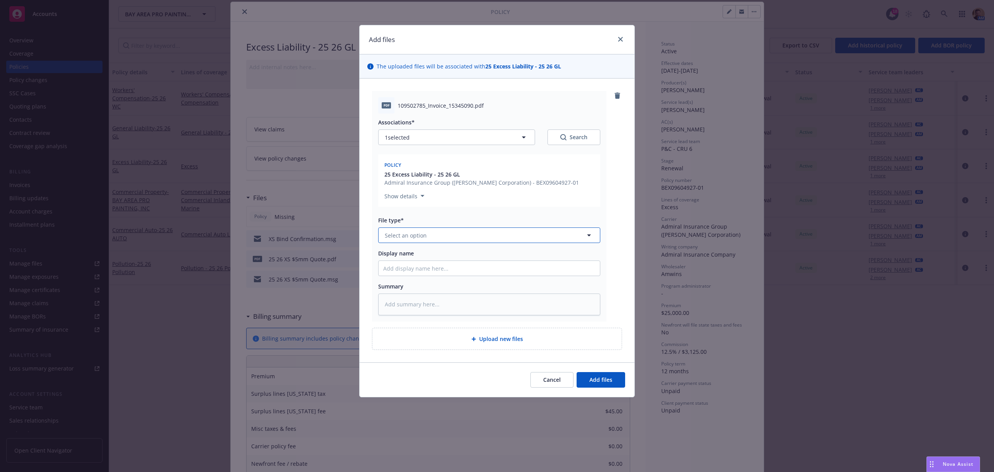
click at [417, 235] on span "Select an option" at bounding box center [406, 235] width 42 height 8
type input "invoi"
click at [416, 271] on div "Invoice - Third Party" at bounding box center [489, 277] width 221 height 21
drag, startPoint x: 418, startPoint y: 270, endPoint x: 419, endPoint y: 260, distance: 9.3
click at [418, 266] on input "Display name" at bounding box center [489, 268] width 221 height 15
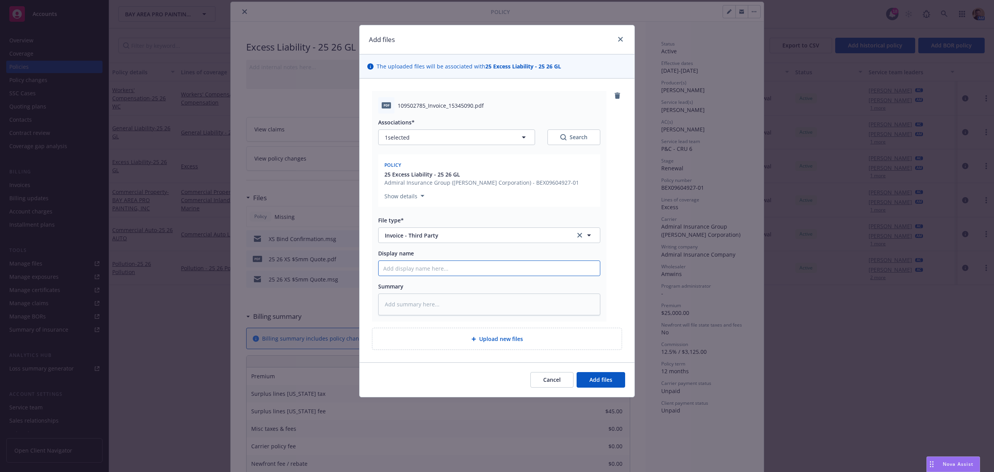
type textarea "x"
type input "2"
type textarea "x"
type input "25"
type textarea "x"
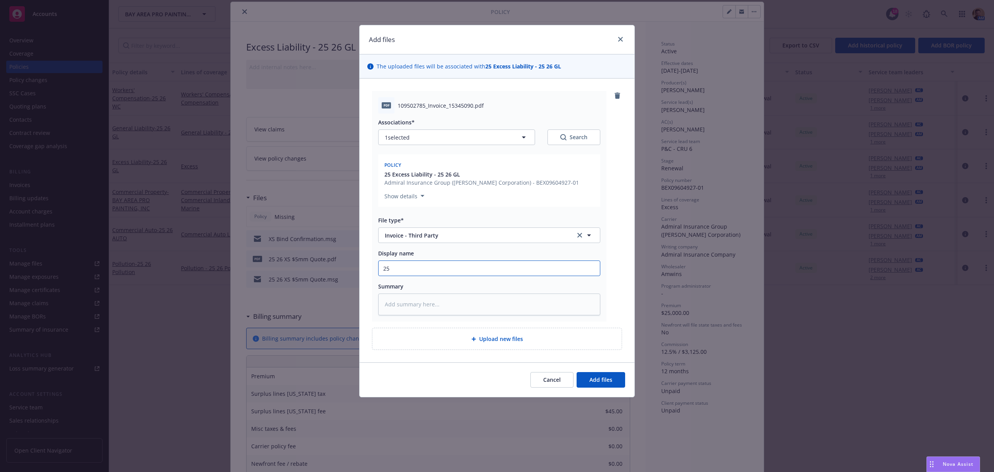
type input "25 2"
type textarea "x"
type input "25 26"
type textarea "x"
type input "25 26"
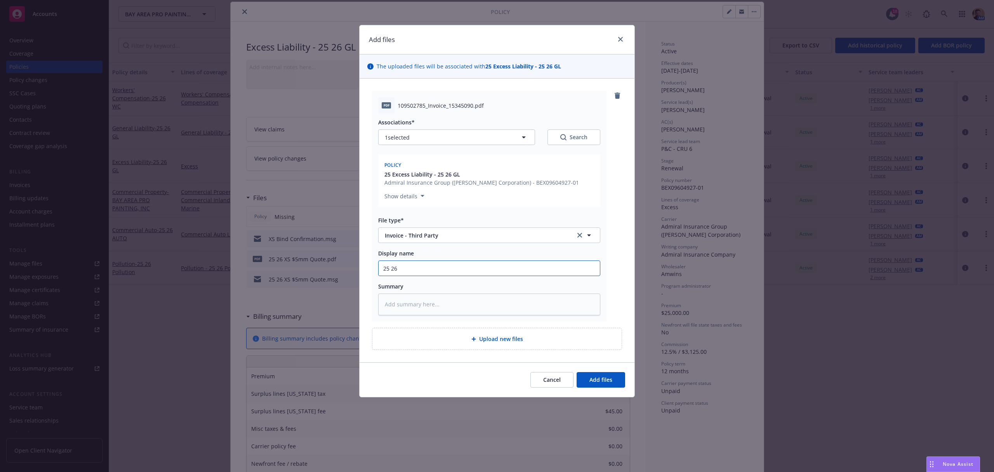
type textarea "x"
type input "25 26 X"
type textarea "x"
type input "25 26 XS"
type textarea "x"
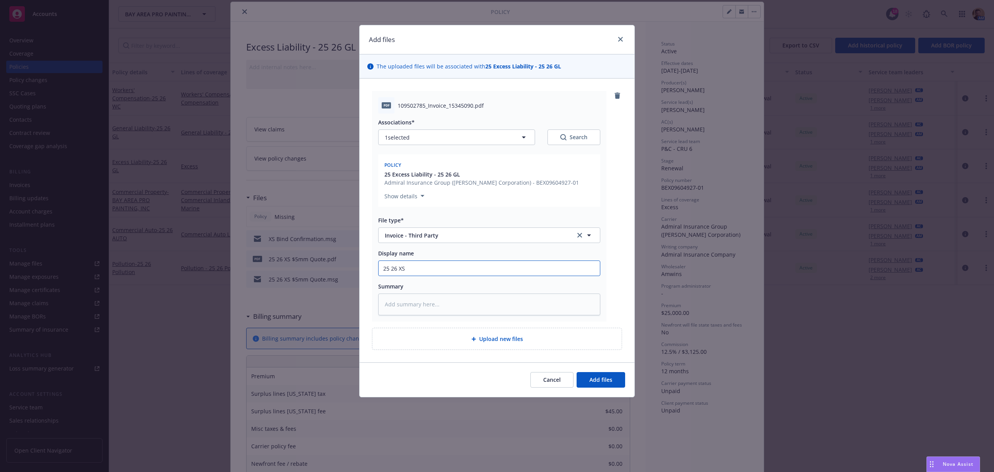
type input "25 26 XS"
type textarea "x"
type input "25 26 XS Ca"
type textarea "x"
type input "25 26 XS Car"
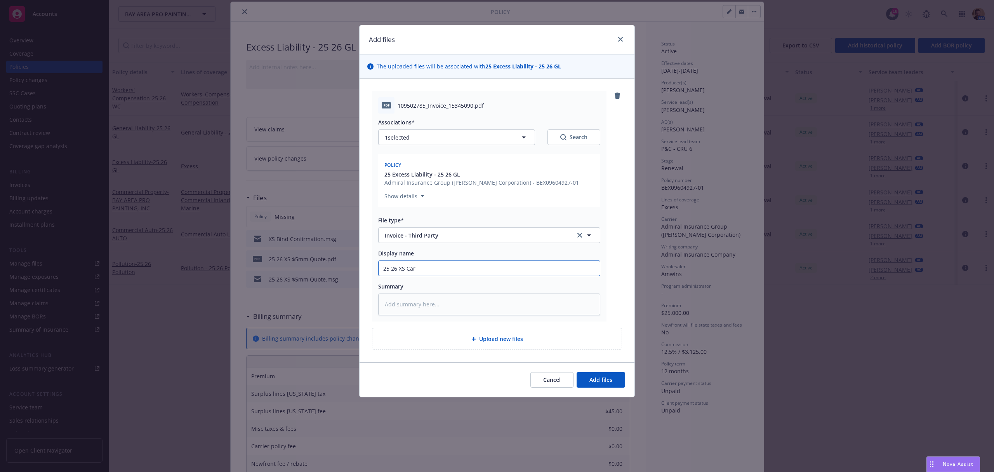
type textarea "x"
type input "25 26 XS [PERSON_NAME]"
type textarea "x"
type input "25 26 XS [PERSON_NAME]"
type textarea "x"
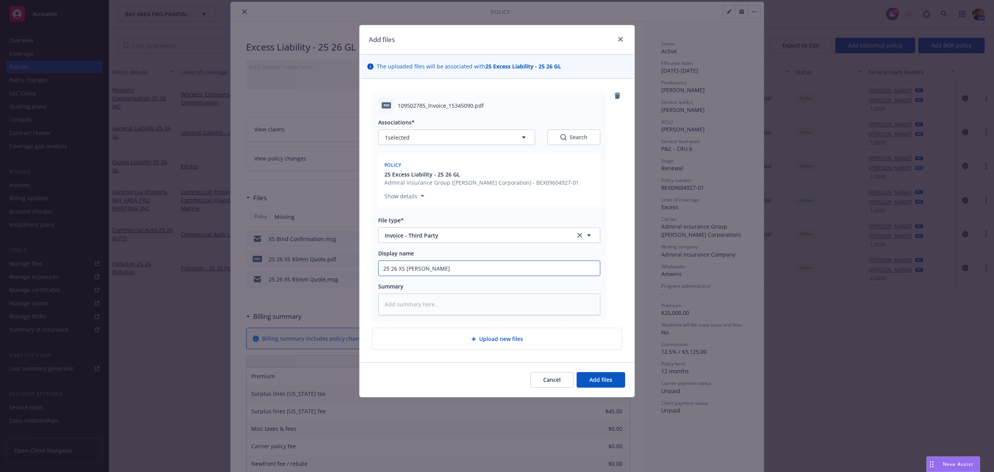
type input "25 26 XS [PERSON_NAME]"
type textarea "x"
type input "25 26 XS Carrier"
type textarea "x"
type input "25 26 XS Carrier I"
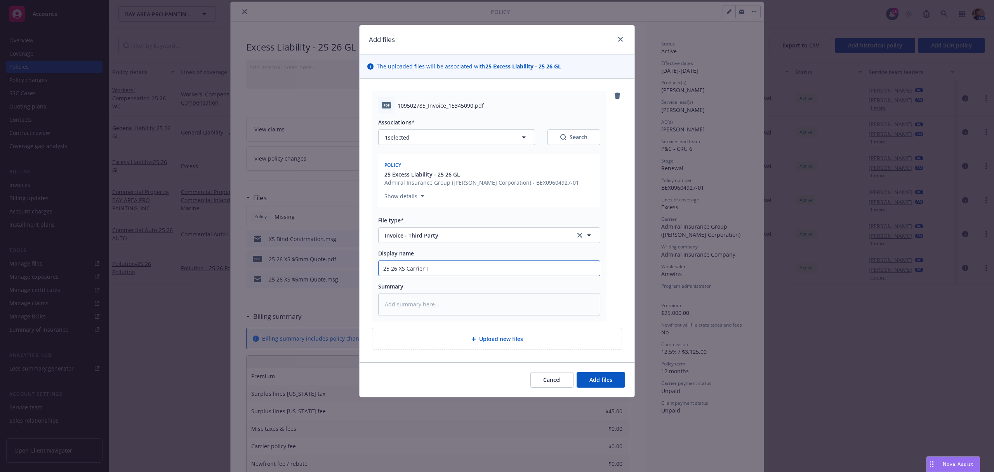
type textarea "x"
type input "25 26 XS Carrier Inv"
type textarea "x"
type input "25 26 XS Carrier Invo"
type textarea "x"
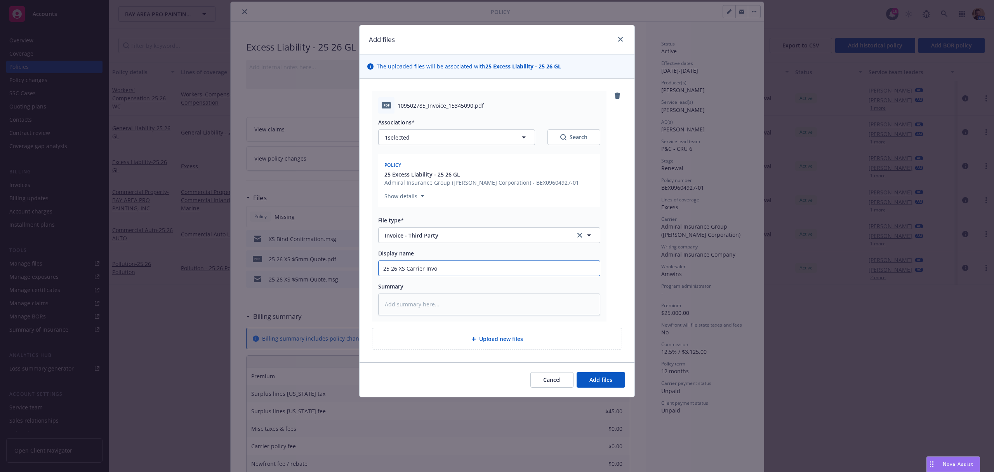
type input "25 26 XS Carrier Invoi"
type textarea "x"
type input "25 26 XS Carrier Invoic"
type textarea "x"
type input "25 26 XS Carrier Invoice"
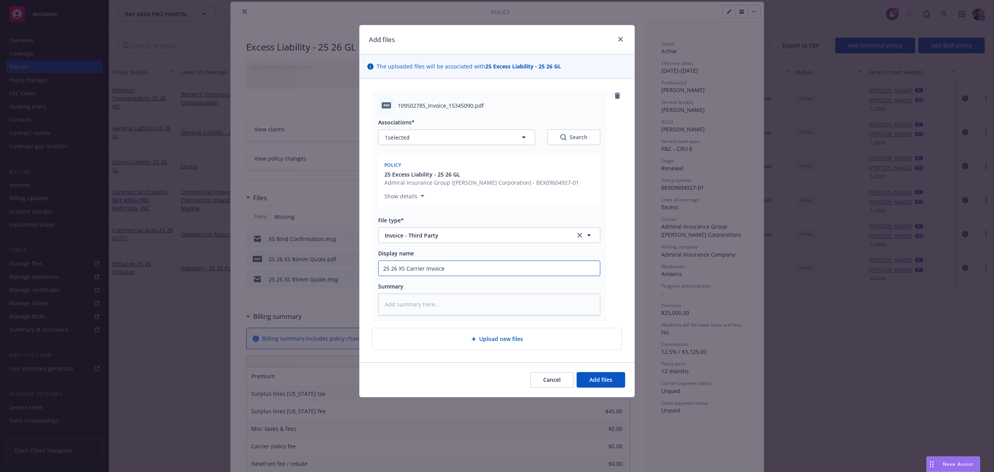
type textarea "x"
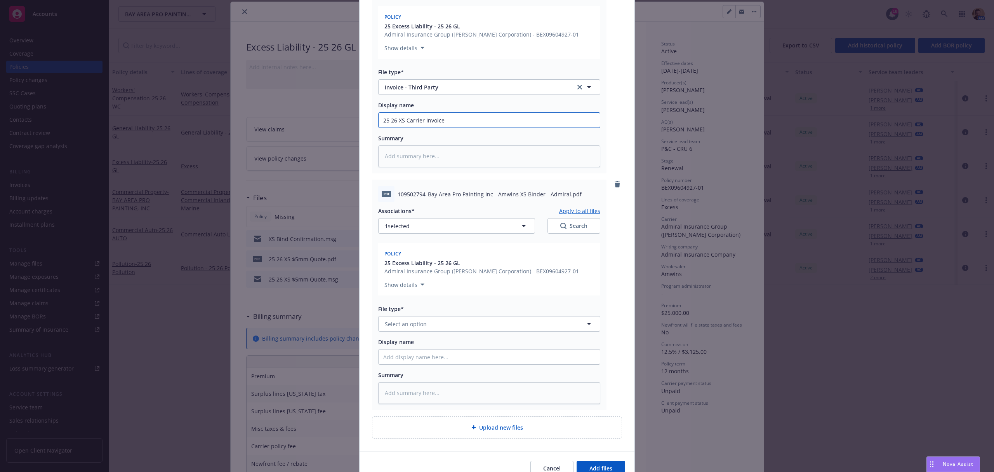
scroll to position [187, 0]
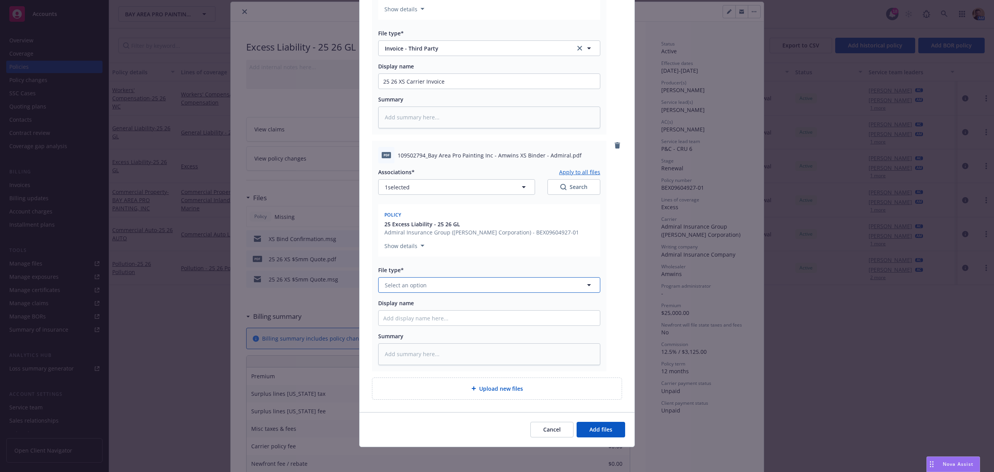
click at [444, 286] on button "Select an option" at bounding box center [489, 285] width 222 height 16
type input "binder"
click at [435, 303] on div "Binder" at bounding box center [489, 306] width 212 height 11
click at [420, 78] on input "25 26 XS Carrier Invoice" at bounding box center [489, 81] width 221 height 15
drag, startPoint x: 401, startPoint y: 78, endPoint x: 339, endPoint y: 75, distance: 61.9
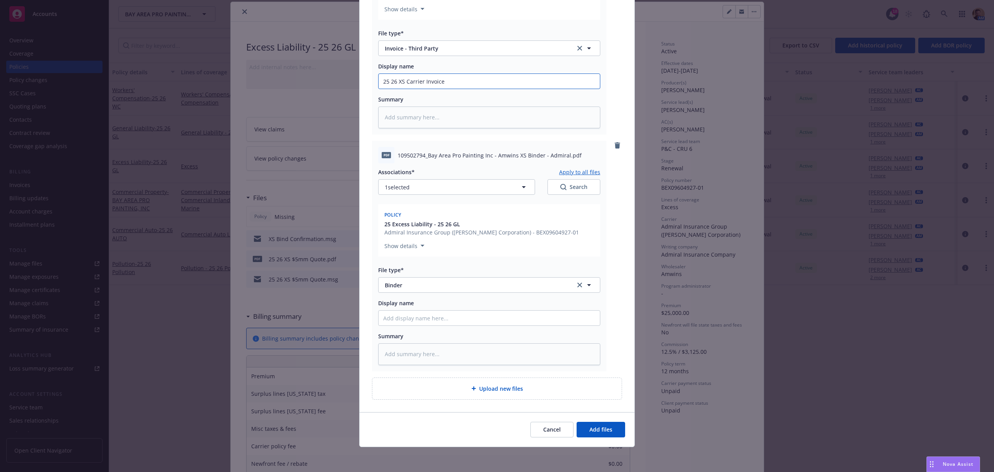
click at [339, 75] on div "Add files The uploaded files will be associated with 25 Excess Liability - 25 2…" at bounding box center [497, 236] width 994 height 472
click at [431, 89] on input "Display name" at bounding box center [489, 81] width 221 height 15
paste input "25 26 XS"
type textarea "x"
type input "25 26 XS"
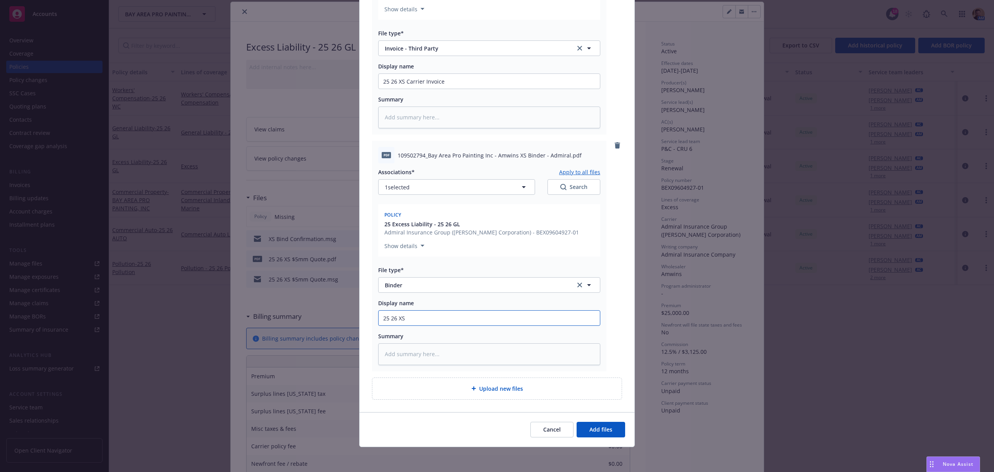
type textarea "x"
type input "25 26 XS"
type textarea "x"
type input "25 26 XS B"
type textarea "x"
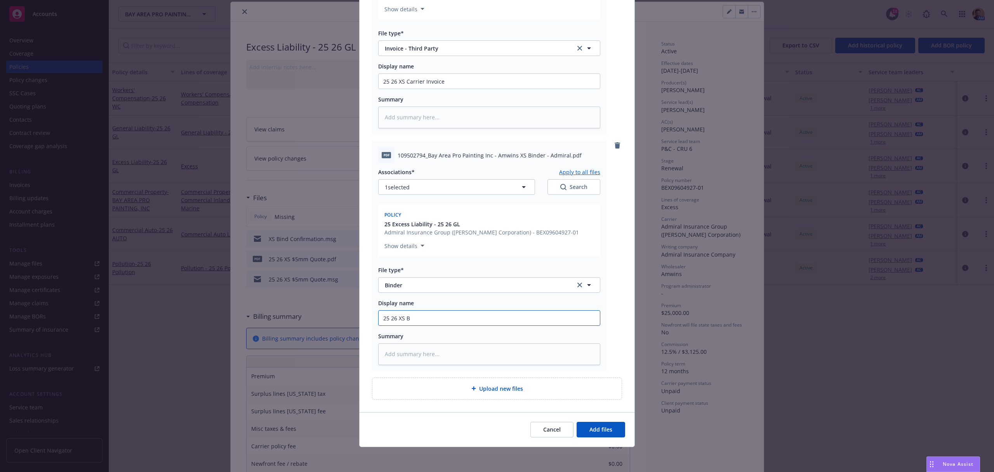
type input "25 26 XS Bi"
type textarea "x"
type input "25 26 XS Bin"
type textarea "x"
type input "25 26 XS Bind"
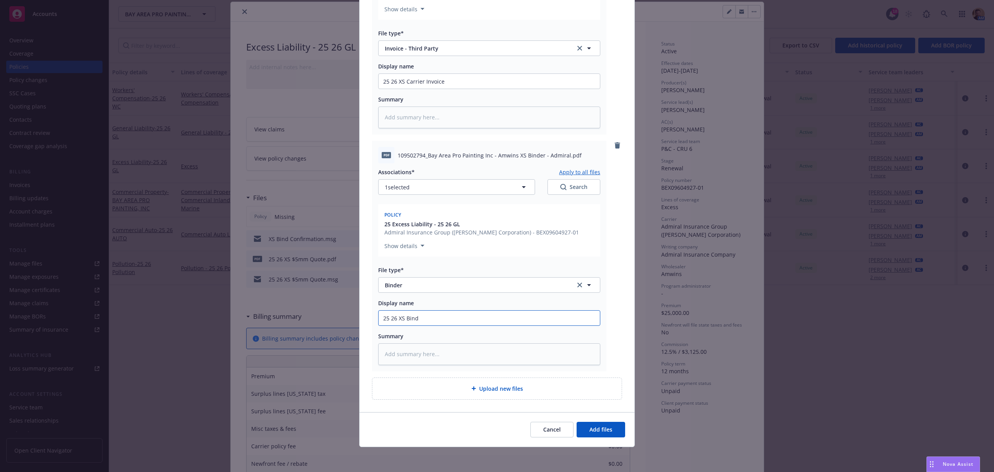
type textarea "x"
type input "25 26 XS Binde"
type textarea "x"
type input "25 26 XS Binder"
type textarea "x"
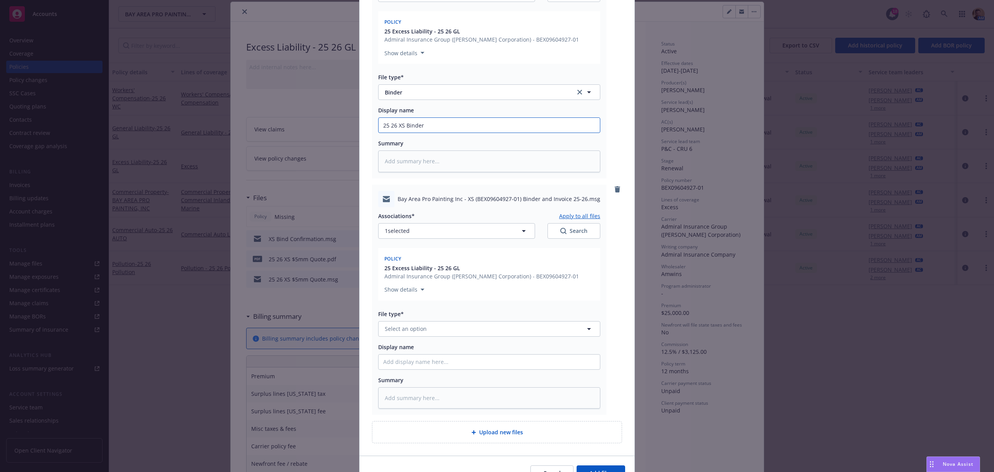
scroll to position [423, 0]
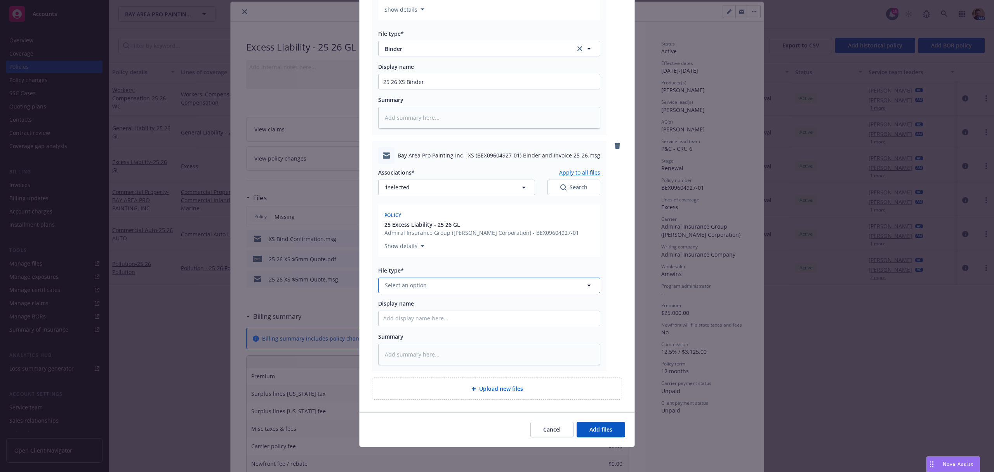
click at [448, 285] on button "Select an option" at bounding box center [489, 285] width 222 height 16
click at [334, 285] on div "Add files The uploaded files will be associated with 25 Excess Liability - 25 2…" at bounding box center [497, 236] width 994 height 472
type input "w"
type input "emai"
click at [406, 305] on div "Email" at bounding box center [489, 306] width 212 height 11
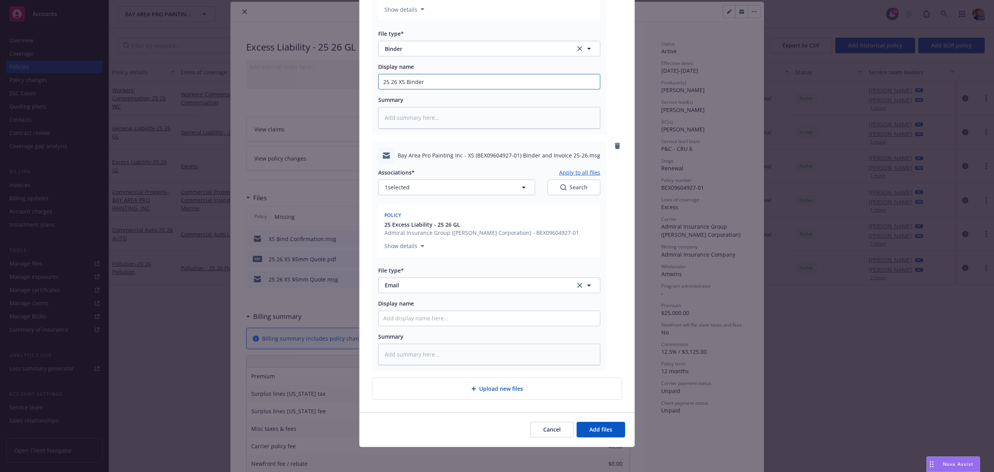
drag, startPoint x: 426, startPoint y: 80, endPoint x: 294, endPoint y: 71, distance: 132.3
click at [294, 71] on div "Add files The uploaded files will be associated with 25 Excess Liability - 25 2…" at bounding box center [497, 236] width 994 height 472
paste input "25 26 XS Binder"
type textarea "x"
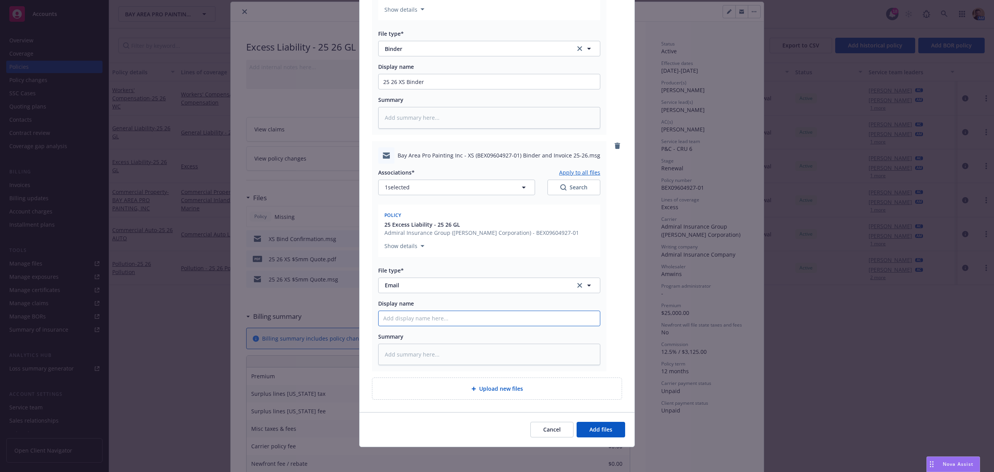
type input "25 26 XS Binder"
type textarea "x"
type input "25 26 XS Binder"
type textarea "x"
type input "25 26 XS Binder &"
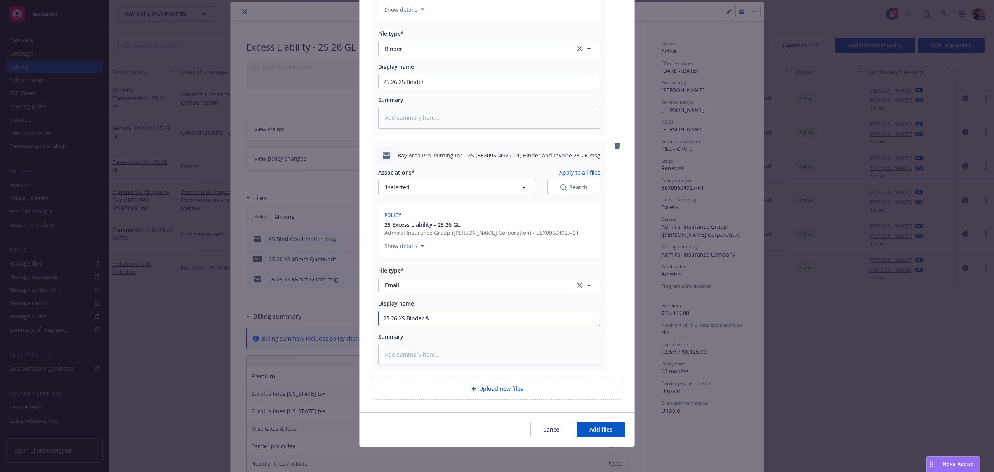
type textarea "x"
type input "25 26 XS Binder &"
type textarea "x"
type input "25 26 XS Binder & C"
type textarea "x"
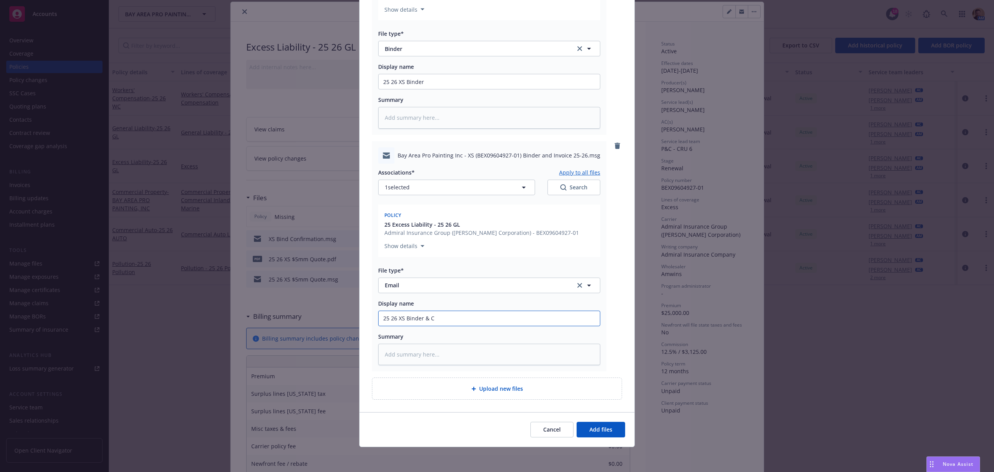
type input "25 26 XS Binder & Ca"
type textarea "x"
type input "25 26 XS Binder & Car"
type textarea "x"
type input "25 26 XS Binder & [PERSON_NAME]"
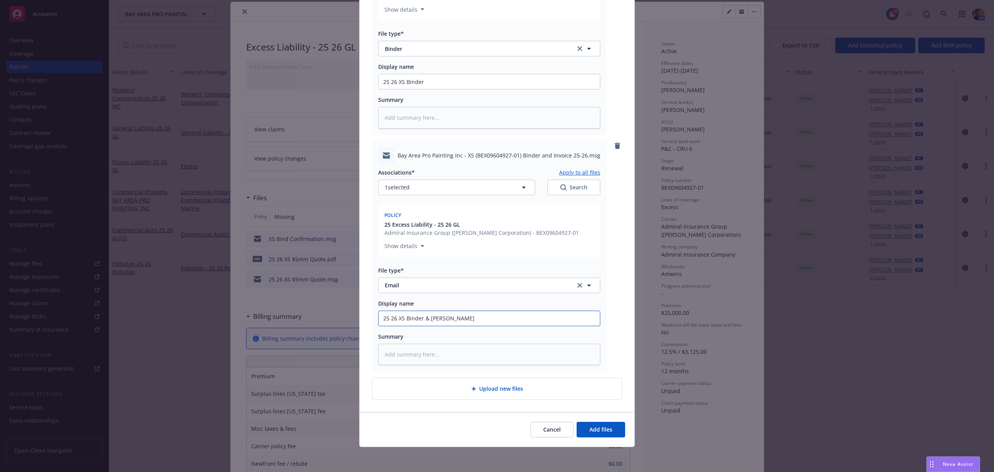
type textarea "x"
type input "25 26 XS Binder & [PERSON_NAME]"
type textarea "x"
type input "25 26 XS Binder & Carrier"
type textarea "x"
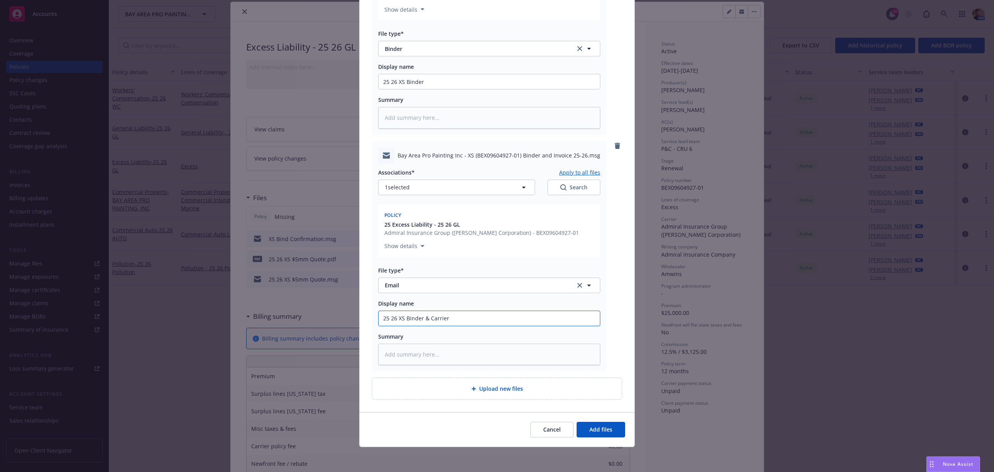
type input "25 26 XS Binder & Carrier I"
type textarea "x"
type input "25 26 XS Binder & Carrier In"
type textarea "x"
type input "25 26 XS Binder & Carrier Inv"
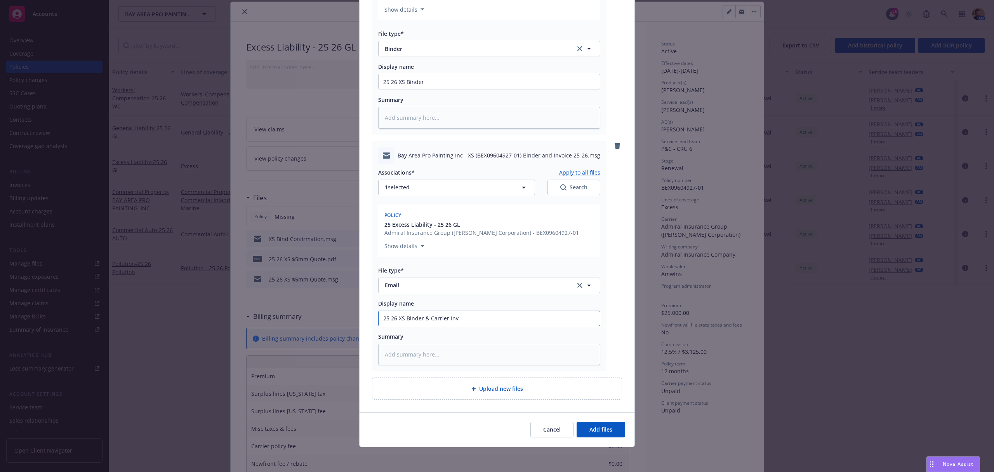
type textarea "x"
type input "25 26 XS Binder & Carrier Invo"
type textarea "x"
type input "25 26 XS Binder & Carrier Invoi"
type textarea "x"
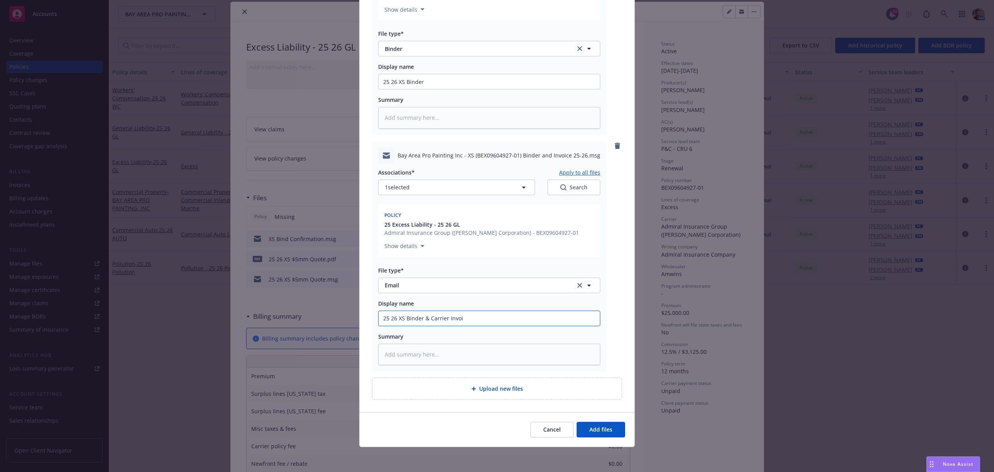
type input "25 26 XS Binder & Carrier Invoic"
type textarea "x"
type input "25 26 XS Binder & Carrier Invoice"
click at [590, 428] on span "Add files" at bounding box center [601, 428] width 23 height 7
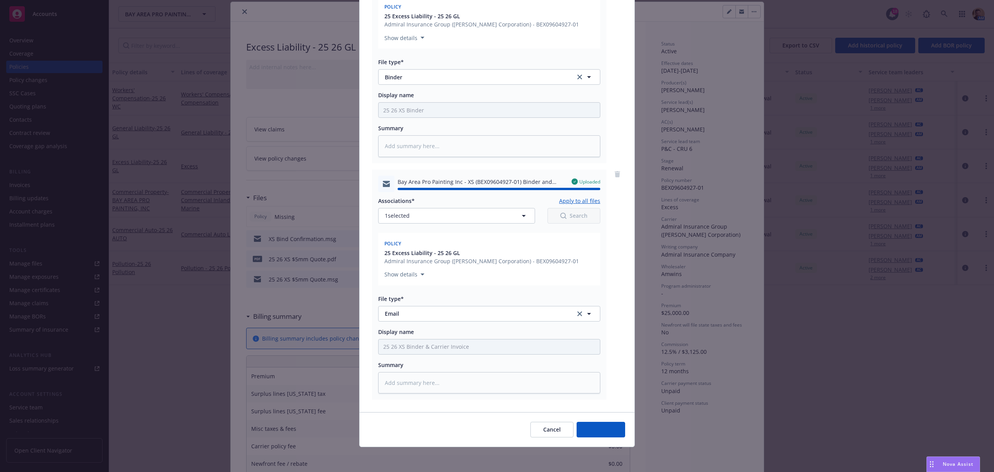
type textarea "x"
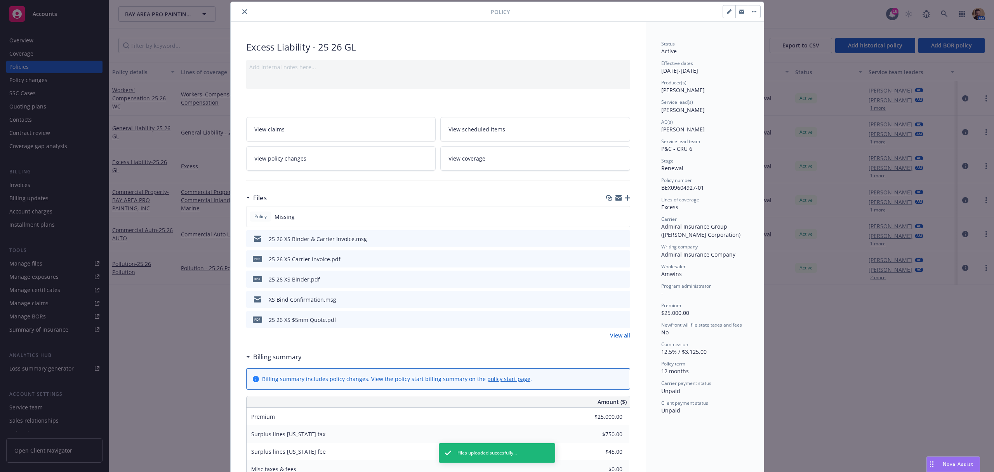
drag, startPoint x: 153, startPoint y: 361, endPoint x: 153, endPoint y: 354, distance: 7.0
click at [153, 361] on div "Policy Excess Liability - 25 26 GL Add internal notes here... View claims View …" at bounding box center [497, 236] width 994 height 472
click at [240, 14] on button "close" at bounding box center [244, 11] width 9 height 9
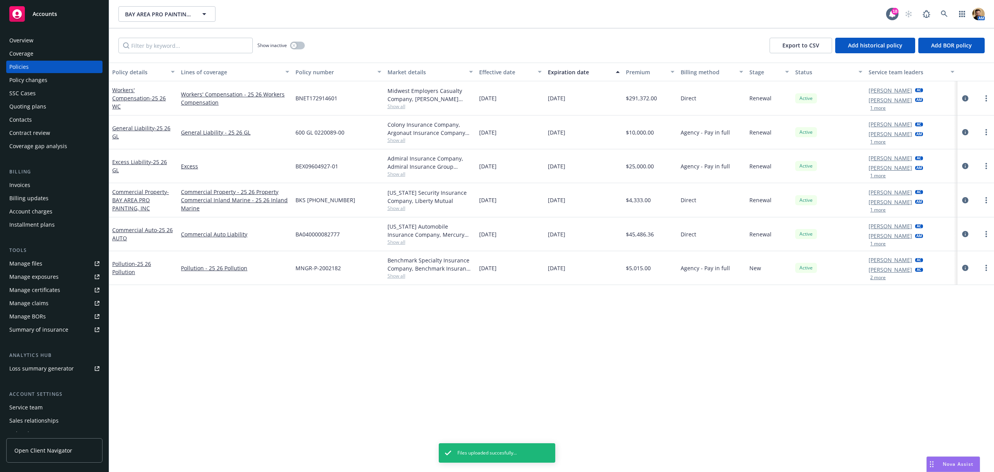
click at [24, 182] on div "Invoices" at bounding box center [19, 185] width 21 height 12
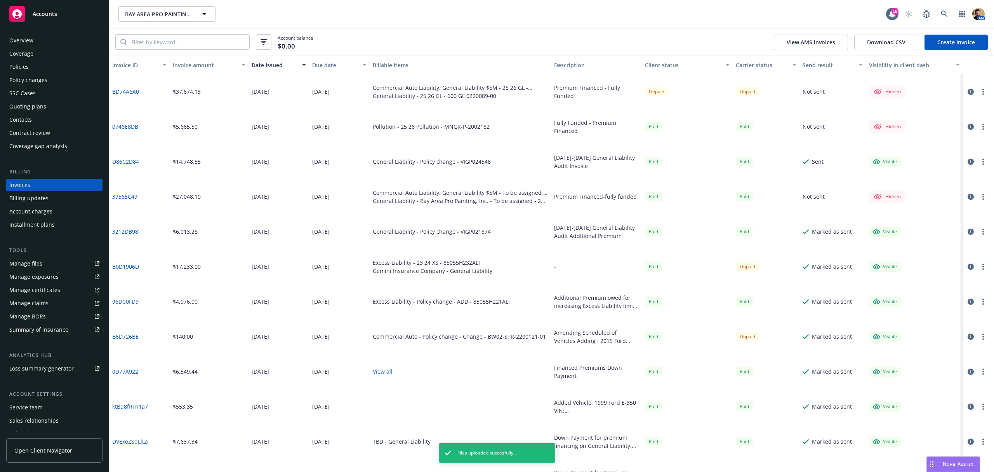
click at [968, 92] on icon "button" at bounding box center [971, 92] width 6 height 6
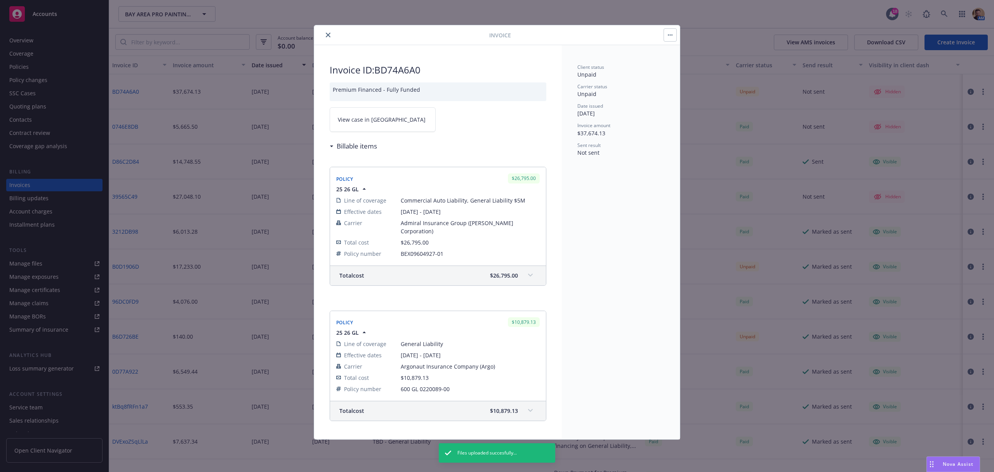
click at [405, 124] on link "View case in [GEOGRAPHIC_DATA]" at bounding box center [383, 119] width 106 height 24
